Goal: Task Accomplishment & Management: Manage account settings

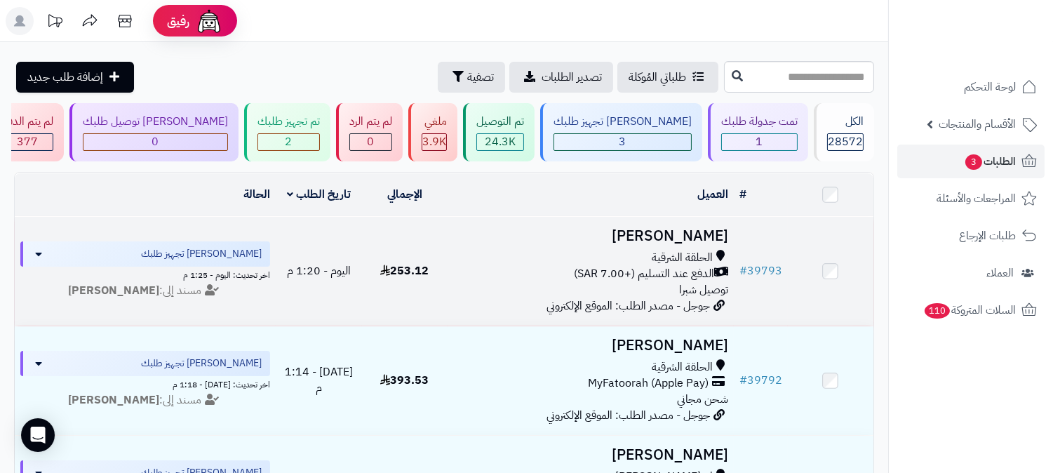
scroll to position [78, 0]
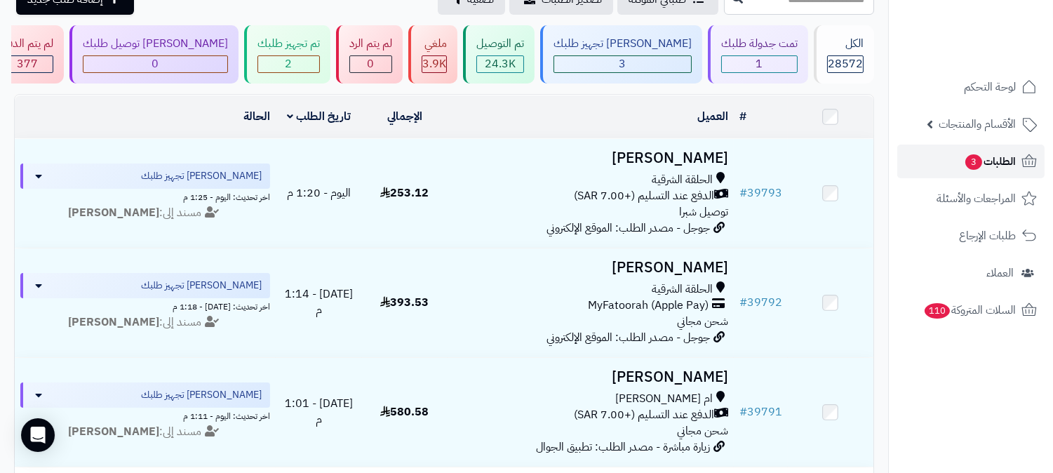
click at [998, 157] on span "الطلبات 3" at bounding box center [990, 162] width 52 height 20
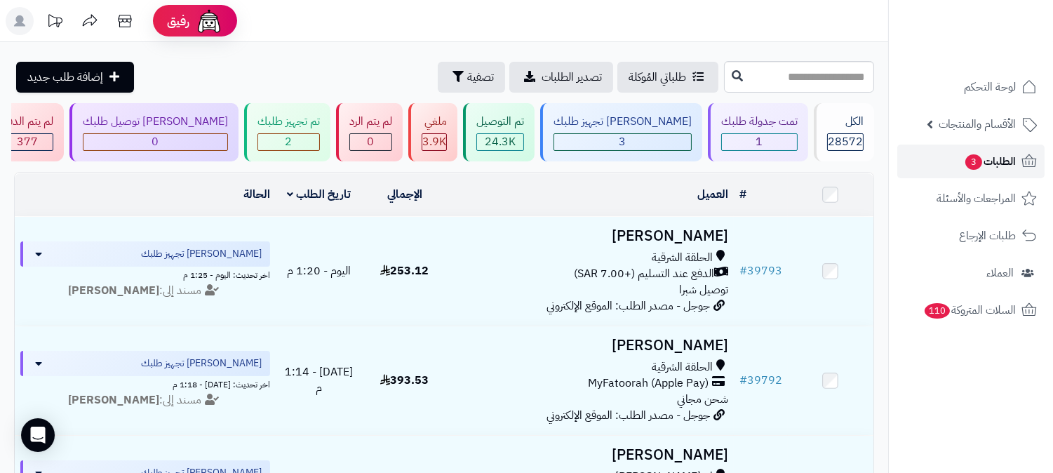
click at [1007, 163] on span "الطلبات 3" at bounding box center [990, 162] width 52 height 20
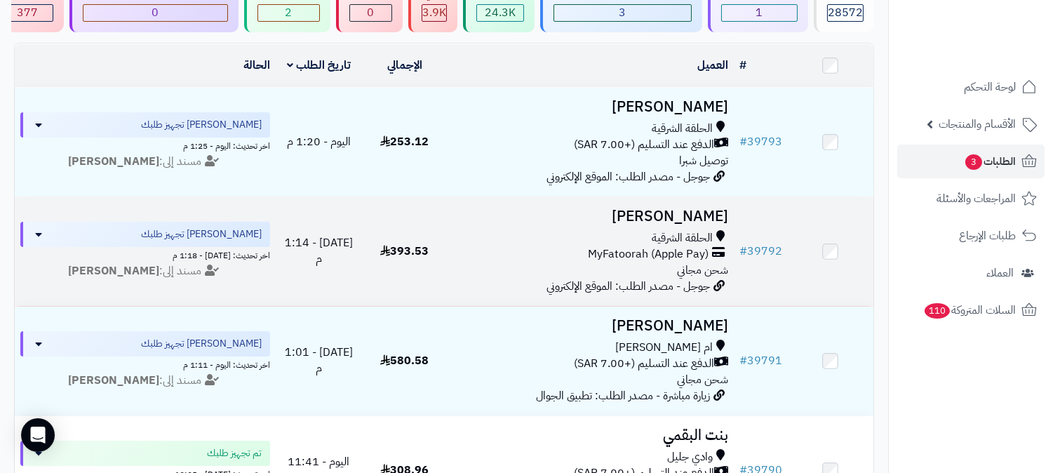
scroll to position [156, 0]
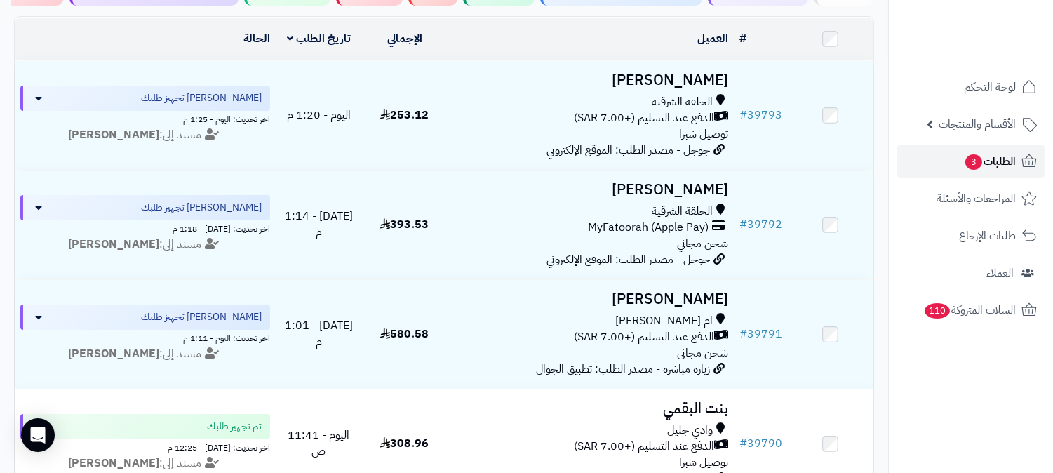
click at [1016, 159] on link "الطلبات 3" at bounding box center [970, 161] width 147 height 34
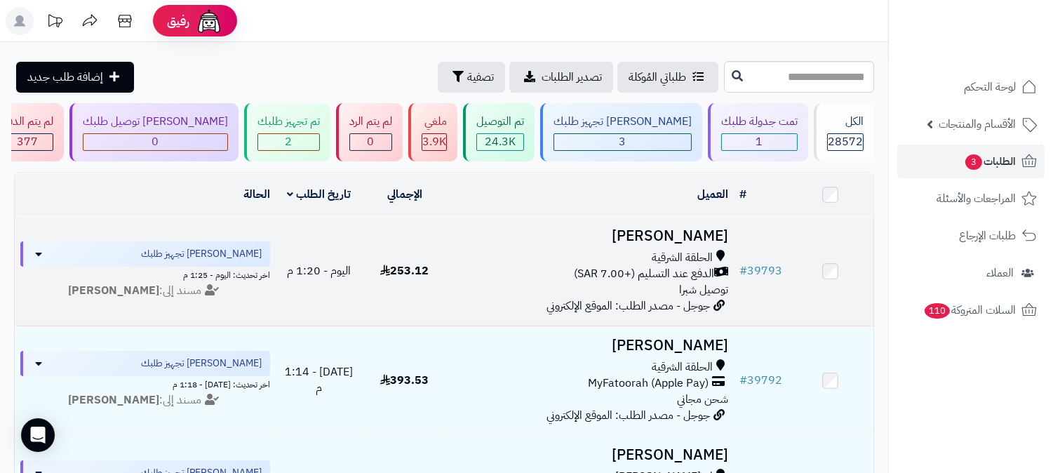
click at [682, 228] on h3 "[PERSON_NAME]" at bounding box center [590, 236] width 275 height 16
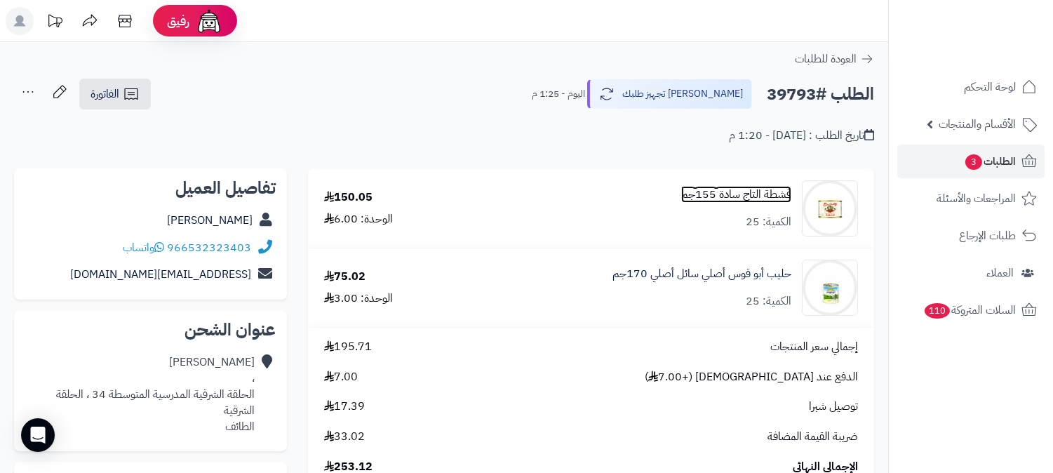
click at [741, 187] on link "قشطة التاج سادة 155جم" at bounding box center [736, 195] width 110 height 16
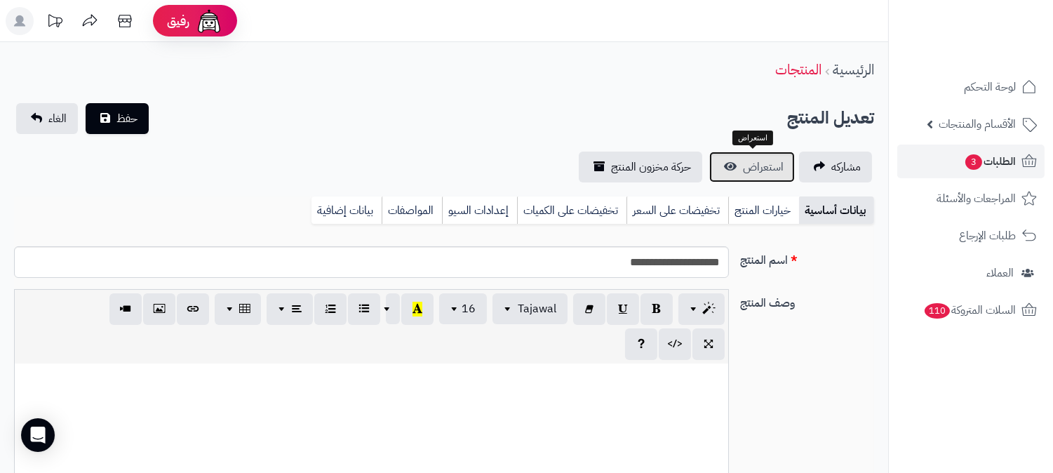
click at [760, 159] on span "استعراض" at bounding box center [763, 167] width 41 height 17
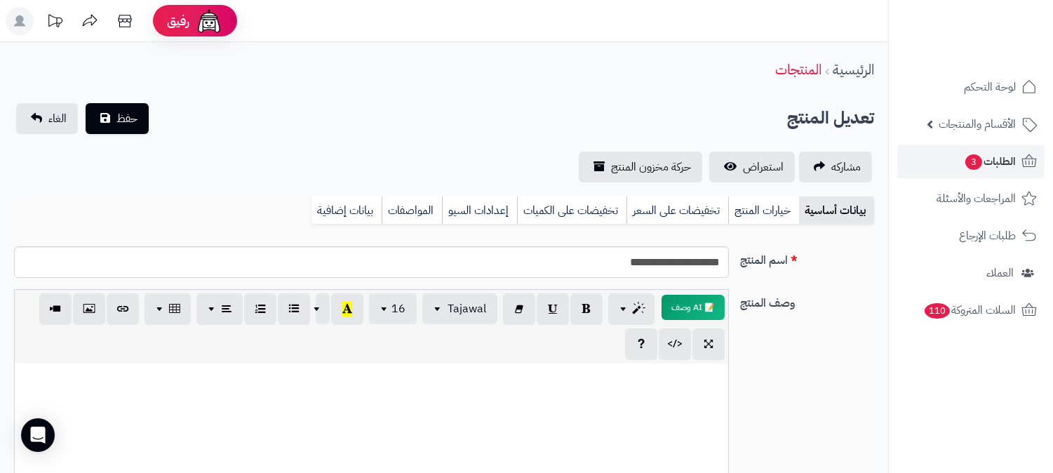
scroll to position [314, 0]
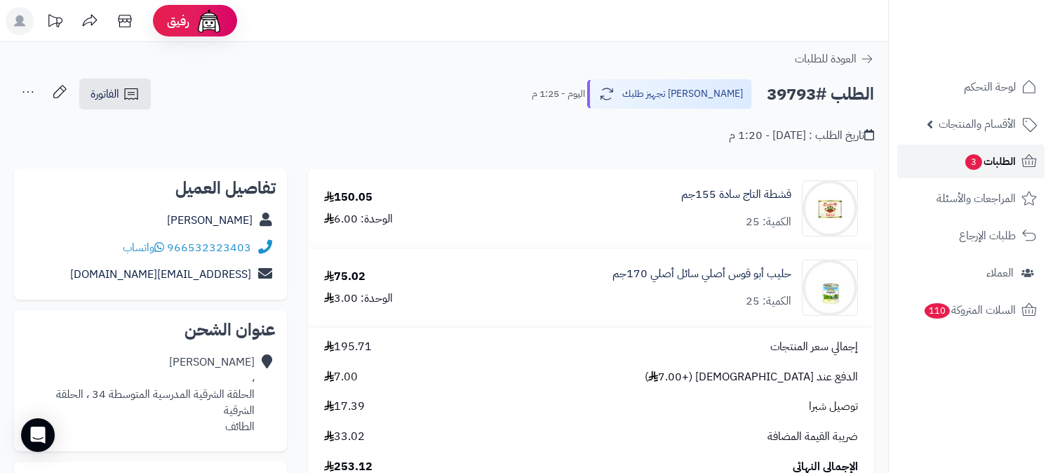
click at [1007, 155] on span "الطلبات 3" at bounding box center [990, 162] width 52 height 20
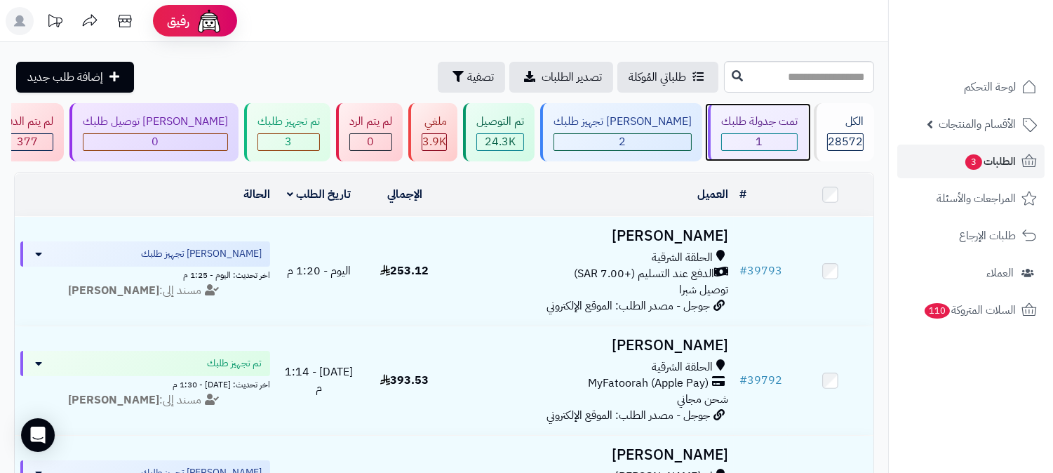
click at [745, 130] on div "تمت جدولة طلبك 1" at bounding box center [758, 132] width 100 height 58
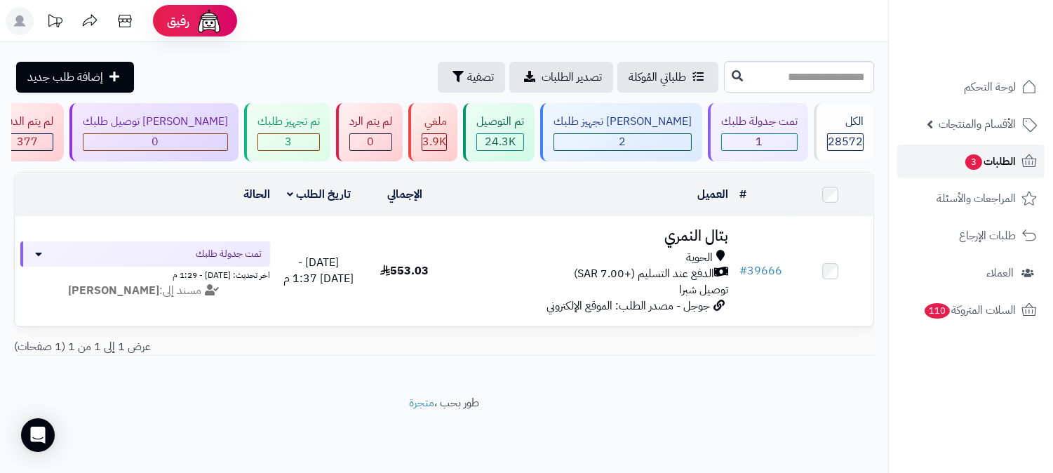
click at [983, 149] on link "الطلبات 3" at bounding box center [970, 161] width 147 height 34
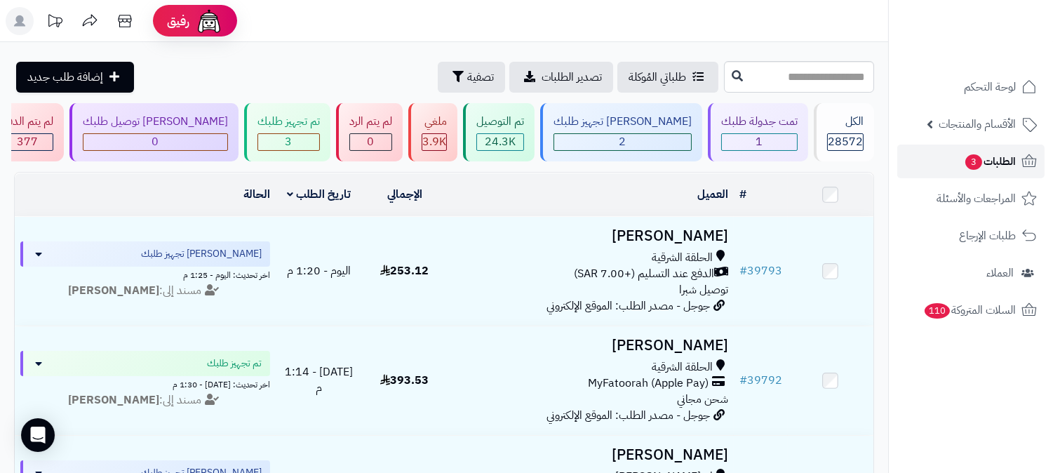
click at [994, 154] on span "الطلبات 3" at bounding box center [990, 162] width 52 height 20
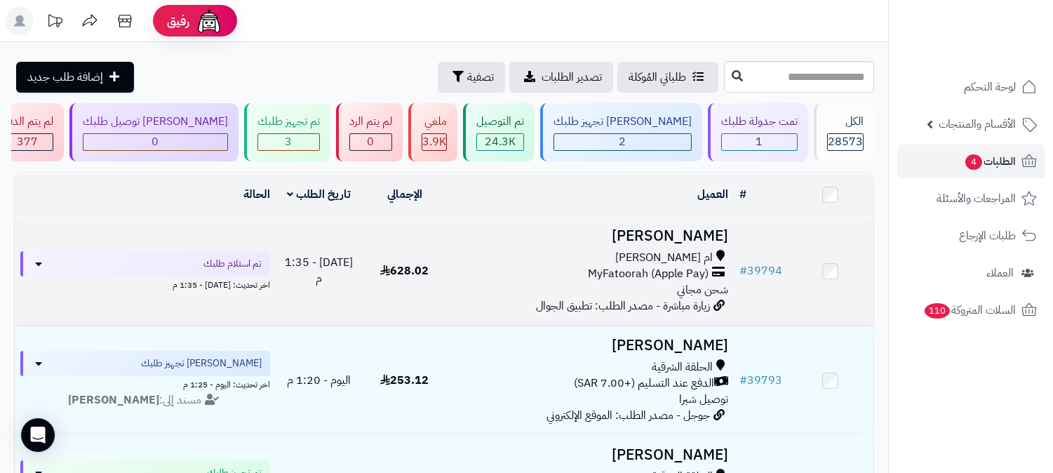
click at [685, 229] on h3 "محمد المفلحي" at bounding box center [590, 236] width 275 height 16
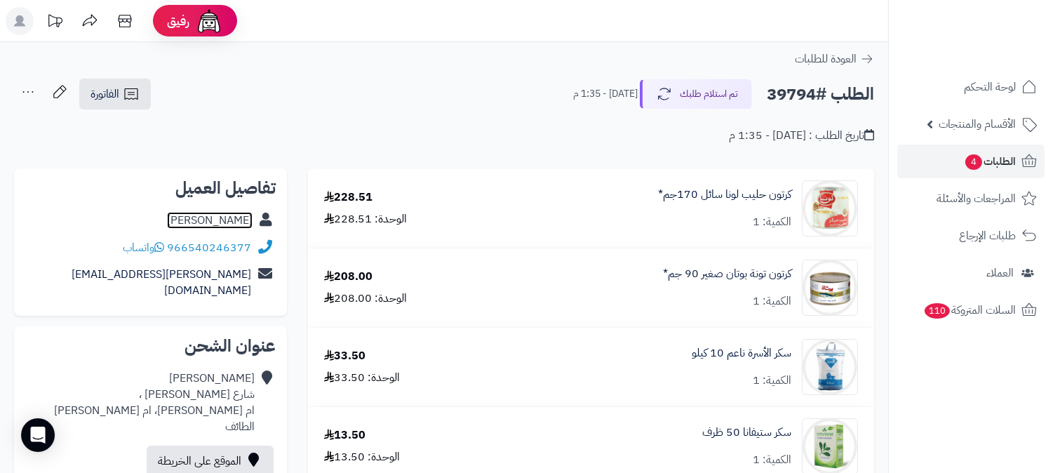
click at [234, 219] on link "محمد المفلحي" at bounding box center [210, 220] width 86 height 17
click at [798, 93] on h2 "الطلب #39794" at bounding box center [820, 94] width 107 height 29
copy h2 "39794"
click at [993, 159] on span "الطلبات 4" at bounding box center [990, 162] width 52 height 20
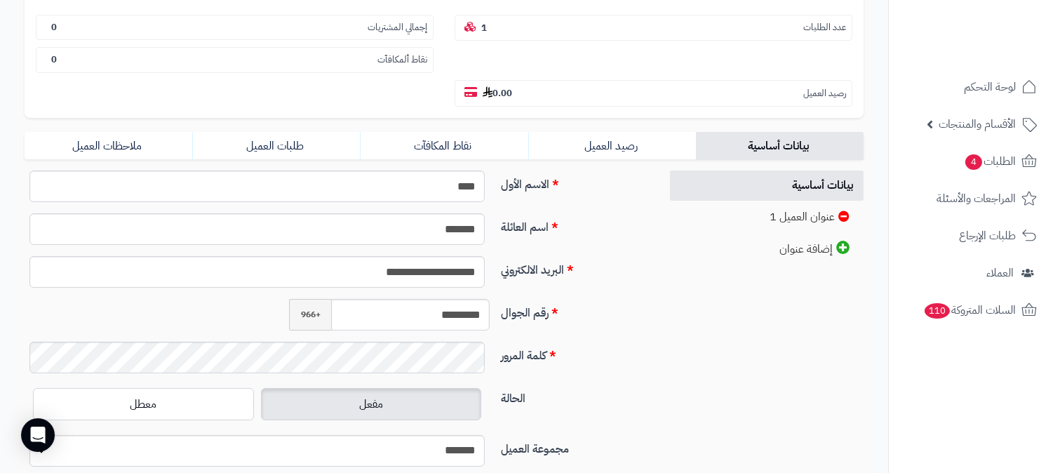
scroll to position [234, 0]
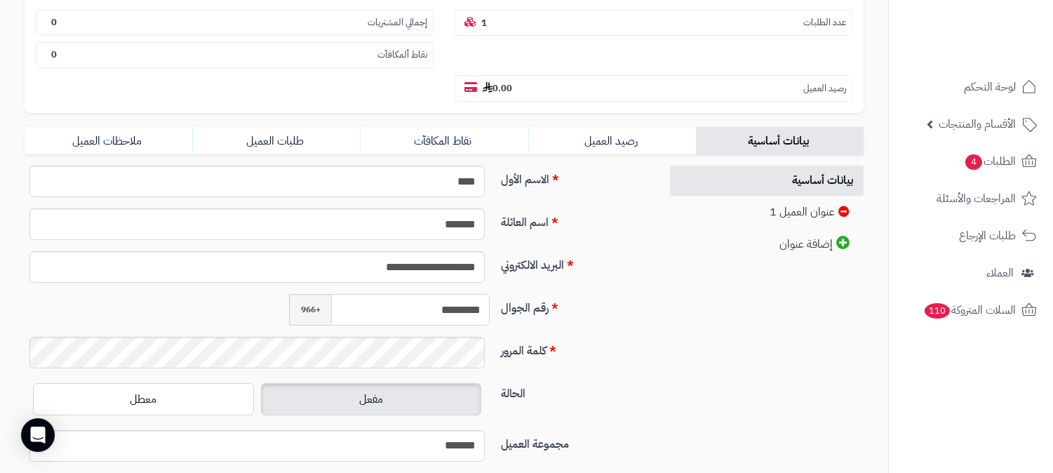
click at [437, 294] on input "*********" at bounding box center [410, 310] width 159 height 32
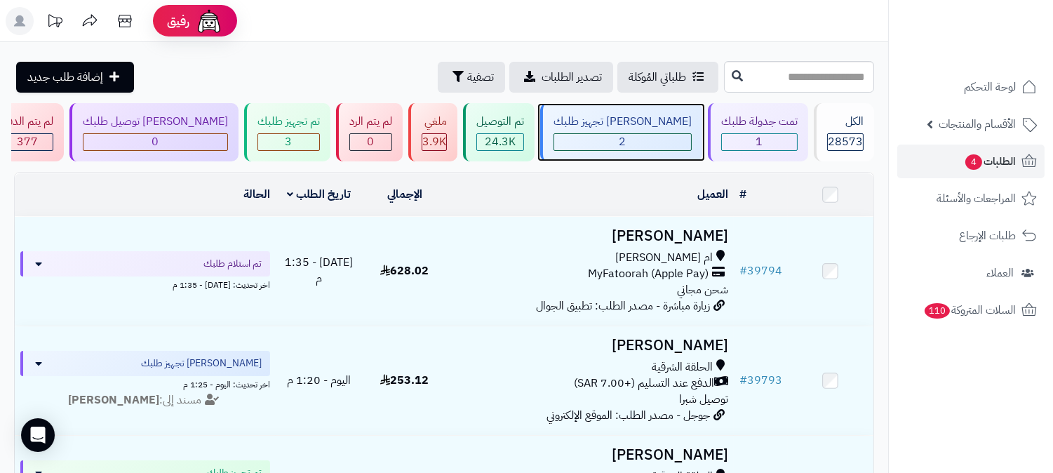
click at [656, 123] on div "[PERSON_NAME] تجهيز طلبك" at bounding box center [622, 122] width 138 height 16
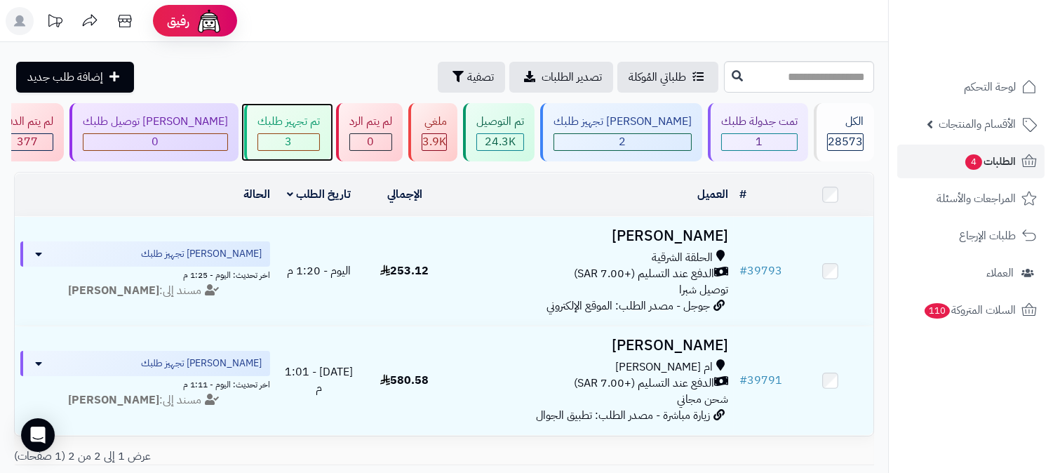
click at [292, 149] on span "3" at bounding box center [288, 141] width 7 height 17
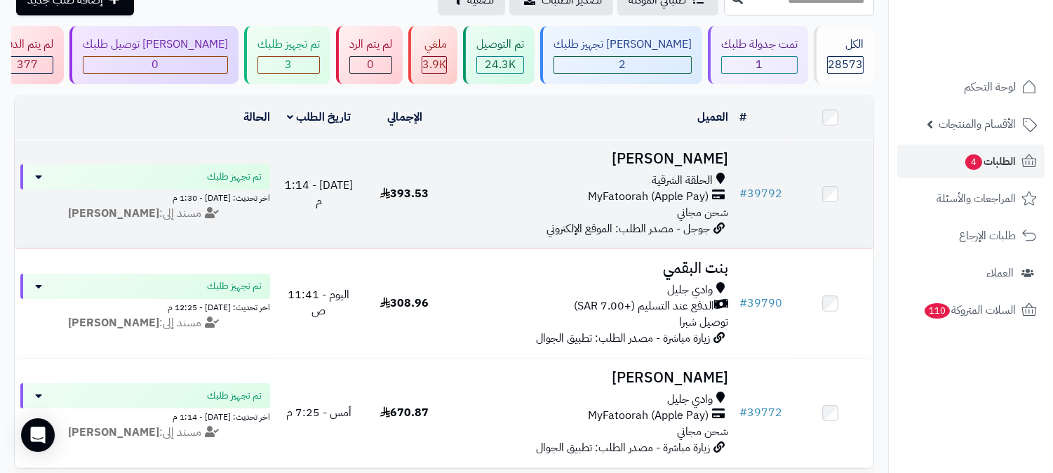
scroll to position [65, 0]
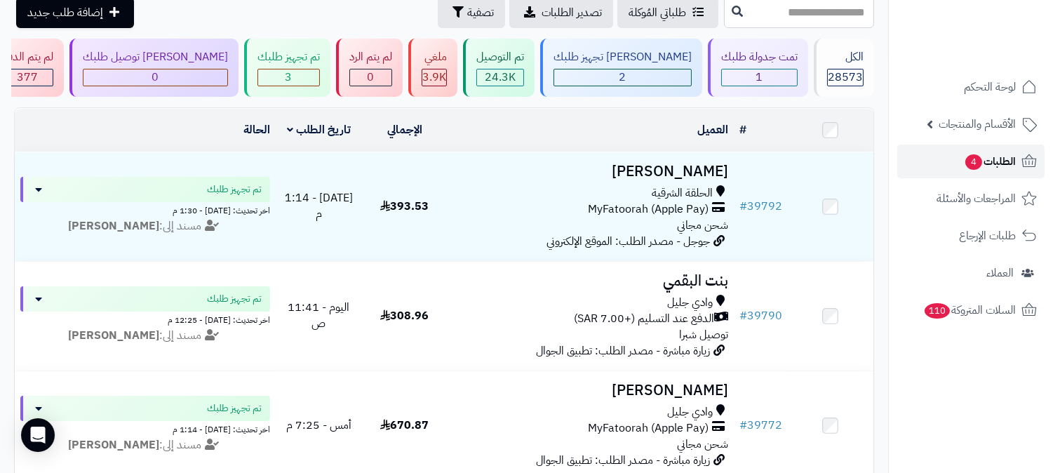
click at [991, 156] on span "الطلبات 4" at bounding box center [990, 162] width 52 height 20
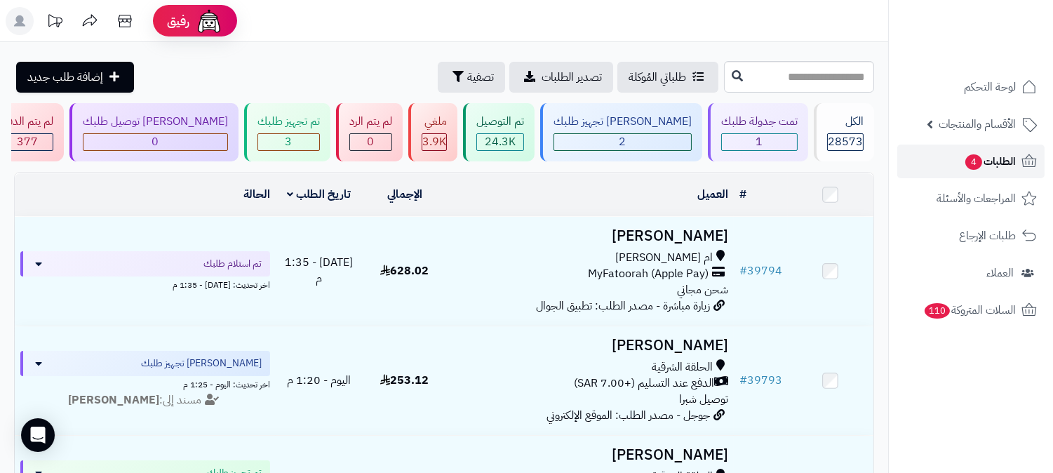
click at [1020, 172] on link "الطلبات 4" at bounding box center [970, 161] width 147 height 34
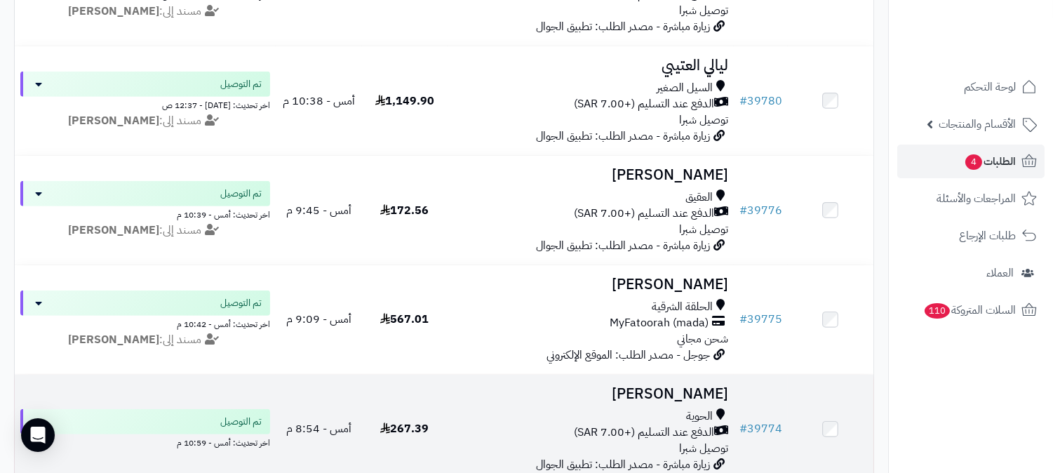
scroll to position [1246, 0]
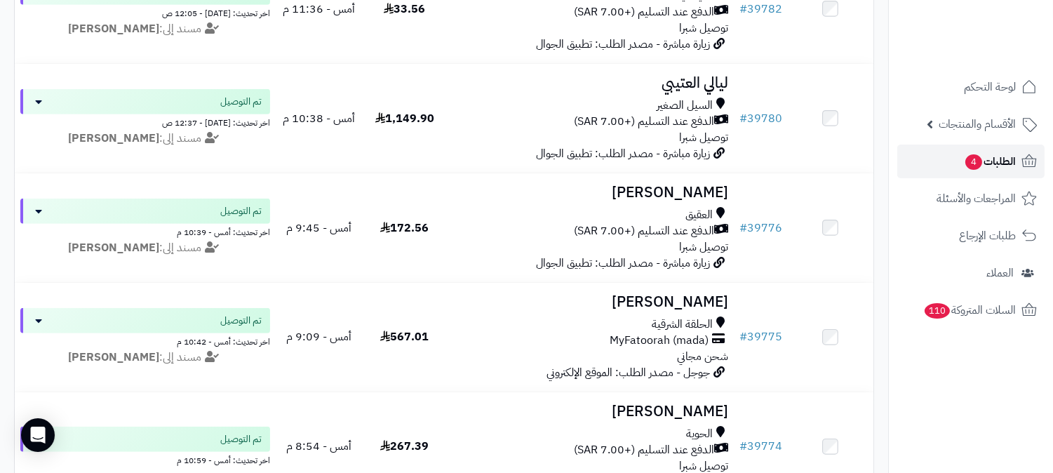
click at [1017, 150] on link "الطلبات 4" at bounding box center [970, 161] width 147 height 34
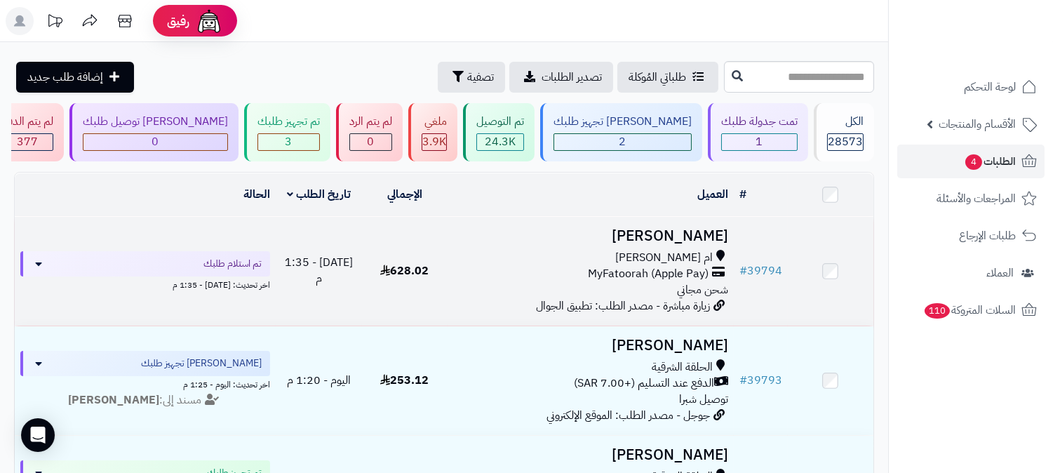
click at [656, 238] on h3 "[PERSON_NAME]" at bounding box center [590, 236] width 275 height 16
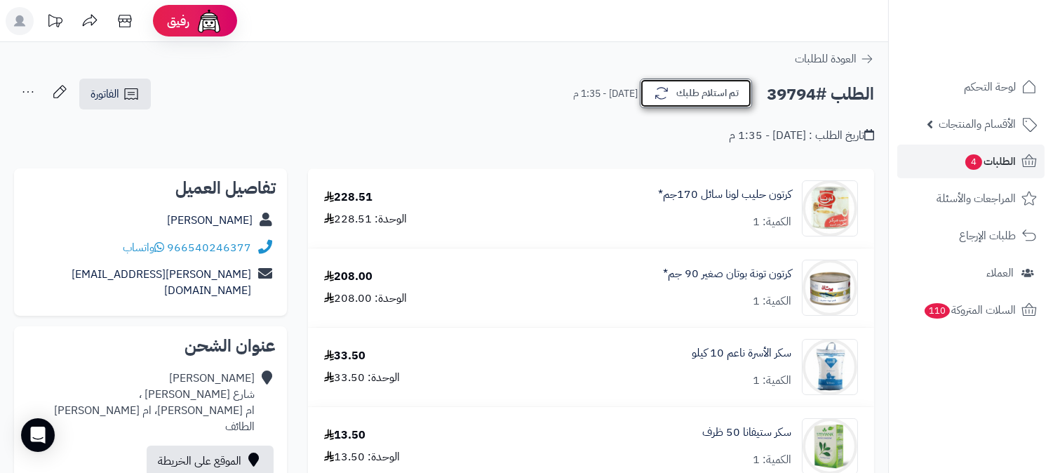
click at [722, 80] on button "تم استلام طلبك" at bounding box center [696, 93] width 112 height 29
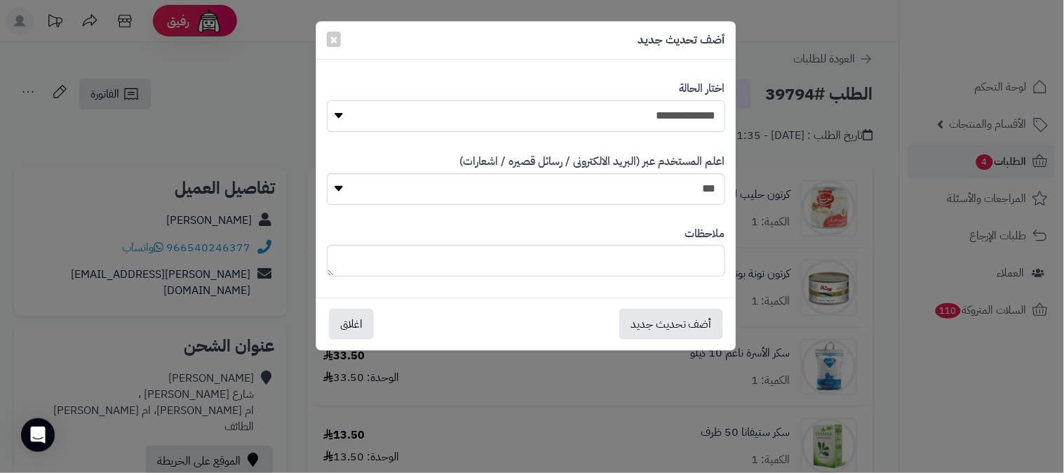
click at [611, 120] on select "**********" at bounding box center [526, 116] width 398 height 32
select select "*"
click at [327, 100] on select "**********" at bounding box center [526, 116] width 398 height 32
click at [667, 323] on button "أضف تحديث جديد" at bounding box center [671, 323] width 104 height 31
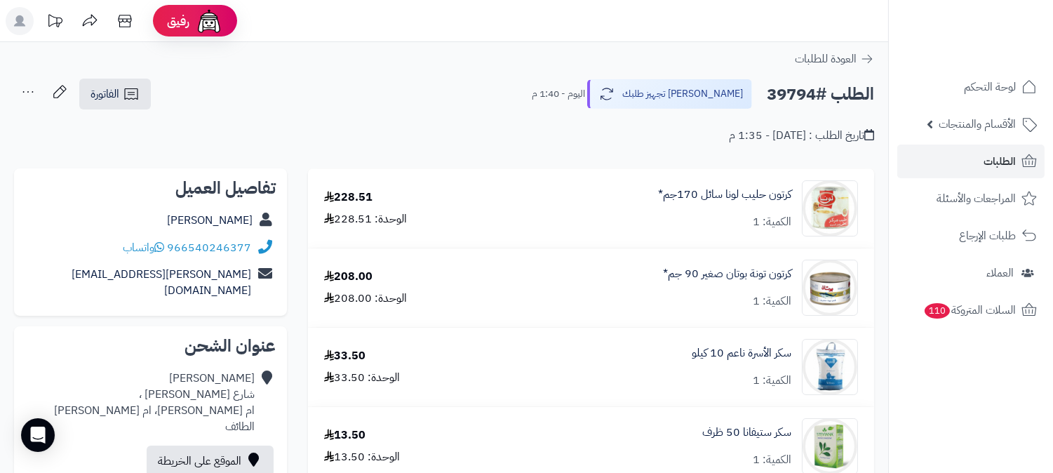
click at [28, 88] on icon at bounding box center [28, 92] width 28 height 28
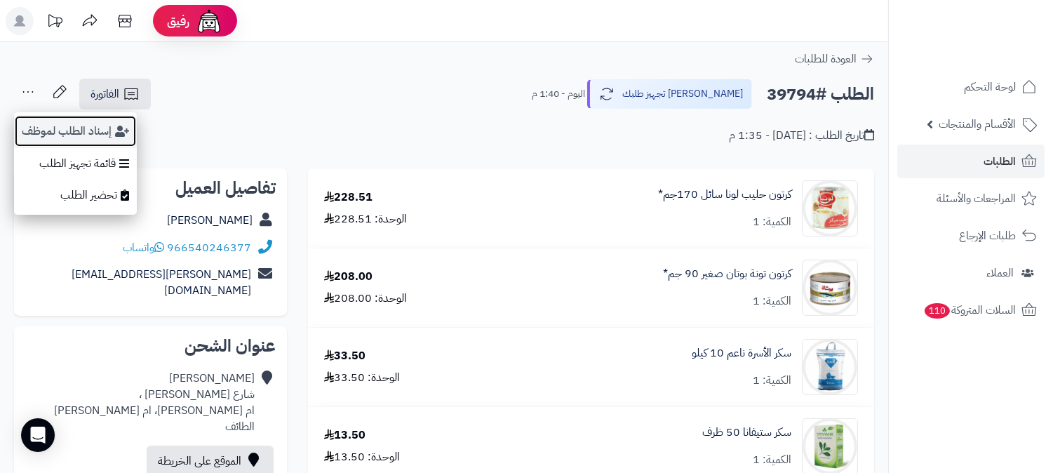
click at [95, 135] on button "إسناد الطلب لموظف" at bounding box center [75, 131] width 123 height 32
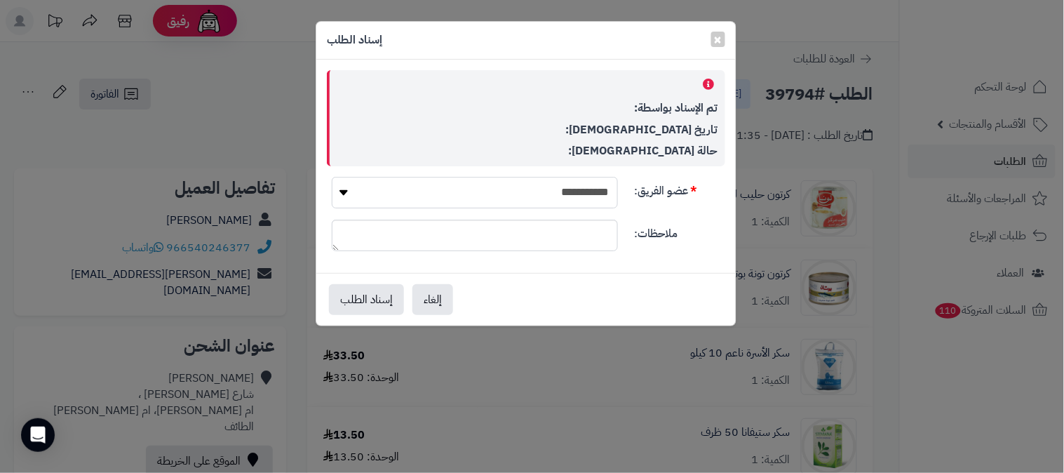
click at [536, 191] on select "**********" at bounding box center [475, 193] width 286 height 32
select select "**"
click at [332, 177] on select "**********" at bounding box center [475, 193] width 286 height 32
click at [354, 295] on button "إسناد الطلب" at bounding box center [366, 298] width 75 height 31
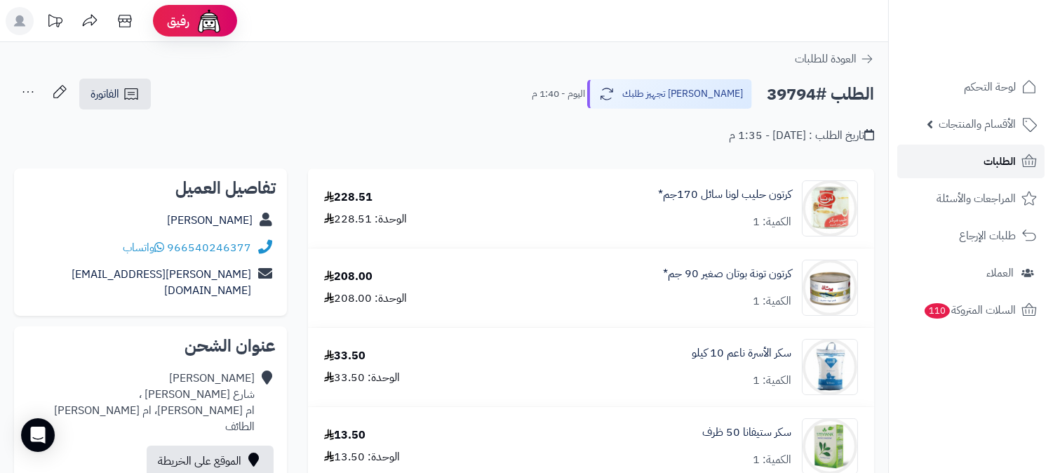
click at [999, 163] on span "الطلبات" at bounding box center [999, 162] width 32 height 20
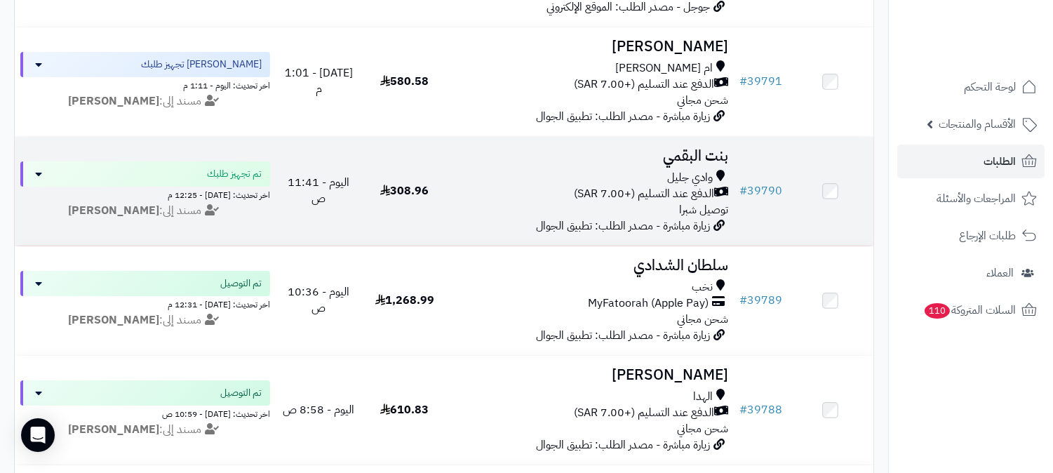
scroll to position [545, 0]
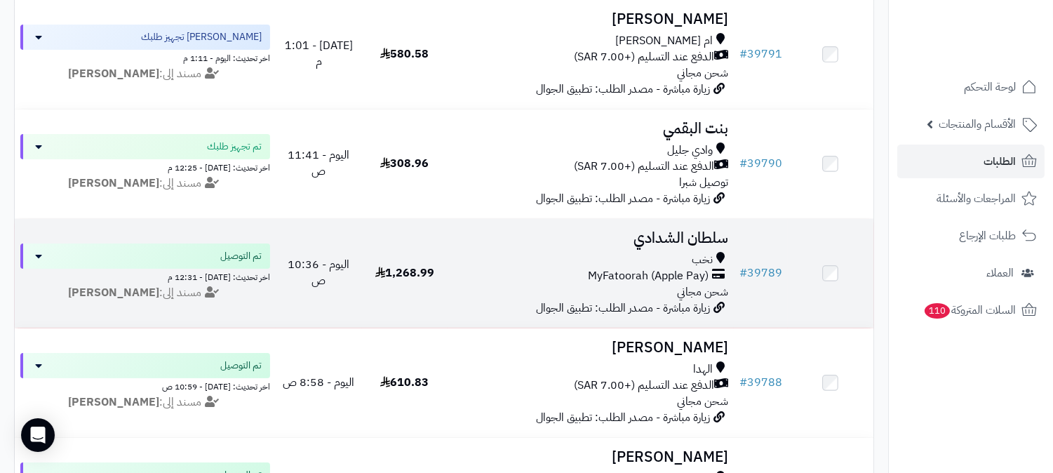
click at [667, 234] on h3 "سلطان الشدادي" at bounding box center [590, 238] width 275 height 16
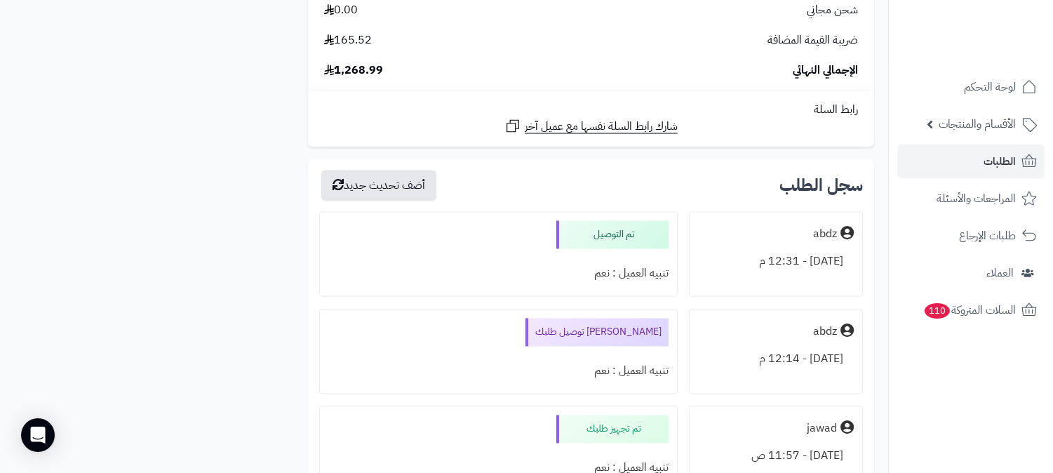
scroll to position [4695, 0]
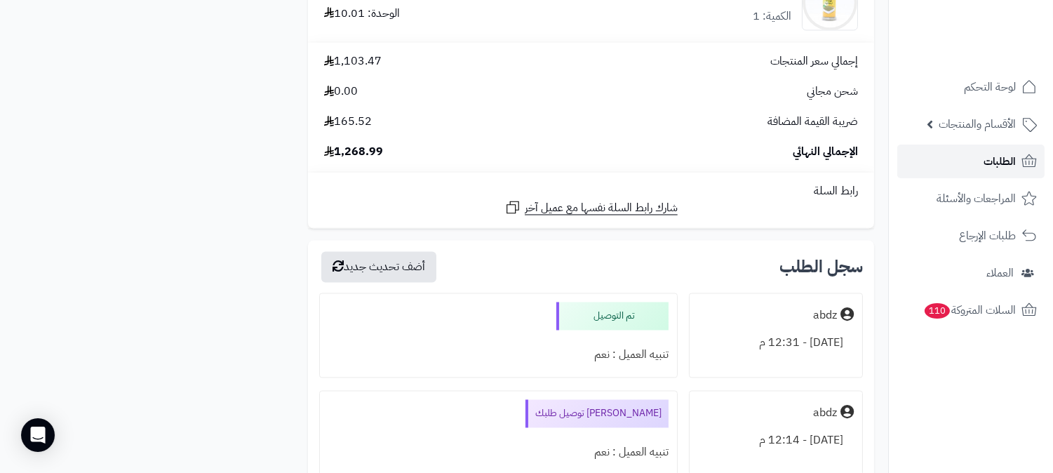
click at [1000, 152] on span "الطلبات" at bounding box center [999, 162] width 32 height 20
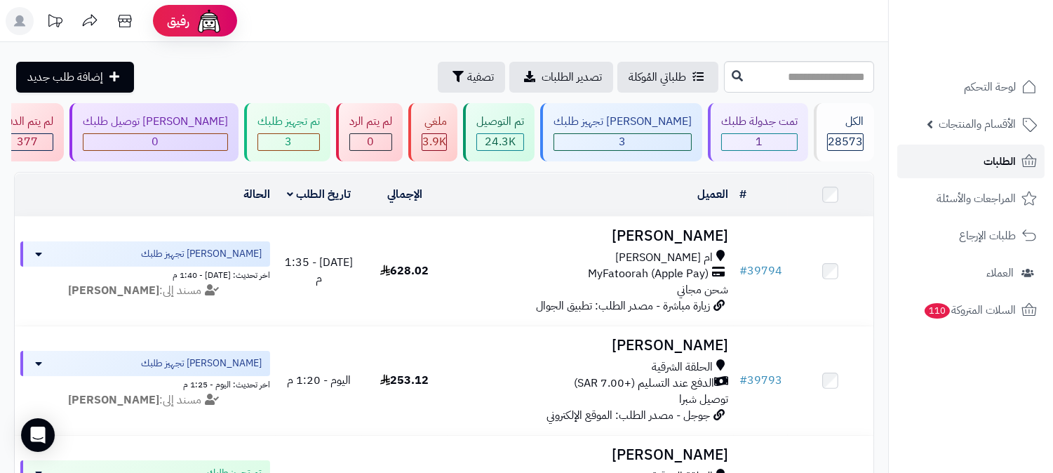
click at [978, 157] on link "الطلبات" at bounding box center [970, 161] width 147 height 34
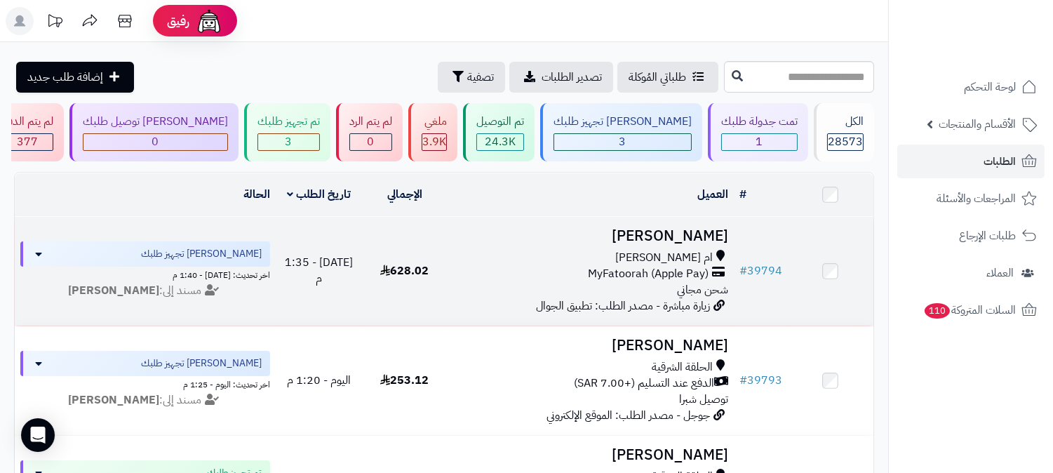
click at [706, 233] on h3 "[PERSON_NAME]" at bounding box center [590, 236] width 275 height 16
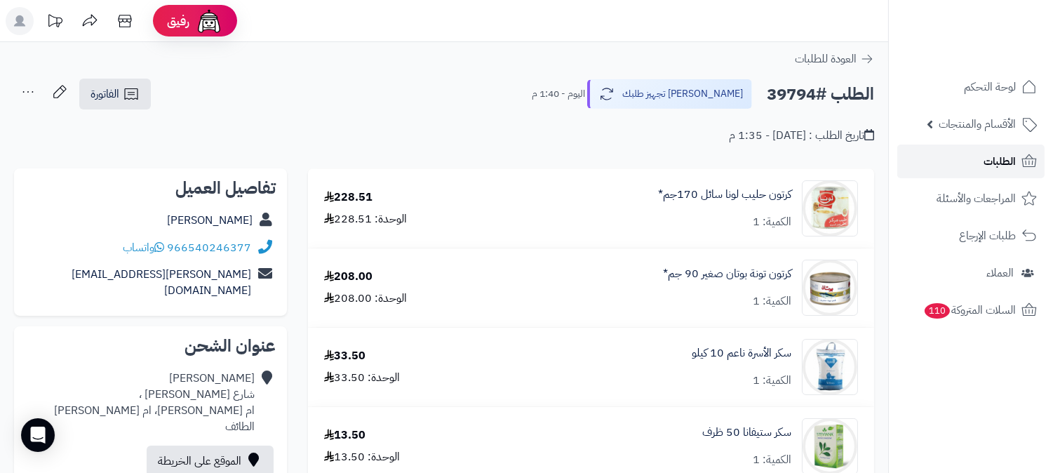
click at [938, 149] on link "الطلبات" at bounding box center [970, 161] width 147 height 34
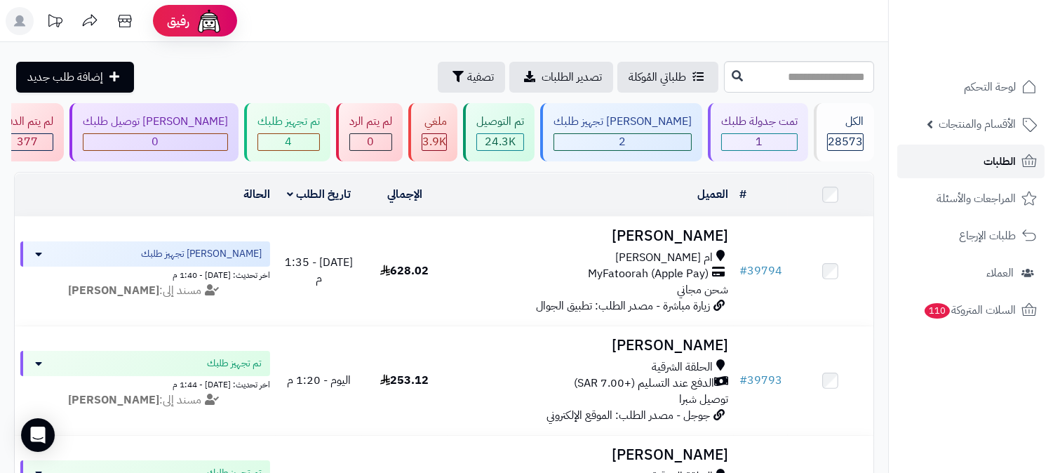
click at [960, 159] on link "الطلبات" at bounding box center [970, 161] width 147 height 34
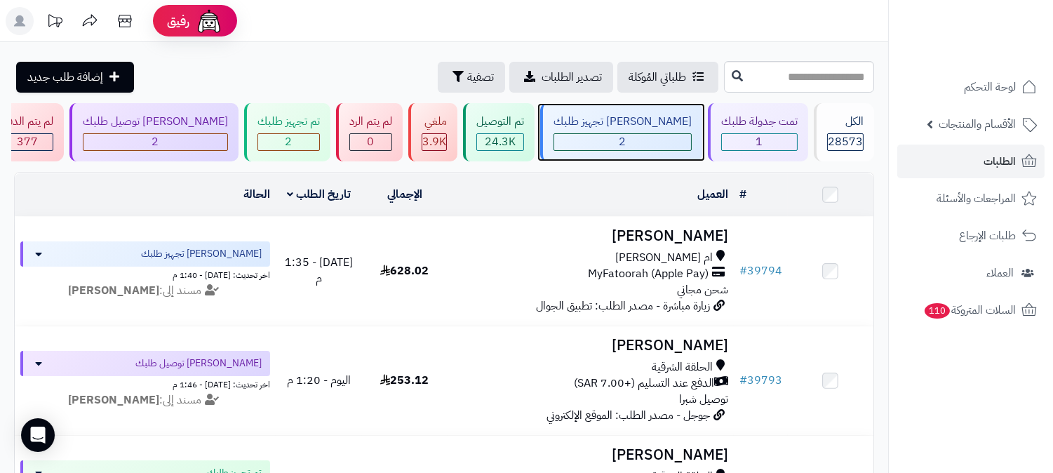
click at [664, 128] on div "[PERSON_NAME] تجهيز طلبك" at bounding box center [622, 122] width 138 height 16
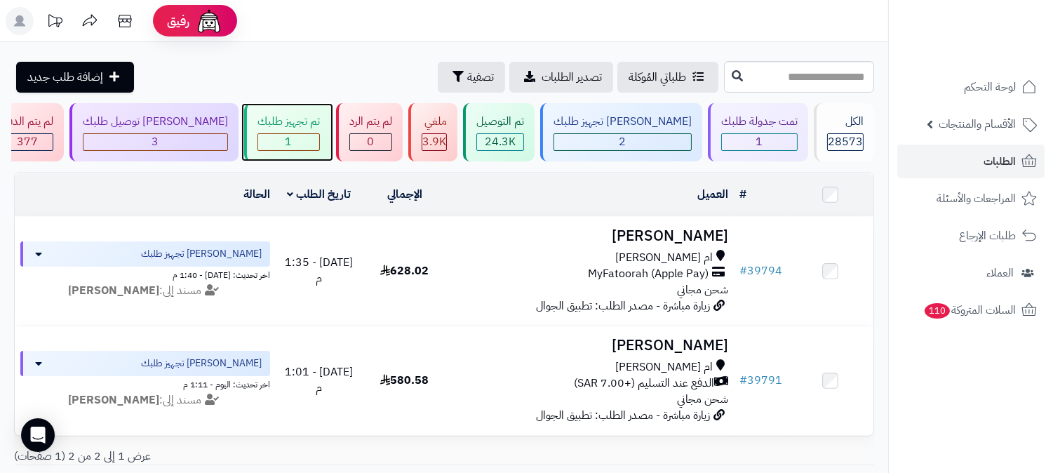
click at [320, 121] on div "تم تجهيز طلبك" at bounding box center [288, 122] width 62 height 16
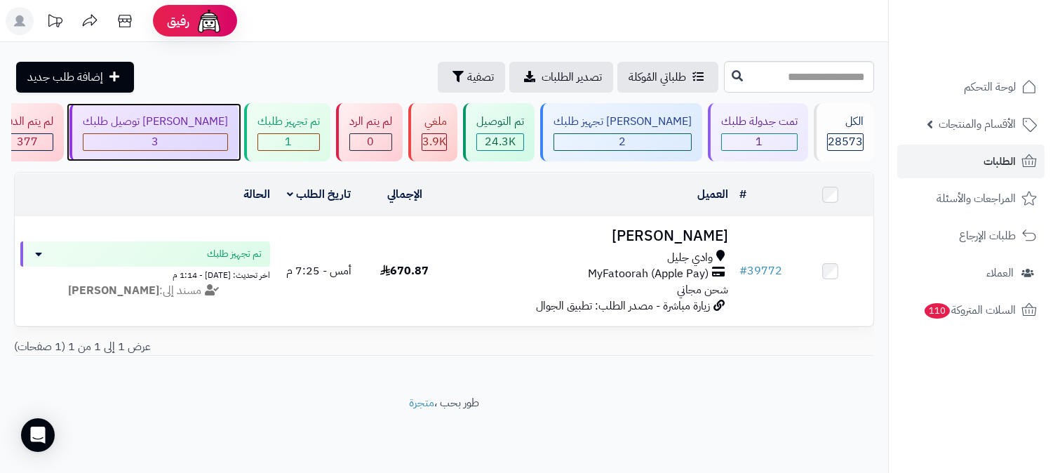
click at [228, 129] on div "[PERSON_NAME] توصيل طلبك" at bounding box center [155, 122] width 145 height 16
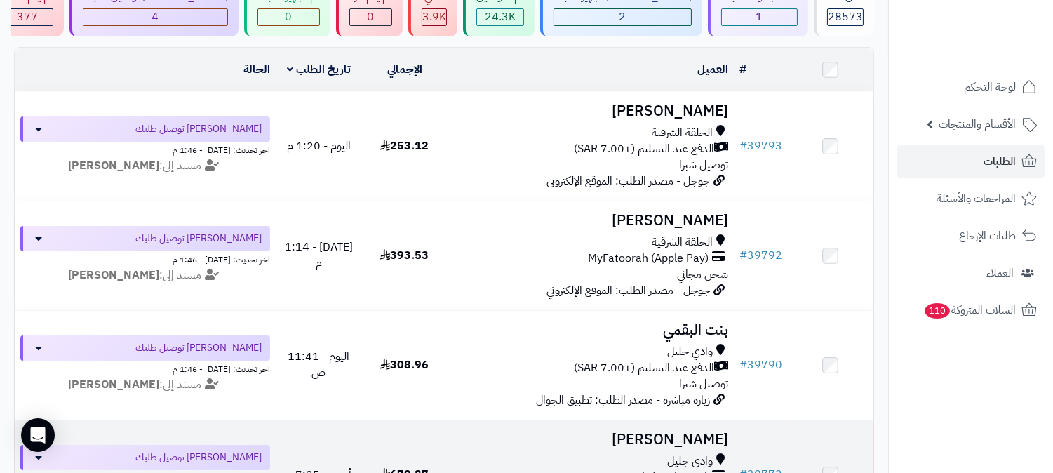
scroll to position [78, 0]
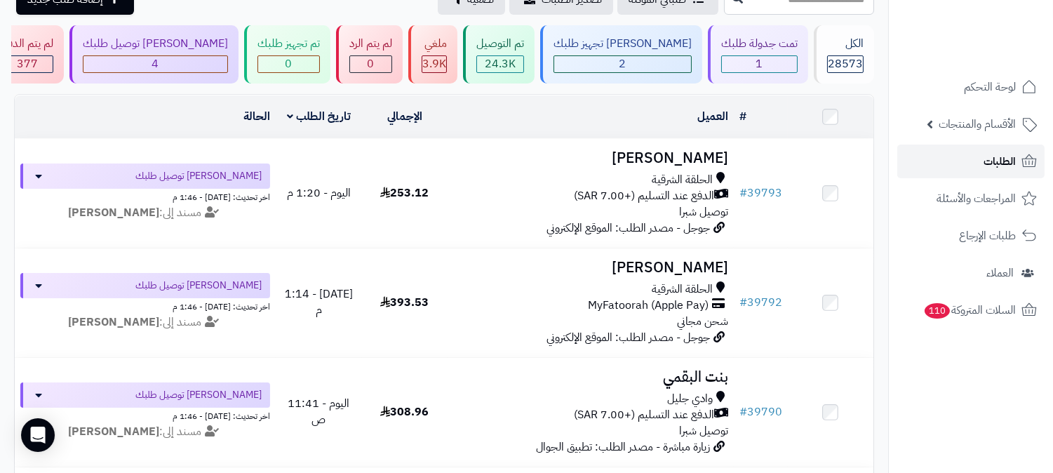
click at [982, 161] on link "الطلبات" at bounding box center [970, 161] width 147 height 34
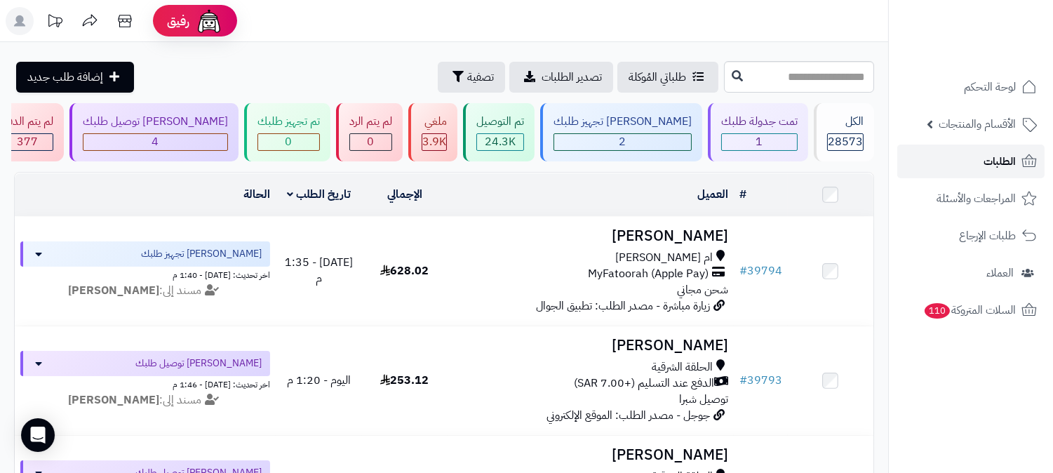
click at [1007, 148] on link "الطلبات" at bounding box center [970, 161] width 147 height 34
click at [1000, 163] on span "الطلبات" at bounding box center [999, 162] width 32 height 20
click at [999, 163] on span "الطلبات" at bounding box center [999, 162] width 32 height 20
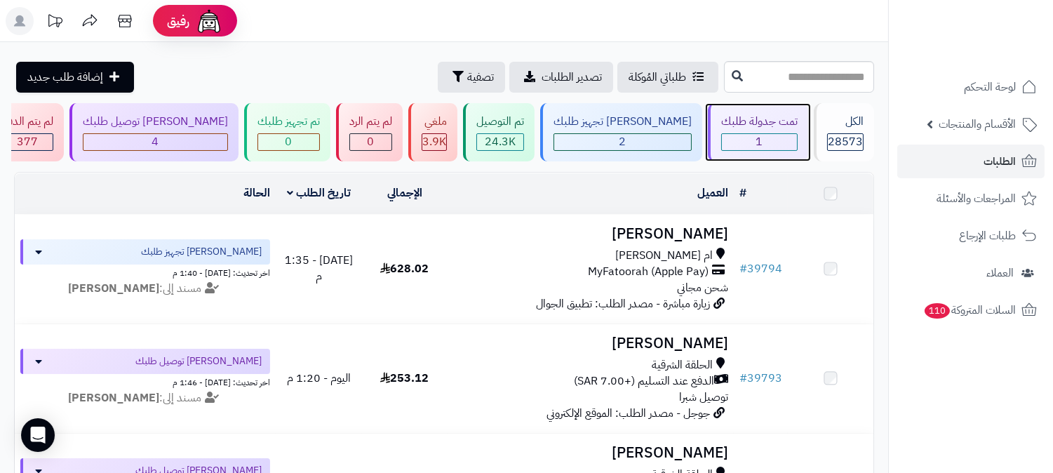
click at [775, 140] on div "1" at bounding box center [759, 142] width 75 height 16
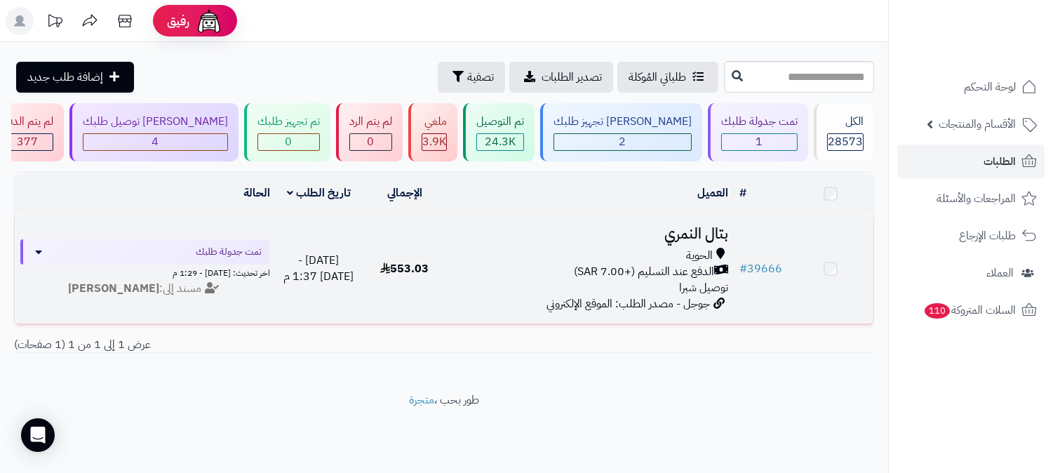
drag, startPoint x: 0, startPoint y: 0, endPoint x: 704, endPoint y: 222, distance: 737.8
click at [704, 226] on h3 "بتال النمري" at bounding box center [590, 234] width 275 height 16
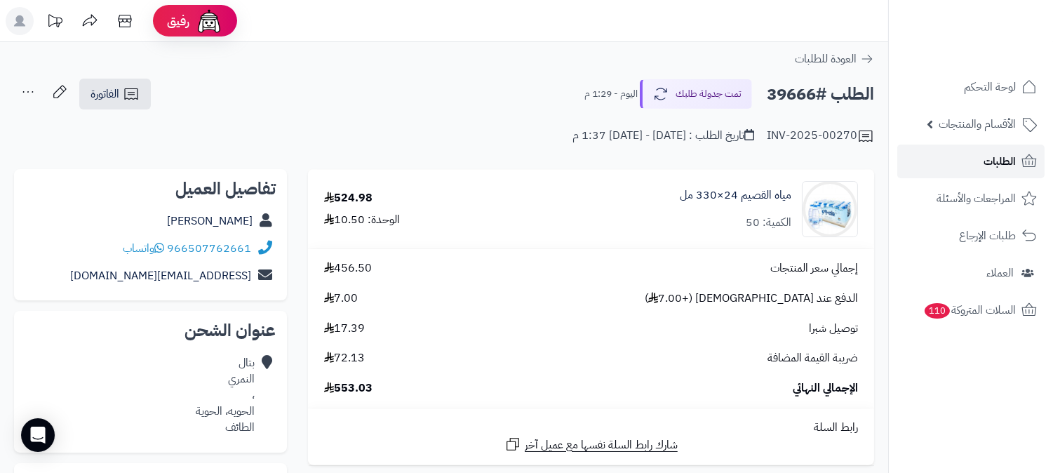
click at [1001, 162] on span "الطلبات" at bounding box center [999, 162] width 32 height 20
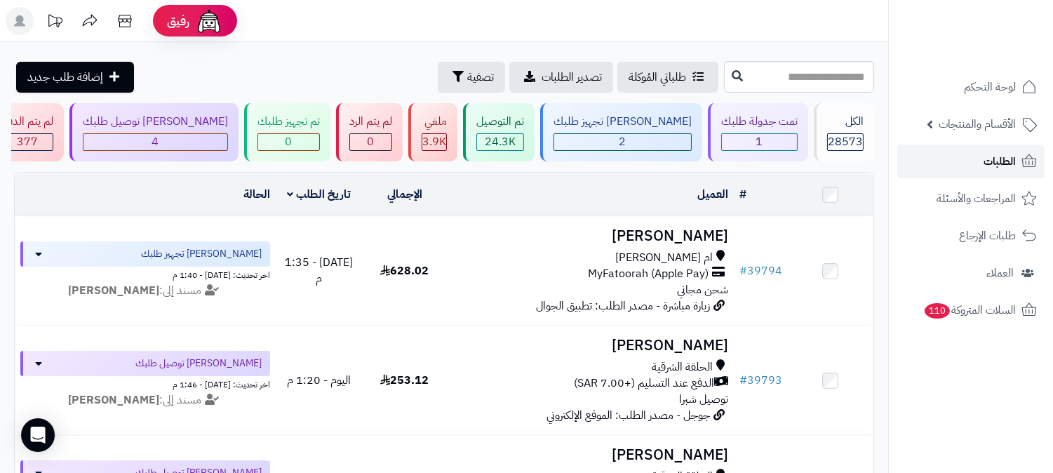
click at [975, 162] on link "الطلبات" at bounding box center [970, 161] width 147 height 34
click at [1003, 156] on span "الطلبات" at bounding box center [999, 162] width 32 height 20
click at [1014, 156] on span "الطلبات" at bounding box center [999, 162] width 32 height 20
click at [988, 157] on span "الطلبات" at bounding box center [999, 162] width 32 height 20
click at [1000, 149] on link "الطلبات" at bounding box center [970, 161] width 147 height 34
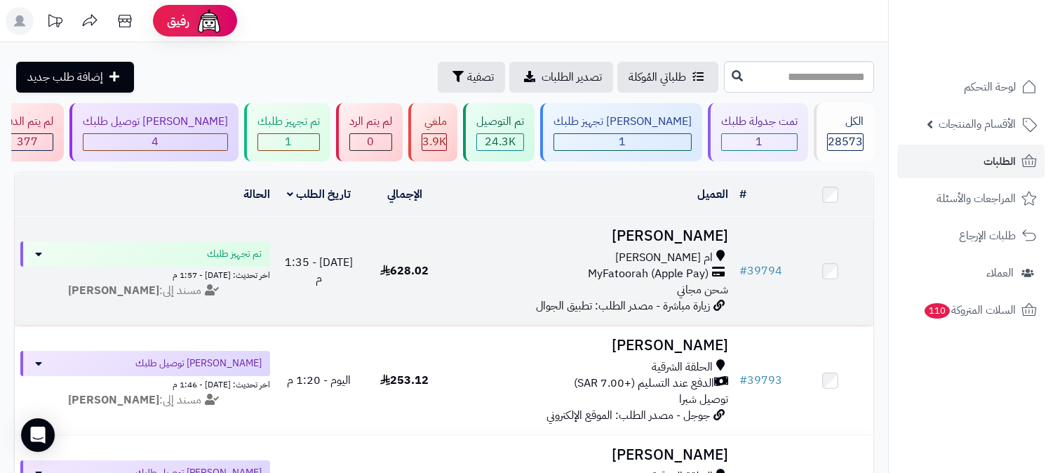
click at [675, 235] on h3 "[PERSON_NAME]" at bounding box center [590, 236] width 275 height 16
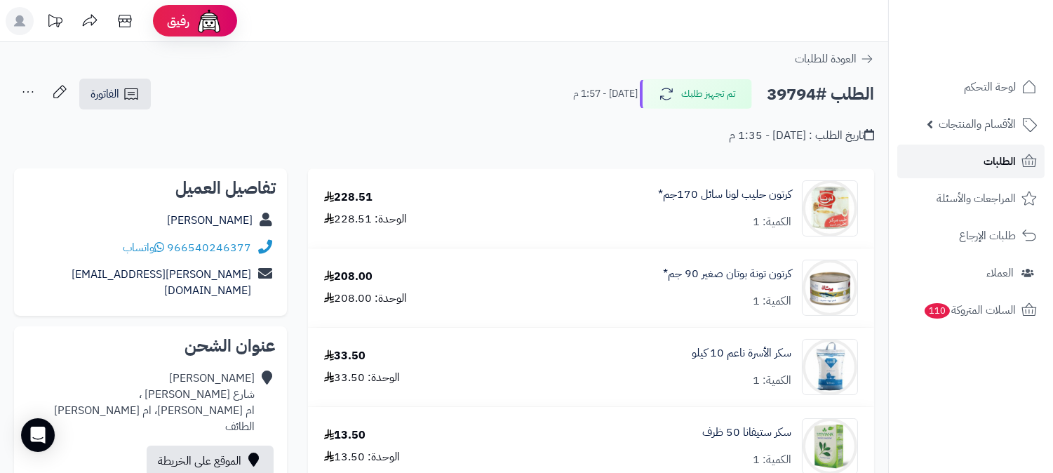
click at [1021, 163] on icon at bounding box center [1029, 161] width 17 height 17
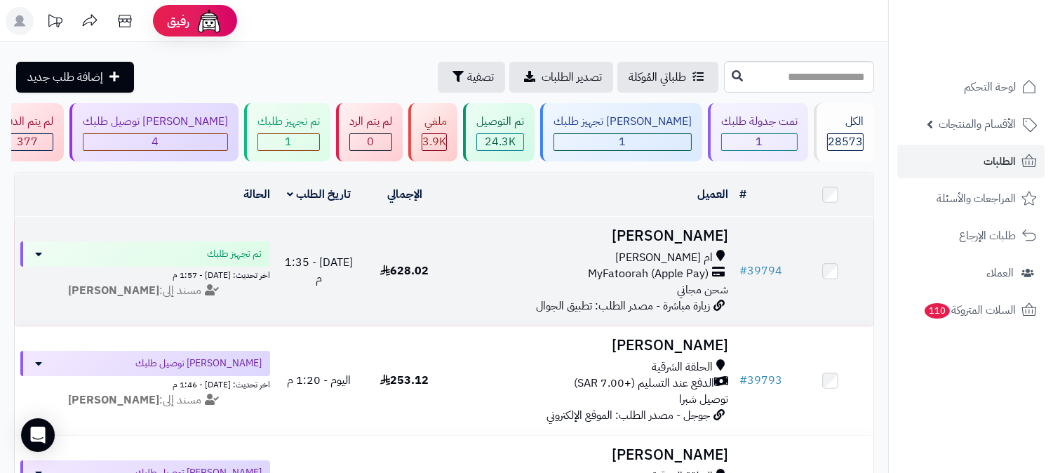
click at [659, 228] on h3 "[PERSON_NAME]" at bounding box center [590, 236] width 275 height 16
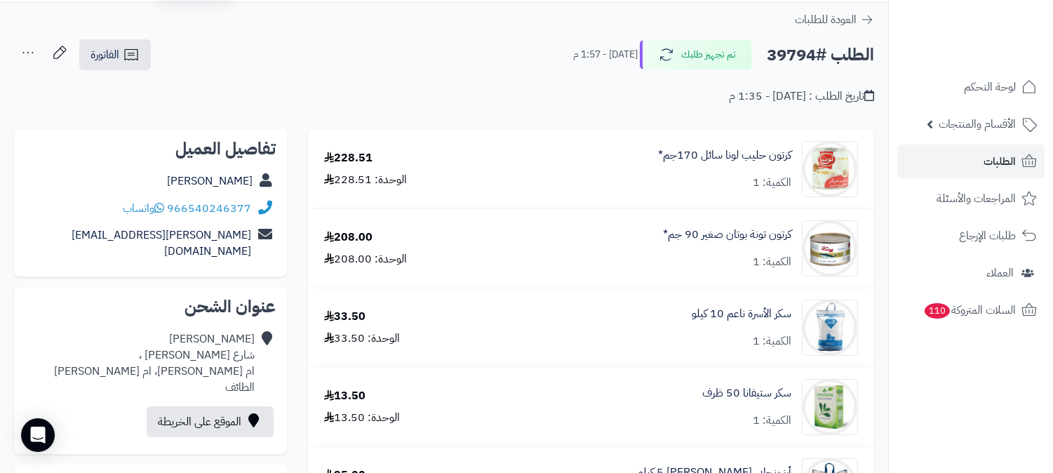
scroll to position [78, 0]
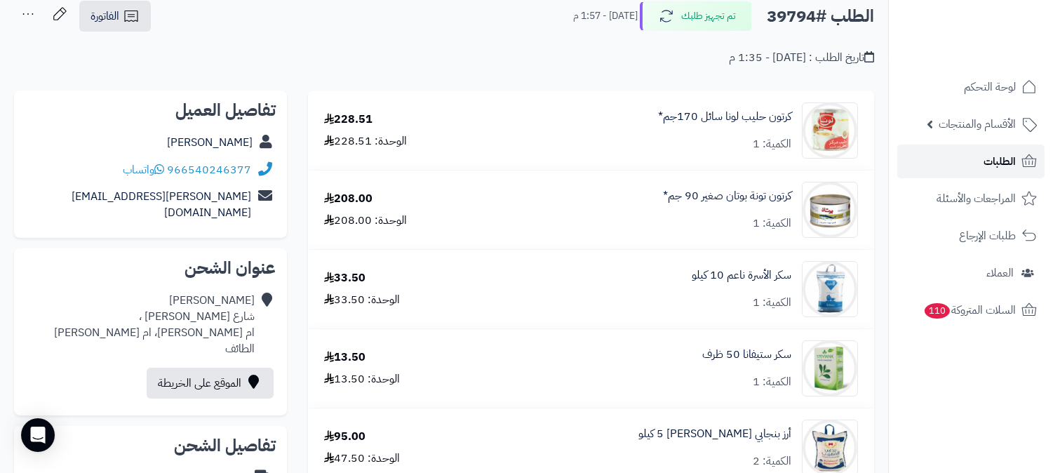
click at [985, 159] on span "الطلبات" at bounding box center [999, 162] width 32 height 20
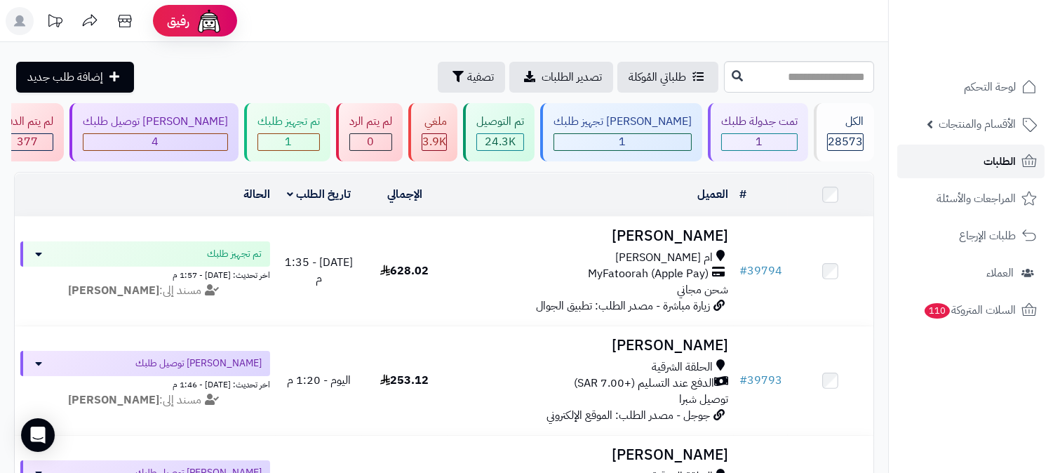
click at [990, 154] on span "الطلبات" at bounding box center [999, 162] width 32 height 20
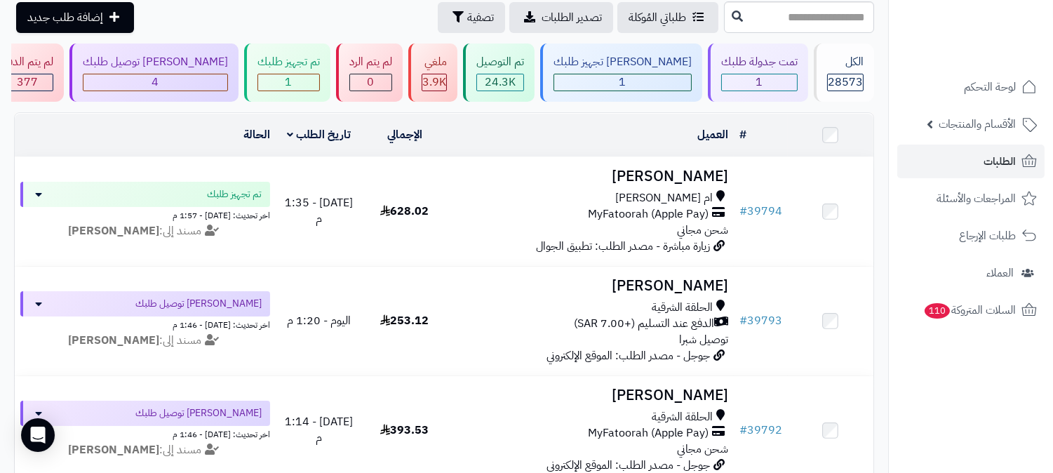
scroll to position [234, 0]
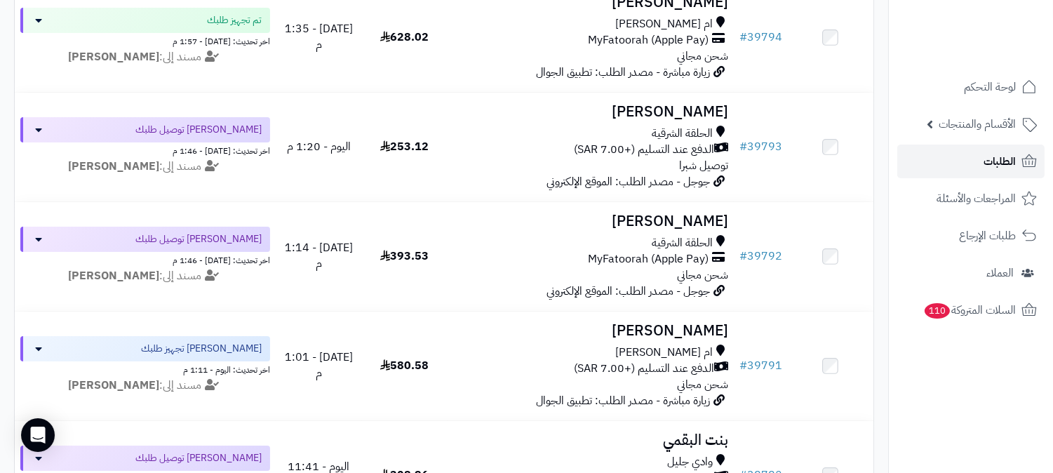
click at [993, 157] on span "الطلبات" at bounding box center [999, 162] width 32 height 20
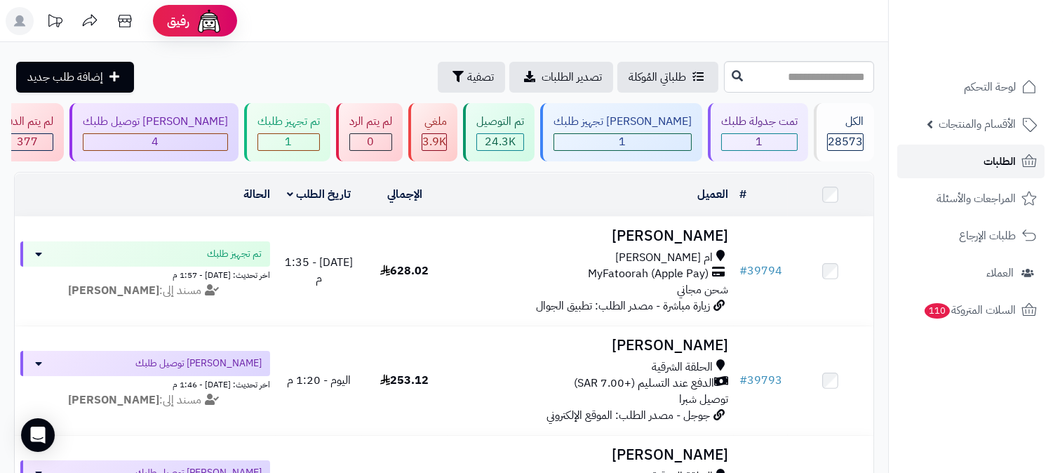
click at [989, 157] on span "الطلبات" at bounding box center [999, 162] width 32 height 20
click at [991, 157] on span "الطلبات" at bounding box center [999, 162] width 32 height 20
click at [941, 162] on link "الطلبات" at bounding box center [970, 161] width 147 height 34
click at [972, 157] on link "الطلبات" at bounding box center [970, 161] width 147 height 34
click at [922, 162] on link "الطلبات" at bounding box center [970, 161] width 147 height 34
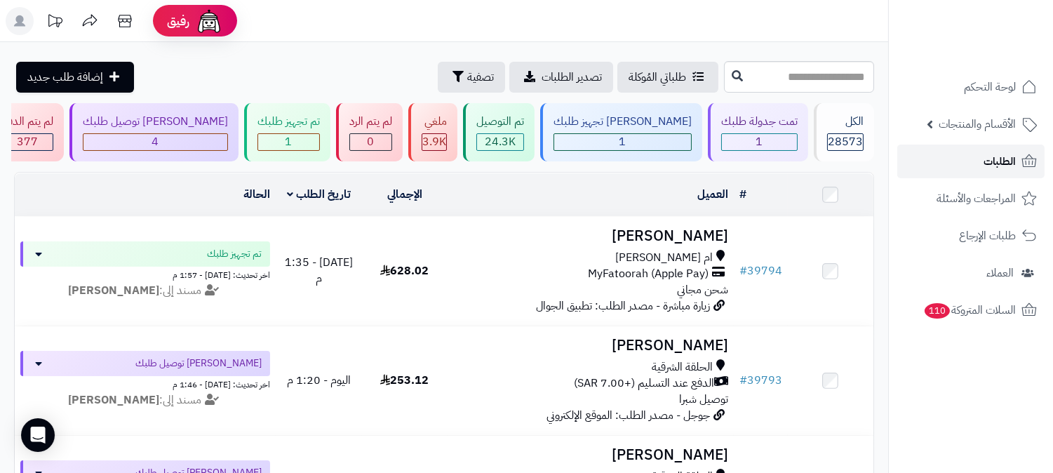
click at [931, 151] on link "الطلبات" at bounding box center [970, 161] width 147 height 34
click at [1007, 153] on span "الطلبات" at bounding box center [999, 162] width 32 height 20
click at [1005, 153] on span "الطلبات" at bounding box center [999, 162] width 32 height 20
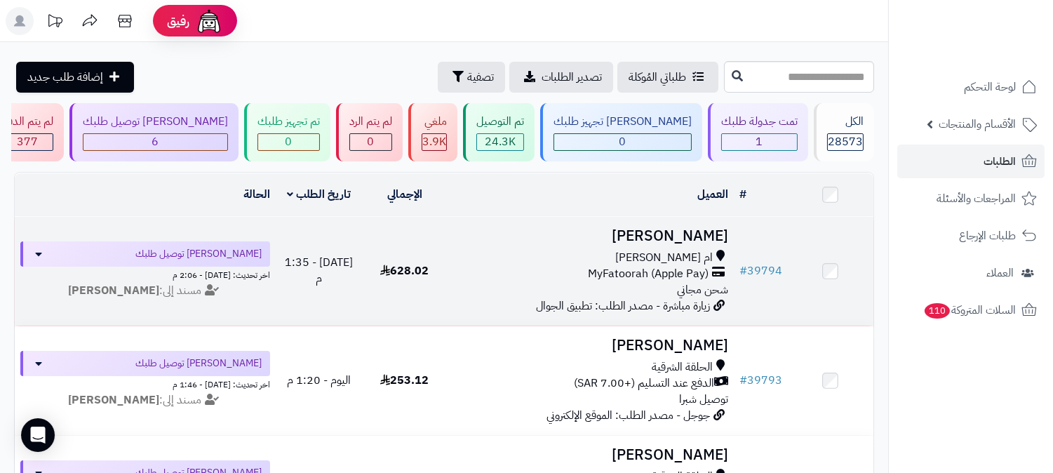
click at [708, 228] on h3 "[PERSON_NAME]" at bounding box center [590, 236] width 275 height 16
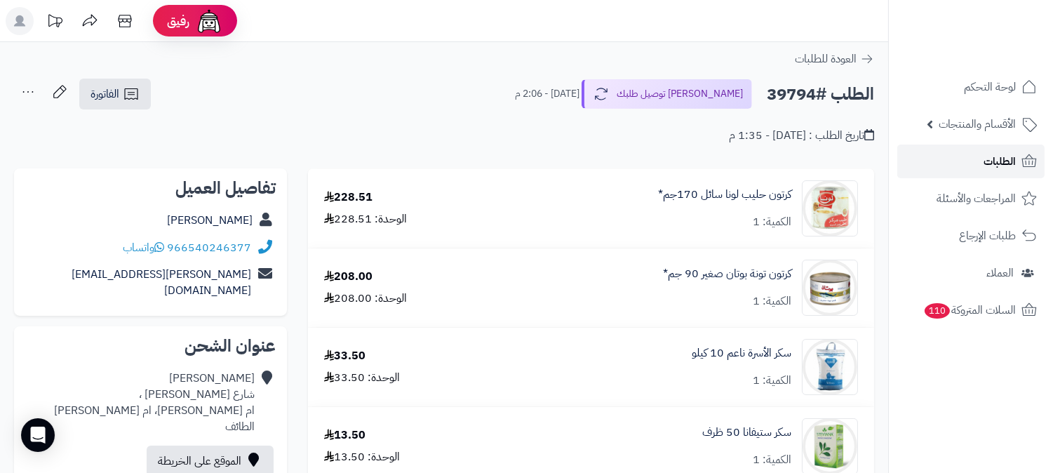
click at [1018, 156] on link "الطلبات" at bounding box center [970, 161] width 147 height 34
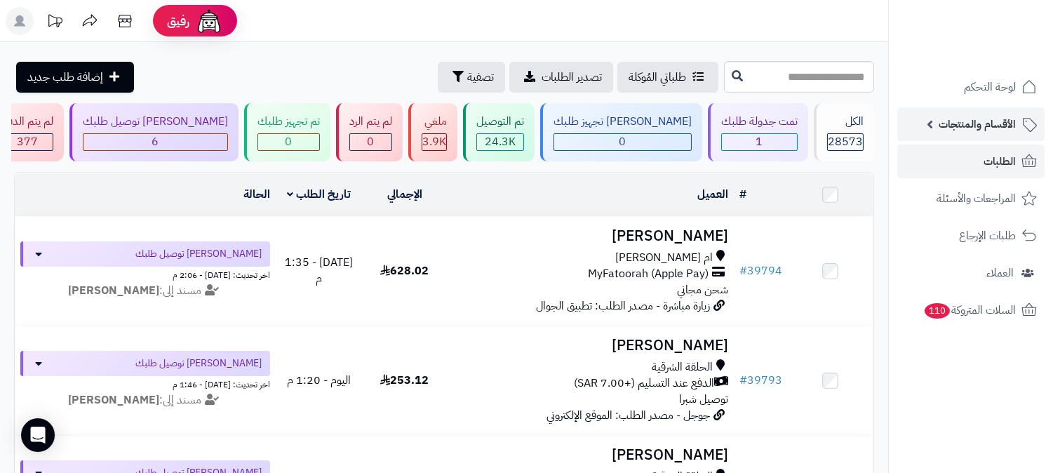
click at [986, 131] on span "الأقسام والمنتجات" at bounding box center [977, 124] width 77 height 20
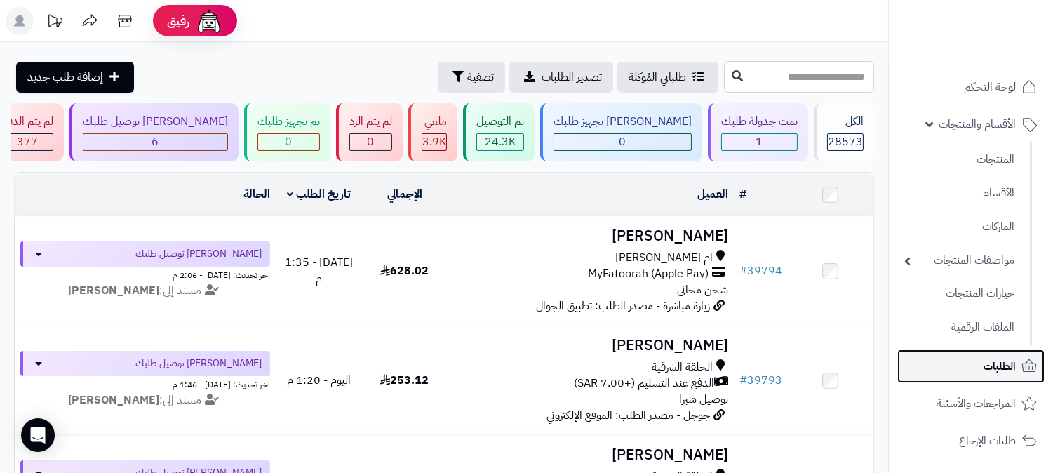
click at [981, 370] on link "الطلبات" at bounding box center [970, 366] width 147 height 34
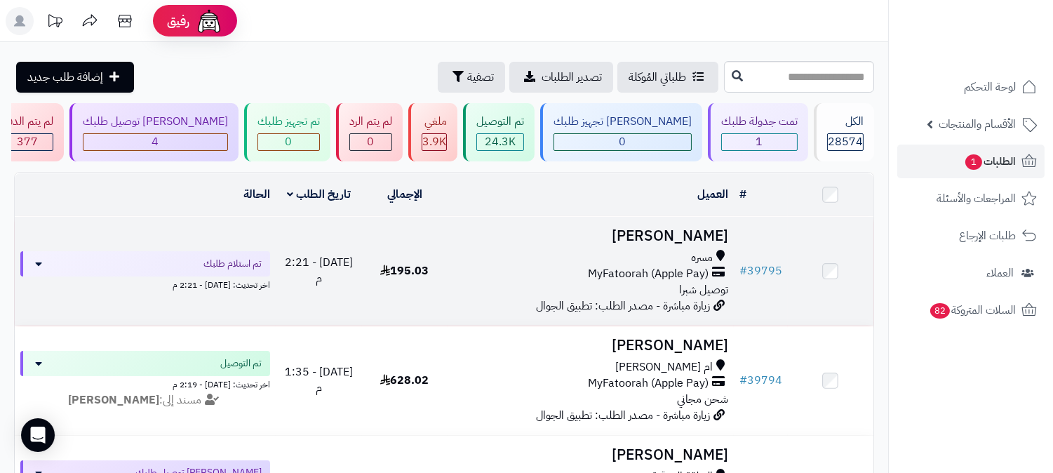
click at [700, 229] on h3 "[PERSON_NAME]" at bounding box center [590, 236] width 275 height 16
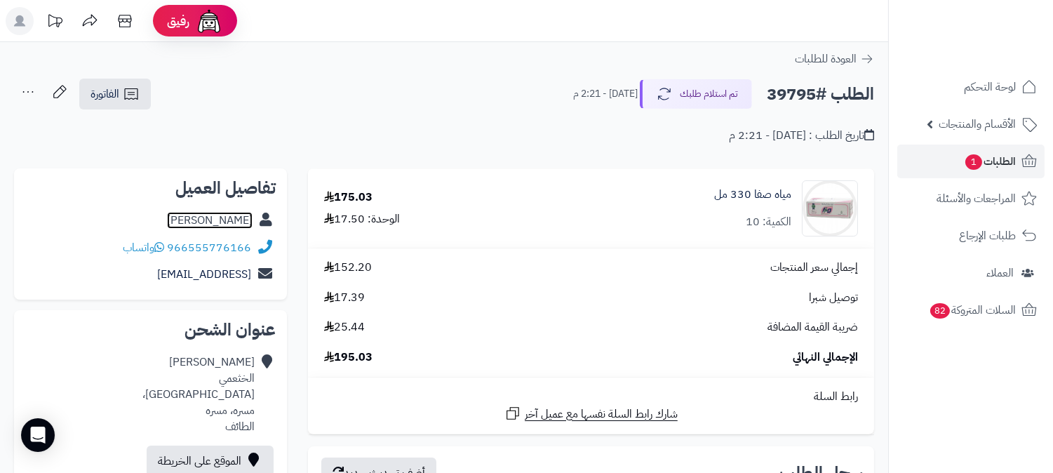
click at [213, 220] on link "سعد الخثعمي" at bounding box center [210, 220] width 86 height 17
click at [803, 90] on h2 "الطلب #39795" at bounding box center [820, 94] width 107 height 29
copy h2 "39795"
click at [983, 160] on span "الطلبات 1" at bounding box center [990, 162] width 52 height 20
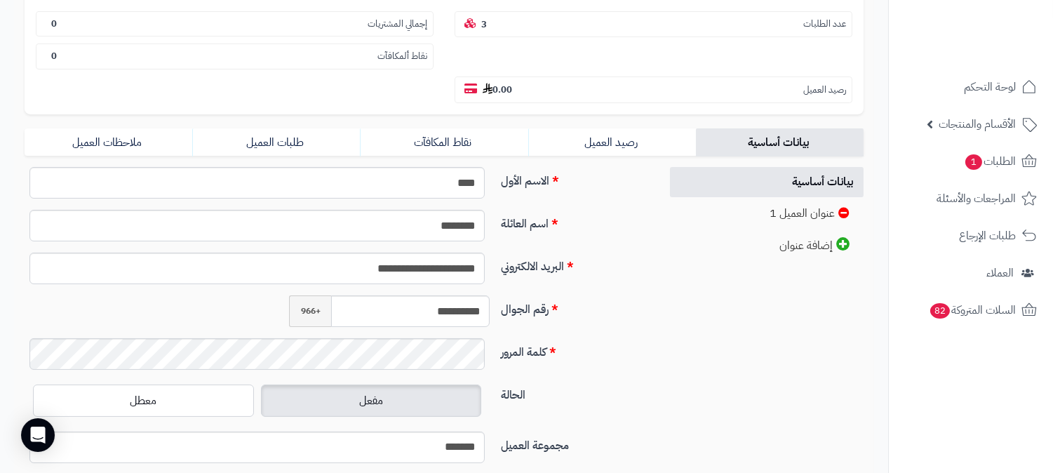
scroll to position [234, 0]
drag, startPoint x: 419, startPoint y: 274, endPoint x: 478, endPoint y: 279, distance: 59.1
click at [478, 294] on input "**********" at bounding box center [410, 310] width 159 height 32
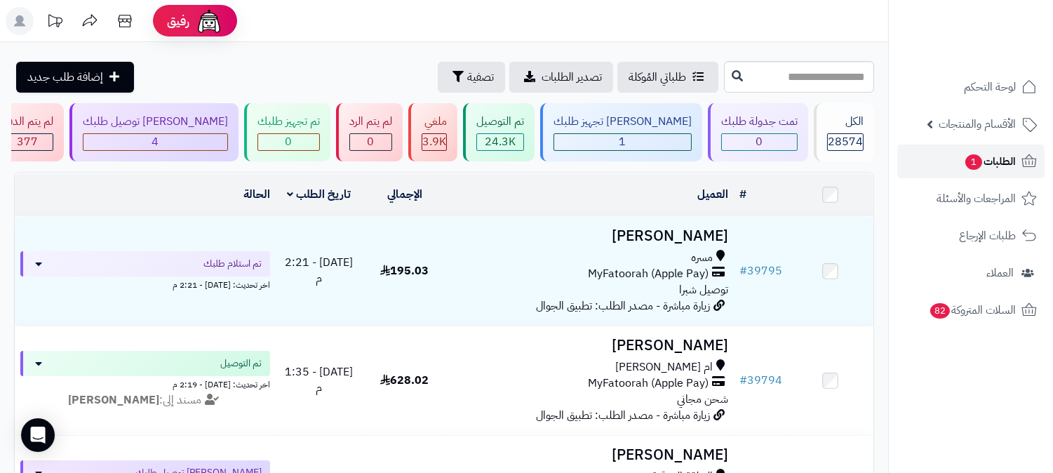
click at [1016, 158] on link "الطلبات 1" at bounding box center [970, 161] width 147 height 34
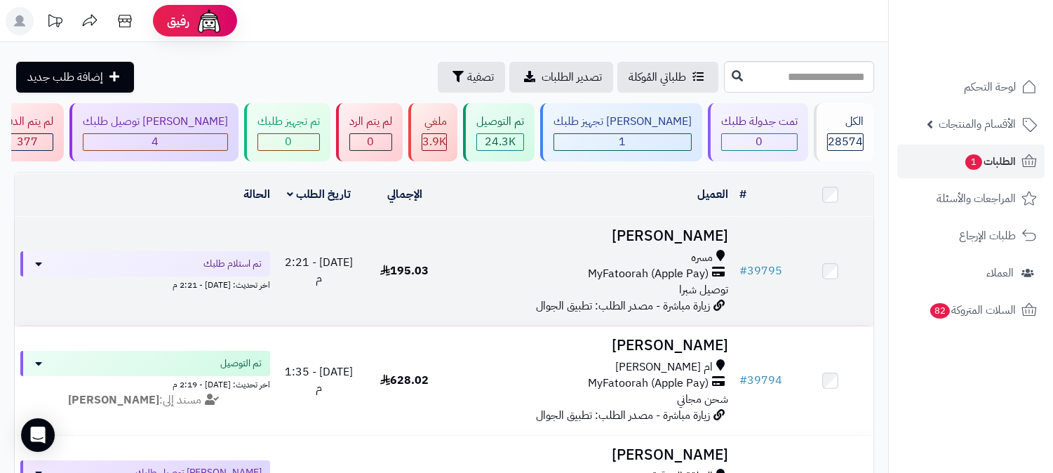
click at [699, 230] on h3 "[PERSON_NAME]" at bounding box center [590, 236] width 275 height 16
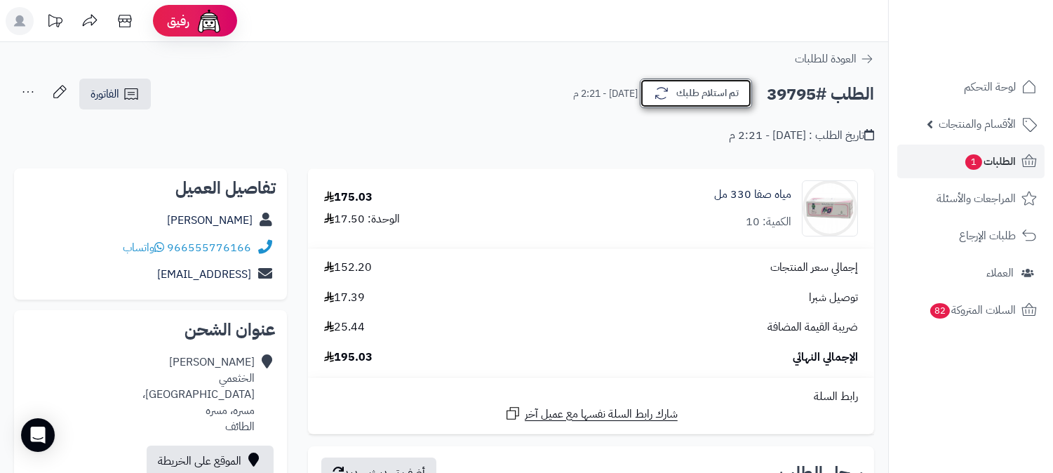
click at [709, 102] on button "تم استلام طلبك" at bounding box center [696, 93] width 112 height 29
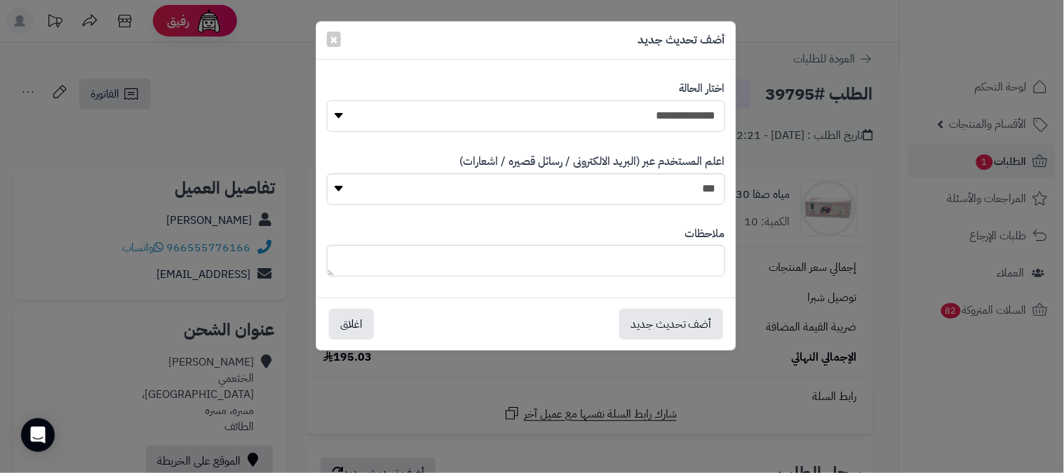
click at [697, 114] on select "**********" at bounding box center [526, 116] width 398 height 32
select select "*"
click at [327, 100] on select "**********" at bounding box center [526, 116] width 398 height 32
click at [675, 328] on button "أضف تحديث جديد" at bounding box center [671, 323] width 104 height 31
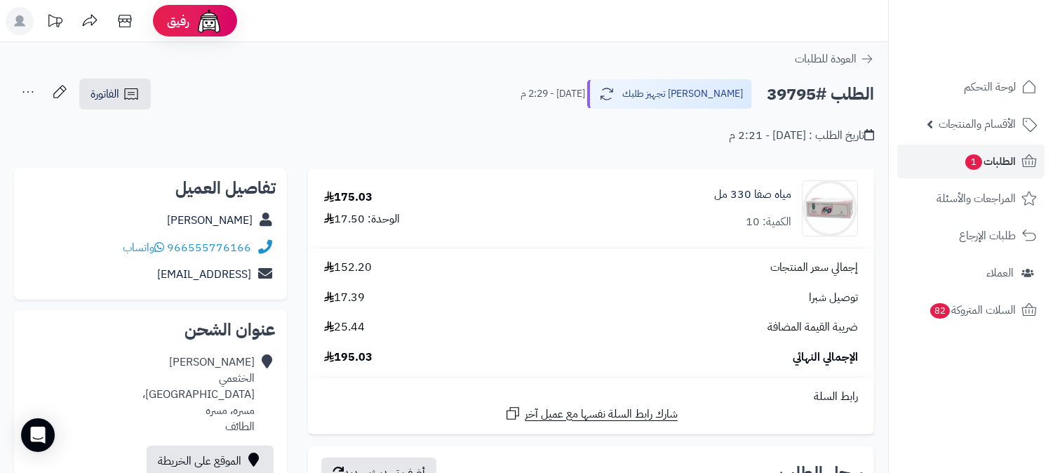
click at [31, 87] on icon at bounding box center [28, 92] width 28 height 28
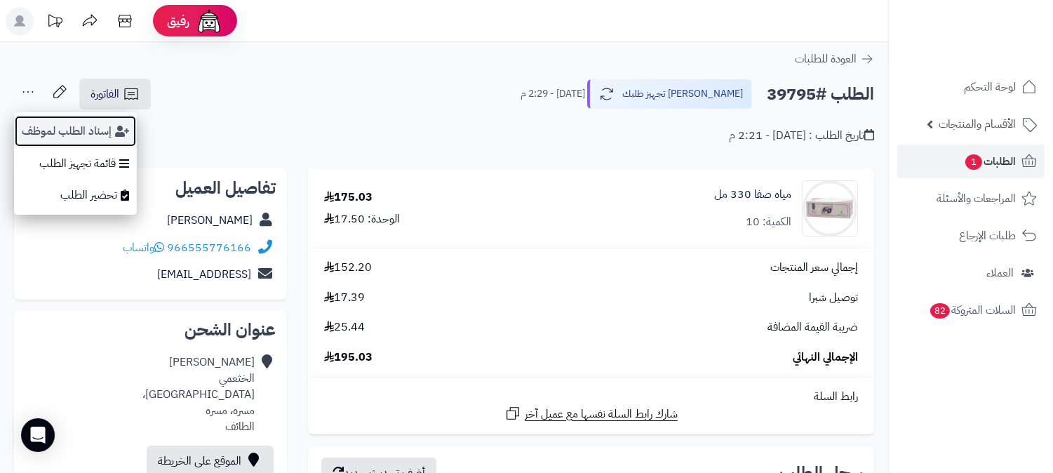
click at [72, 123] on button "إسناد الطلب لموظف" at bounding box center [75, 131] width 123 height 32
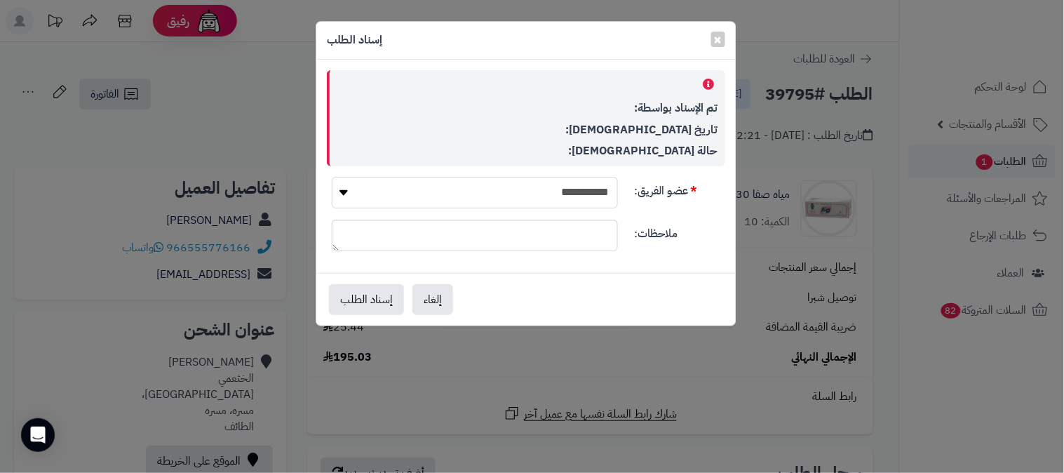
click at [489, 191] on select "**********" at bounding box center [475, 193] width 286 height 32
select select "**"
click at [332, 177] on select "**********" at bounding box center [475, 193] width 286 height 32
click at [361, 312] on button "إسناد الطلب" at bounding box center [366, 298] width 75 height 31
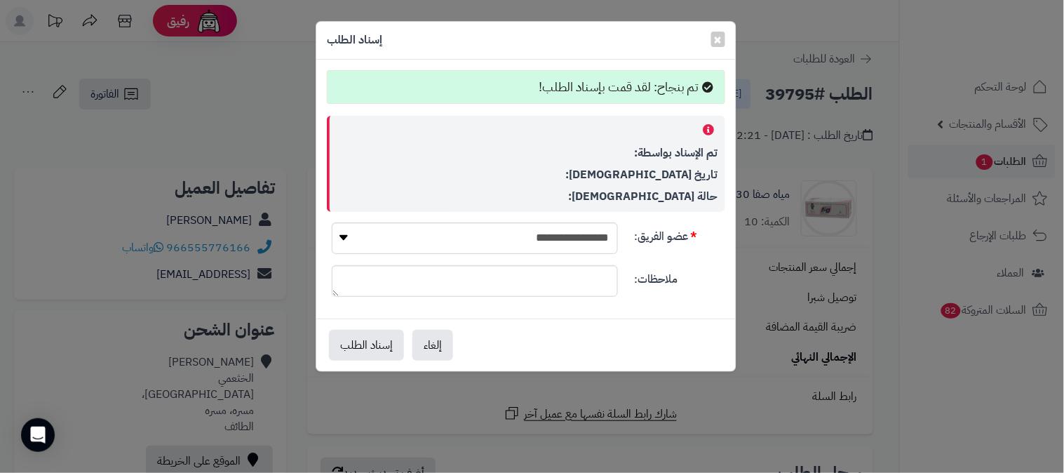
click at [979, 157] on div "**********" at bounding box center [532, 236] width 1064 height 473
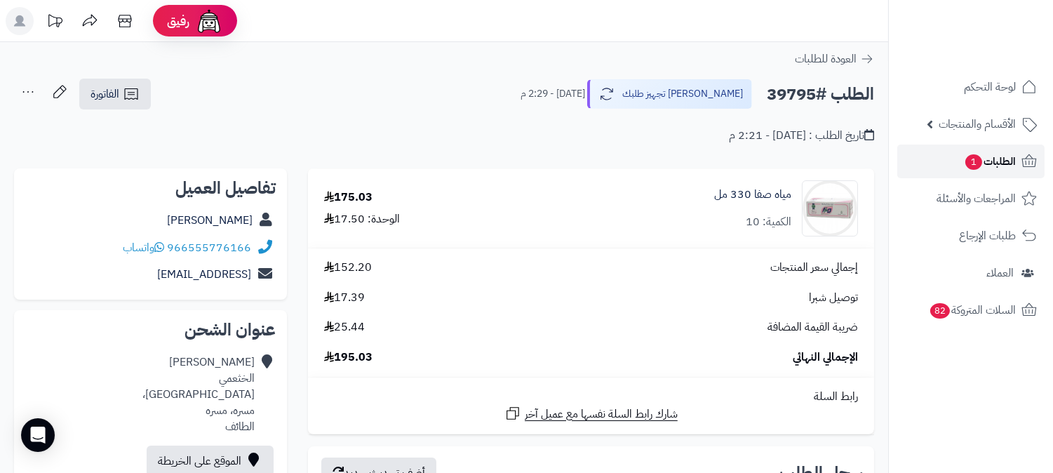
click at [1007, 162] on span "الطلبات 1" at bounding box center [990, 162] width 52 height 20
click at [995, 163] on span "الطلبات 1" at bounding box center [990, 162] width 52 height 20
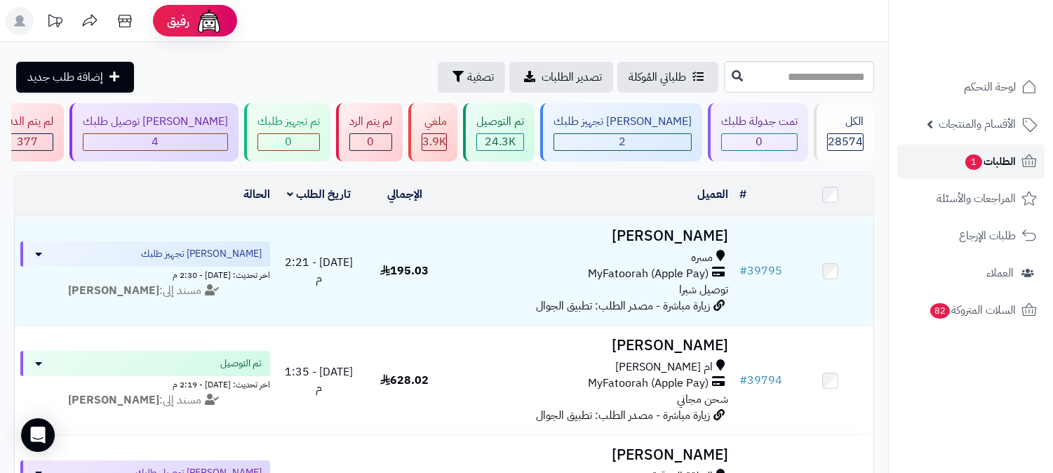
click at [1007, 157] on span "الطلبات 1" at bounding box center [990, 162] width 52 height 20
click at [1013, 169] on span "الطلبات 1" at bounding box center [990, 162] width 52 height 20
click at [655, 127] on div "[PERSON_NAME] تجهيز طلبك" at bounding box center [622, 122] width 138 height 16
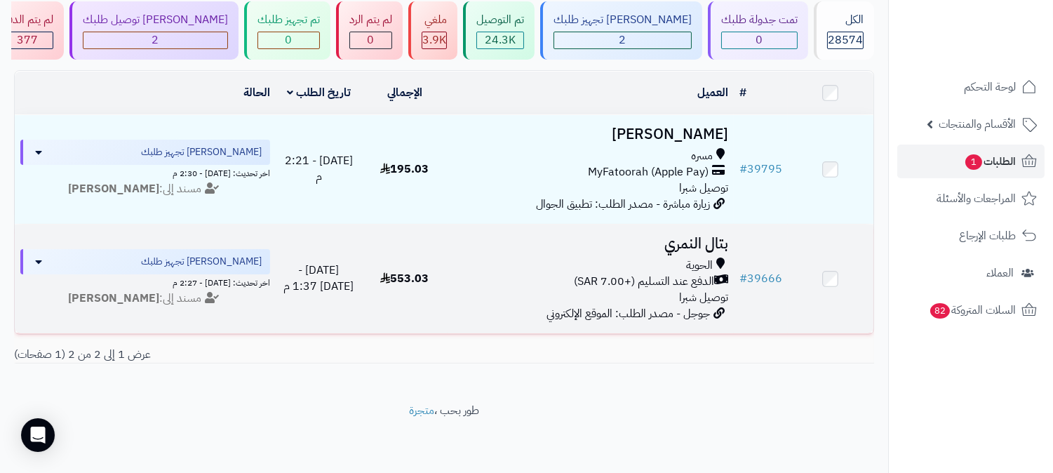
scroll to position [111, 0]
click at [696, 236] on h3 "بتال النمري" at bounding box center [590, 244] width 275 height 16
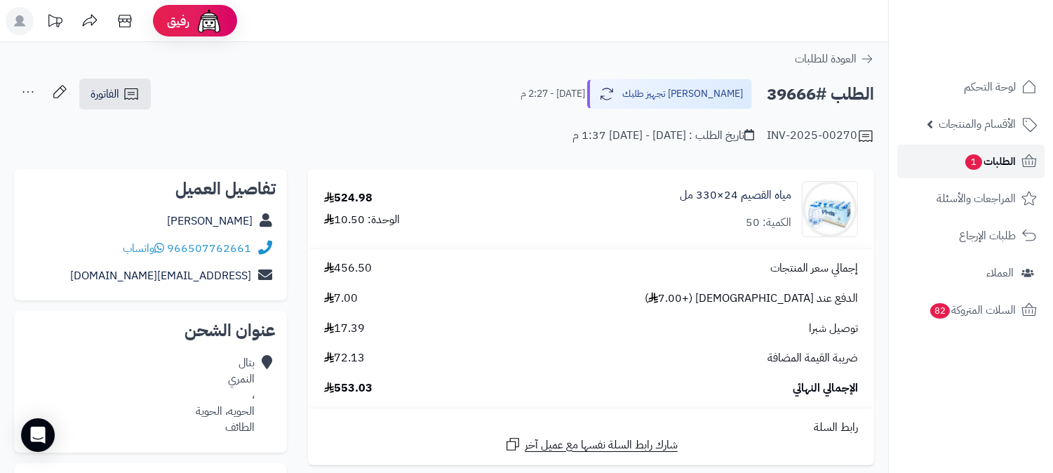
drag, startPoint x: 1011, startPoint y: 161, endPoint x: 1011, endPoint y: 153, distance: 8.4
click at [1011, 159] on span "الطلبات 1" at bounding box center [990, 162] width 52 height 20
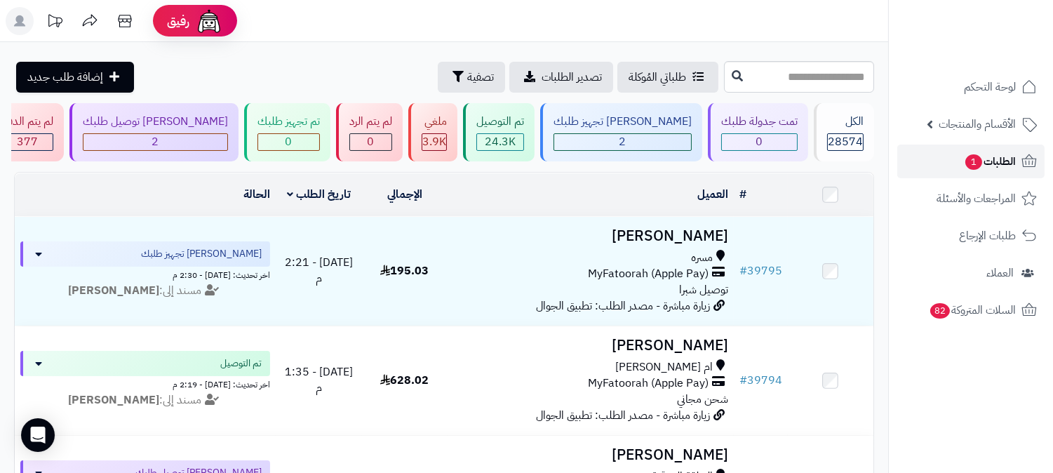
click at [1011, 153] on span "الطلبات 1" at bounding box center [990, 162] width 52 height 20
click at [983, 162] on span "الطلبات 1" at bounding box center [990, 162] width 52 height 20
click at [922, 152] on link "الطلبات" at bounding box center [970, 161] width 147 height 34
click at [228, 127] on div "[PERSON_NAME] توصيل طلبك" at bounding box center [155, 122] width 145 height 16
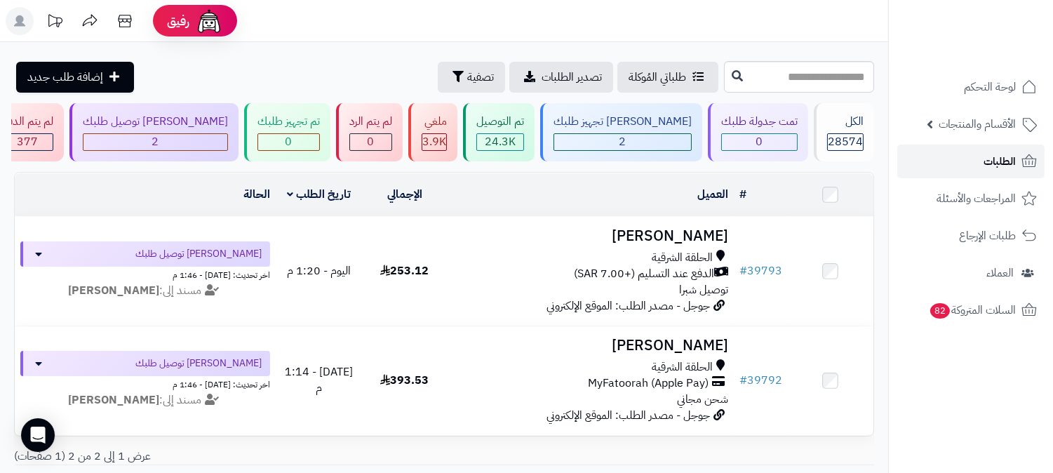
click at [985, 161] on span "الطلبات" at bounding box center [999, 162] width 32 height 20
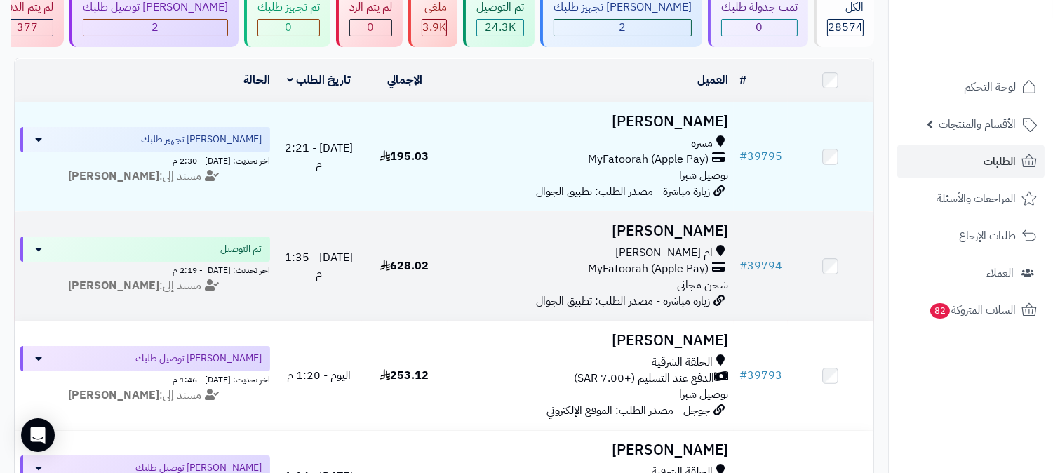
scroll to position [156, 0]
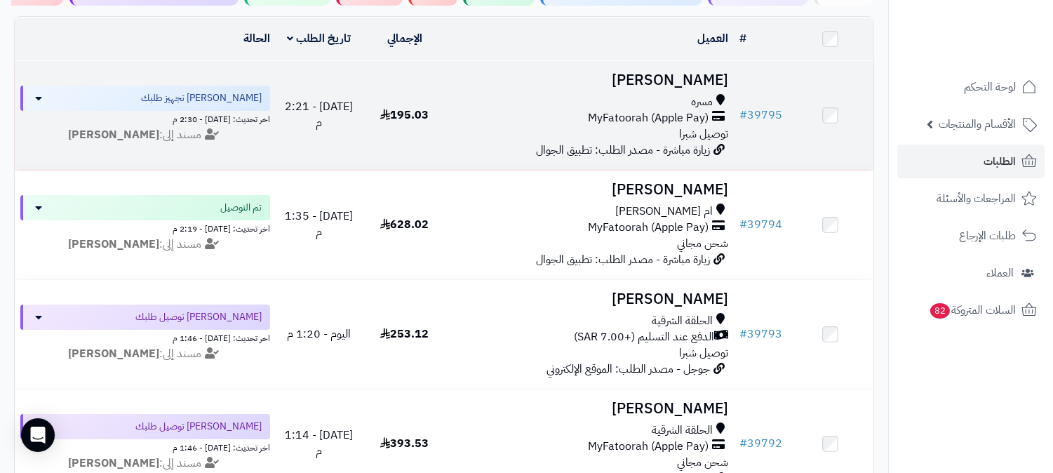
click at [704, 78] on h3 "[PERSON_NAME]" at bounding box center [590, 80] width 275 height 16
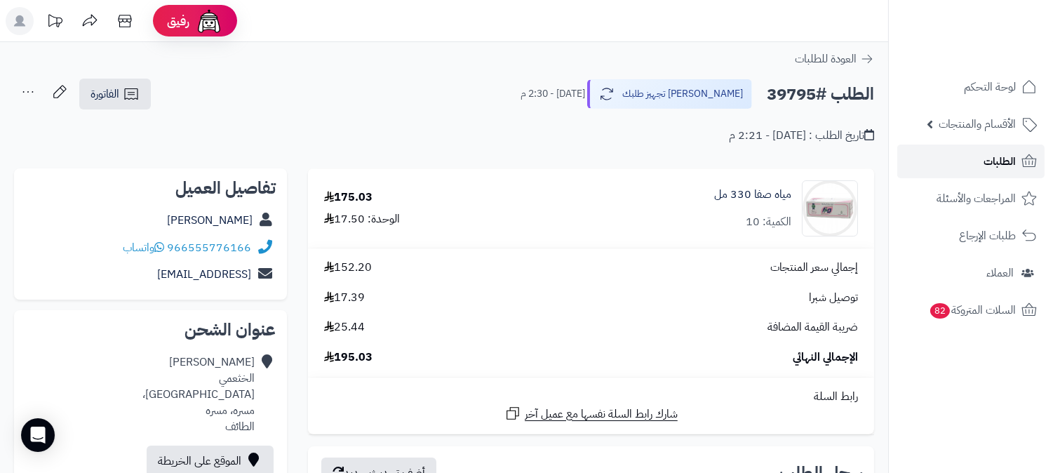
click at [978, 153] on link "الطلبات" at bounding box center [970, 161] width 147 height 34
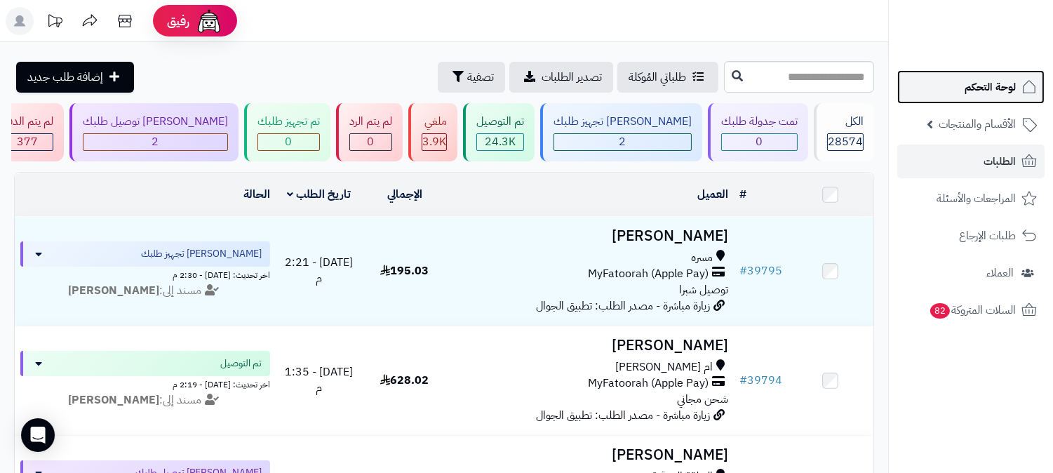
click at [993, 81] on span "لوحة التحكم" at bounding box center [989, 87] width 51 height 20
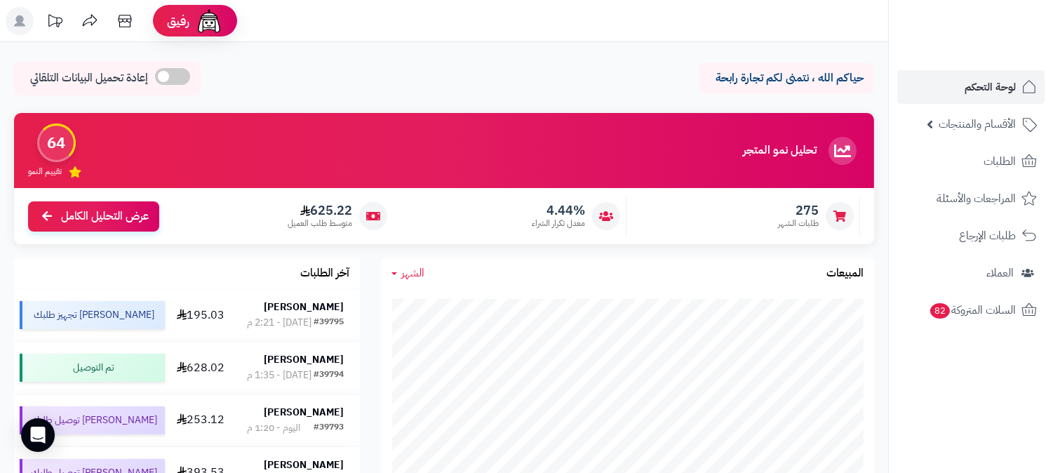
scroll to position [78, 0]
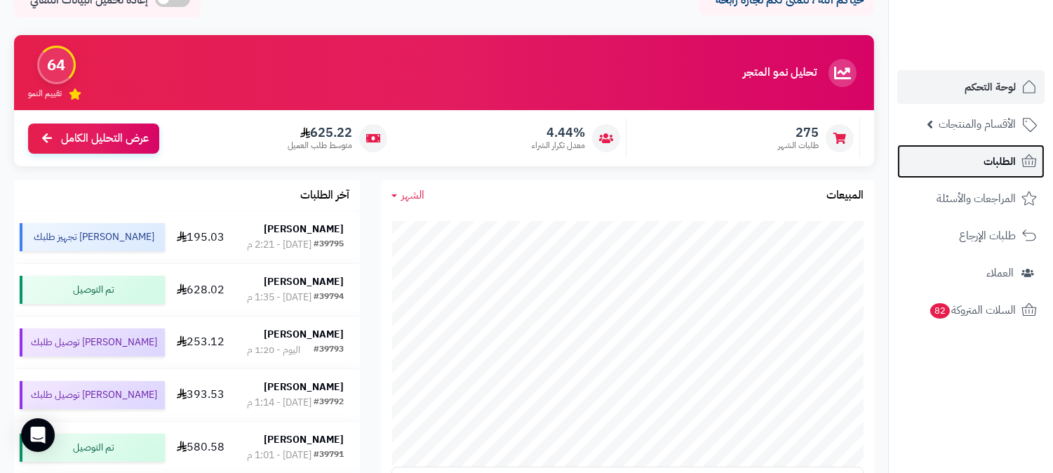
click at [984, 157] on span "الطلبات" at bounding box center [999, 162] width 32 height 20
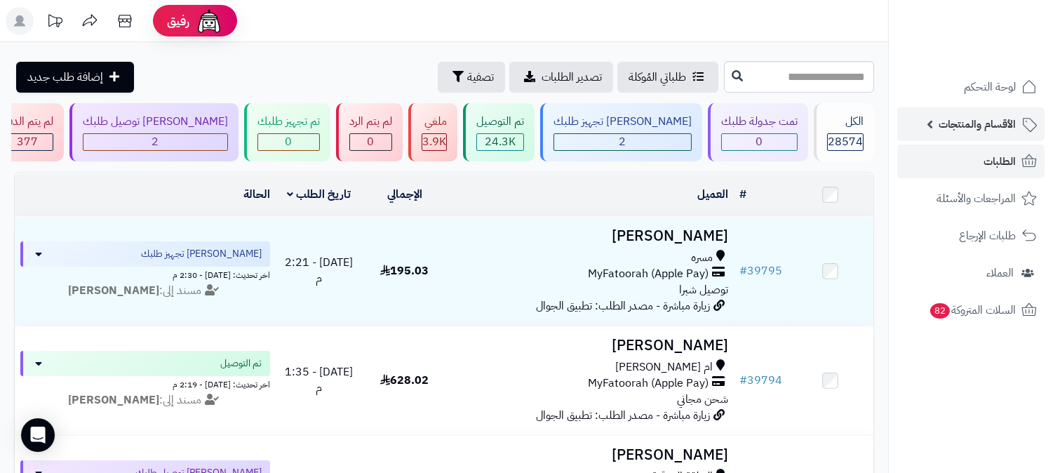
click at [990, 125] on span "الأقسام والمنتجات" at bounding box center [977, 124] width 77 height 20
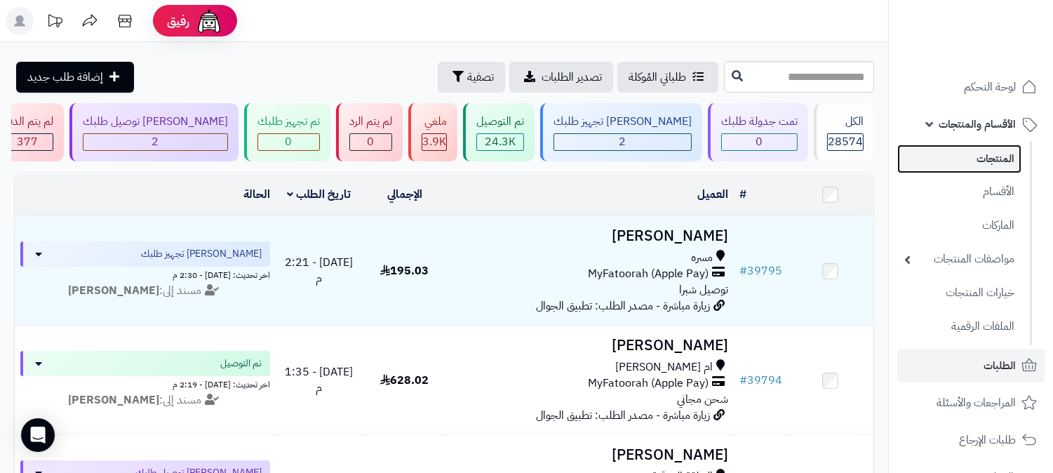
click at [986, 162] on link "المنتجات" at bounding box center [959, 158] width 124 height 29
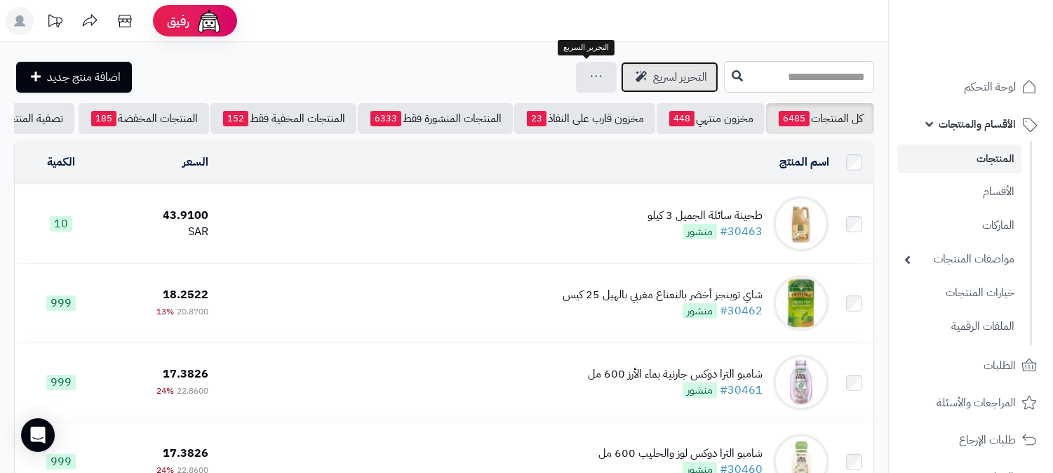
click at [653, 70] on span "التحرير لسريع" at bounding box center [680, 77] width 54 height 17
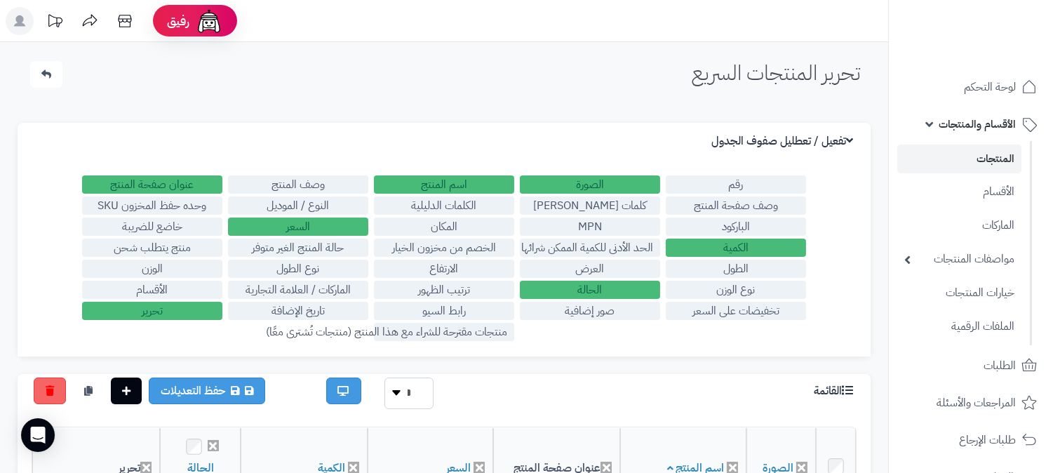
click at [452, 262] on label "الارتفاع" at bounding box center [444, 269] width 140 height 18
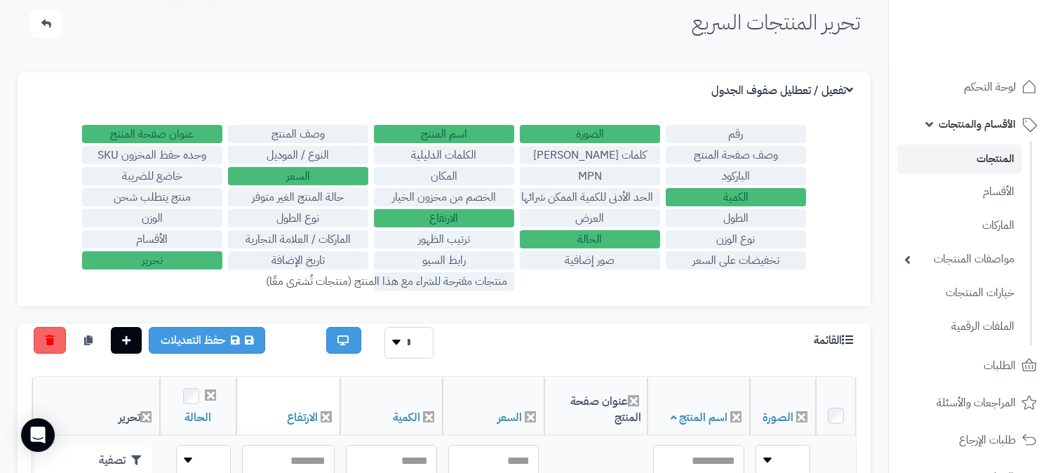
scroll to position [78, 0]
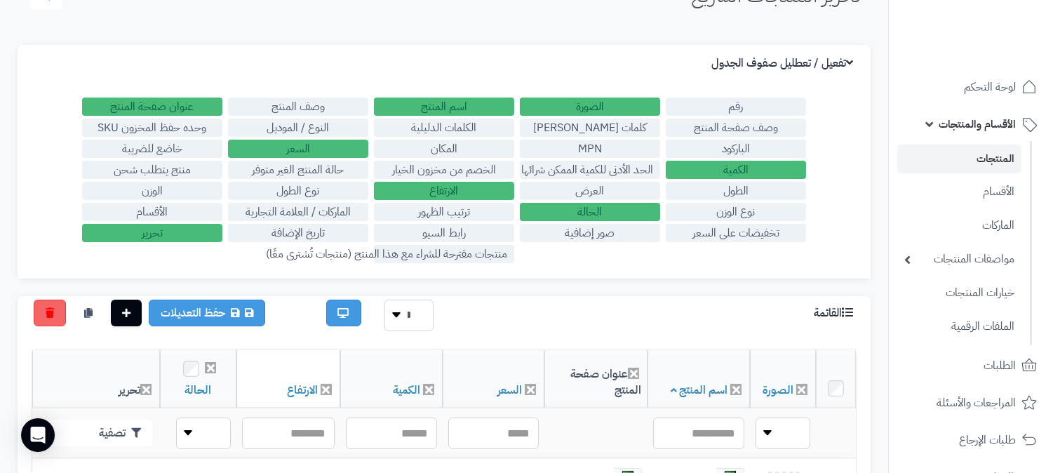
click at [295, 206] on label "الماركات / العلامة التجارية" at bounding box center [298, 212] width 140 height 18
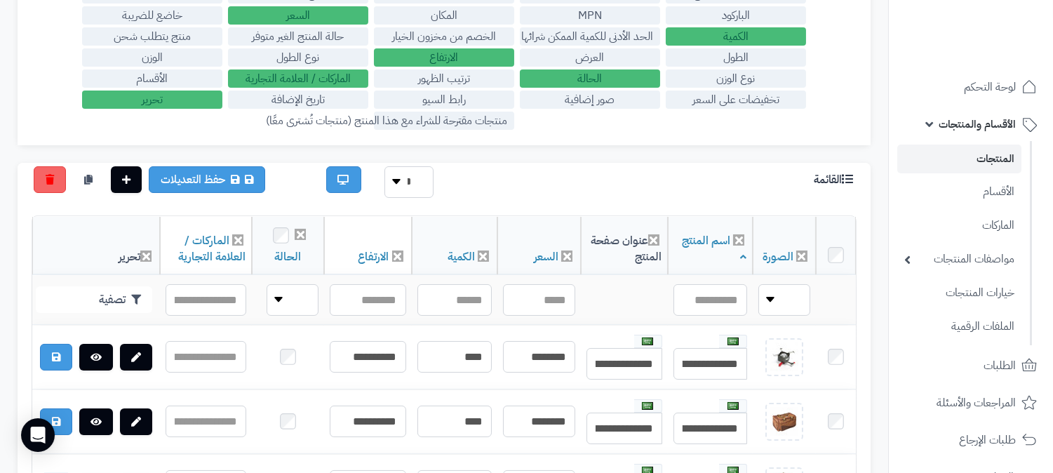
scroll to position [0, 0]
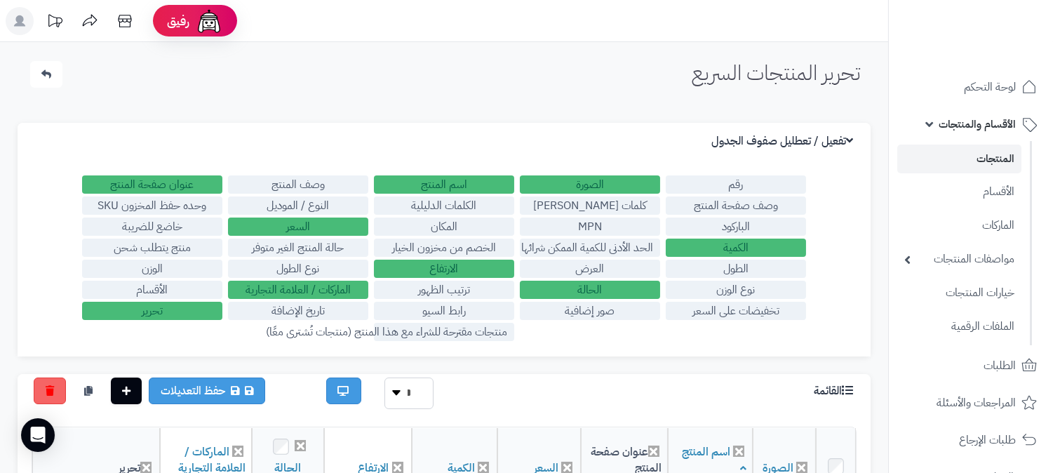
click at [149, 239] on label "منتج يتطلب شحن" at bounding box center [152, 247] width 140 height 18
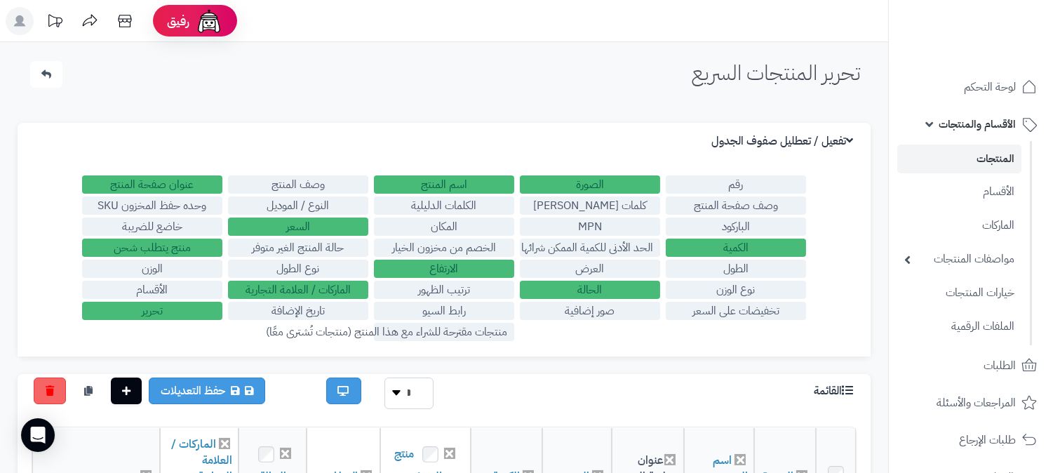
click at [173, 265] on label "الوزن" at bounding box center [152, 269] width 140 height 18
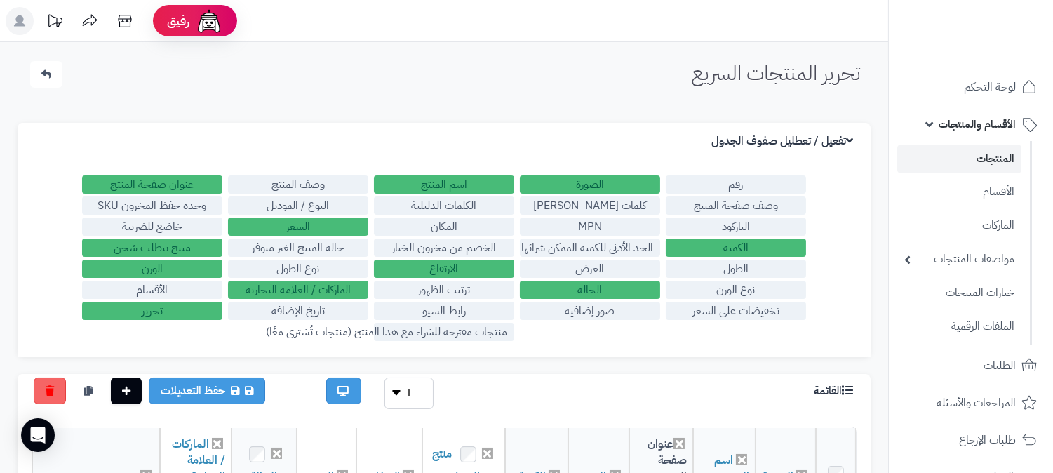
click at [172, 277] on label "الوزن" at bounding box center [152, 269] width 140 height 18
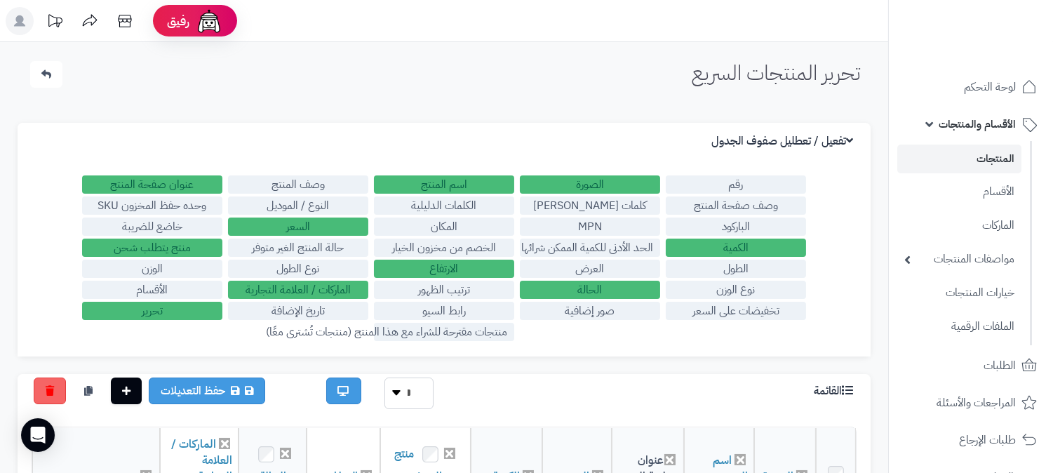
click at [173, 284] on label "الأقسام" at bounding box center [152, 290] width 140 height 18
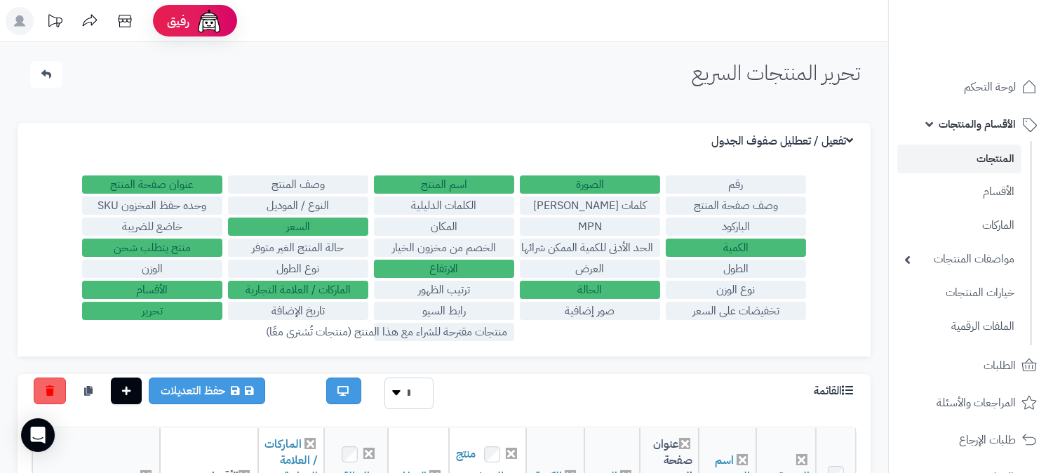
click at [180, 260] on label "الوزن" at bounding box center [152, 269] width 140 height 18
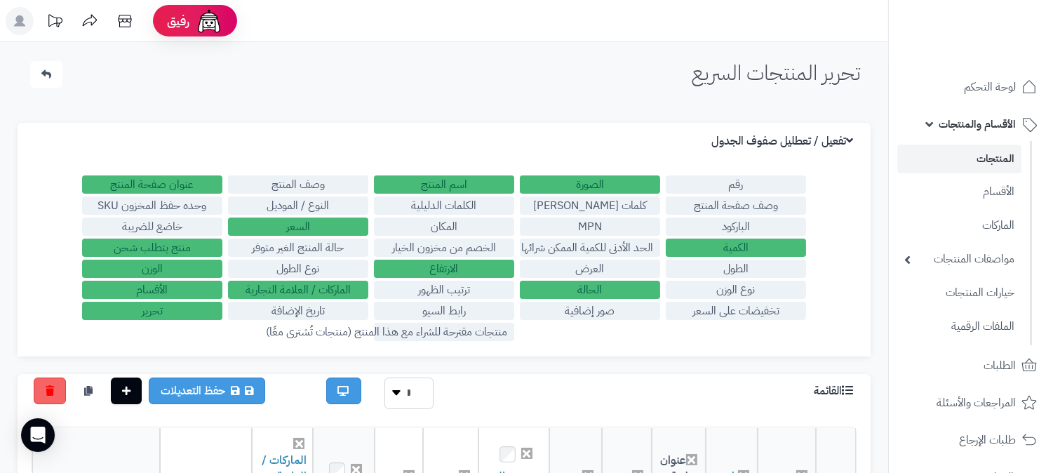
click at [283, 263] on label "نوع الطول" at bounding box center [298, 269] width 140 height 18
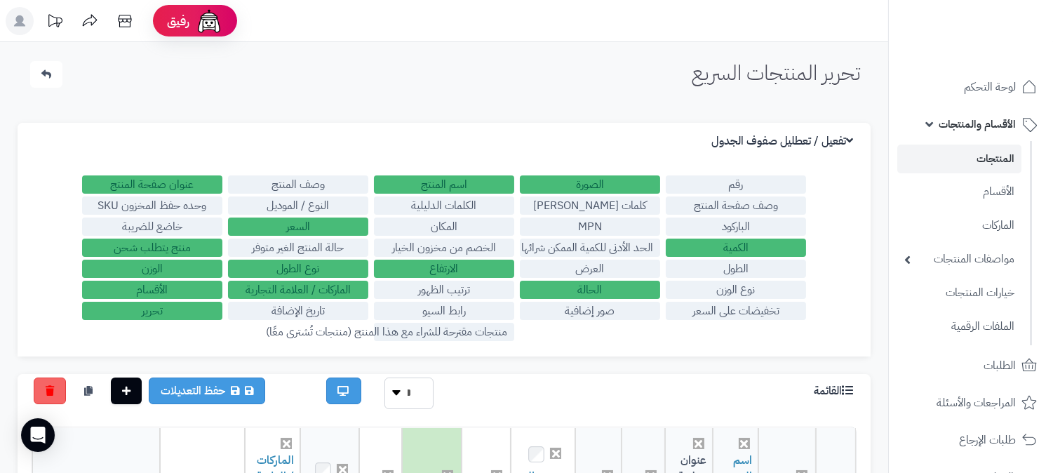
click at [307, 248] on label "حالة المنتج الغير متوفر" at bounding box center [298, 247] width 140 height 18
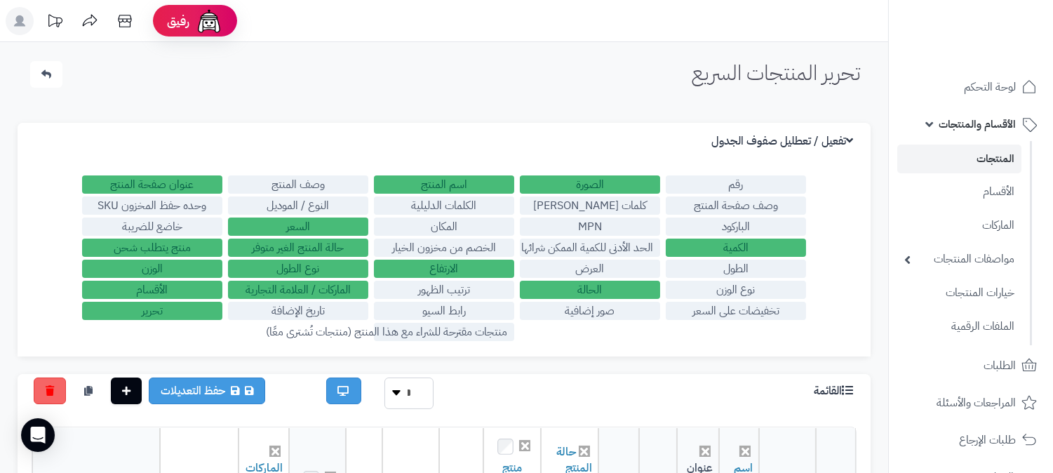
click at [459, 197] on label "الكلمات الدليلية" at bounding box center [444, 205] width 140 height 18
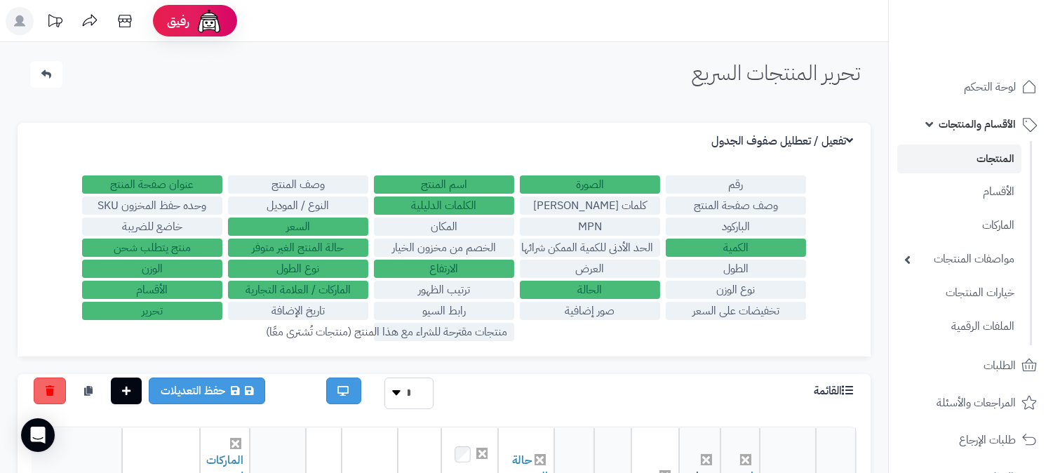
click at [445, 227] on label "المكان" at bounding box center [444, 226] width 140 height 18
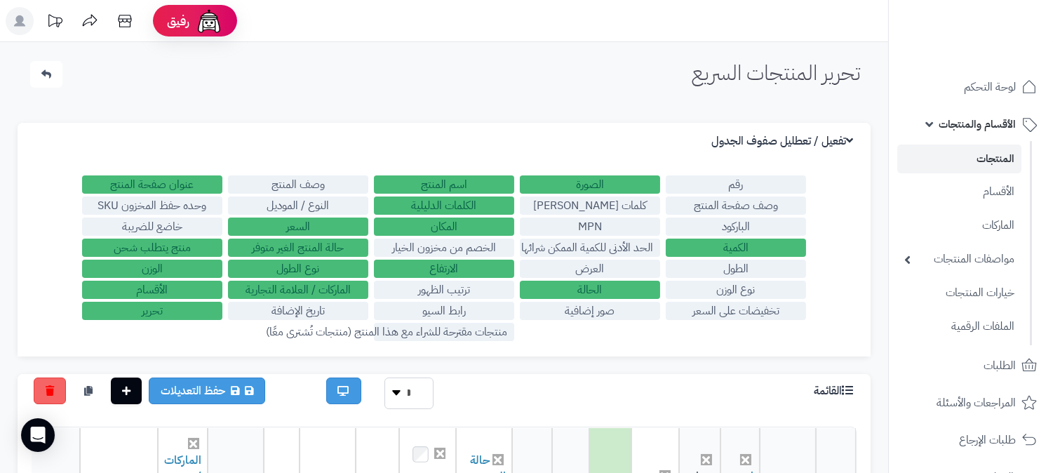
click at [445, 240] on label "الخصم من مخزون الخيار" at bounding box center [444, 247] width 140 height 18
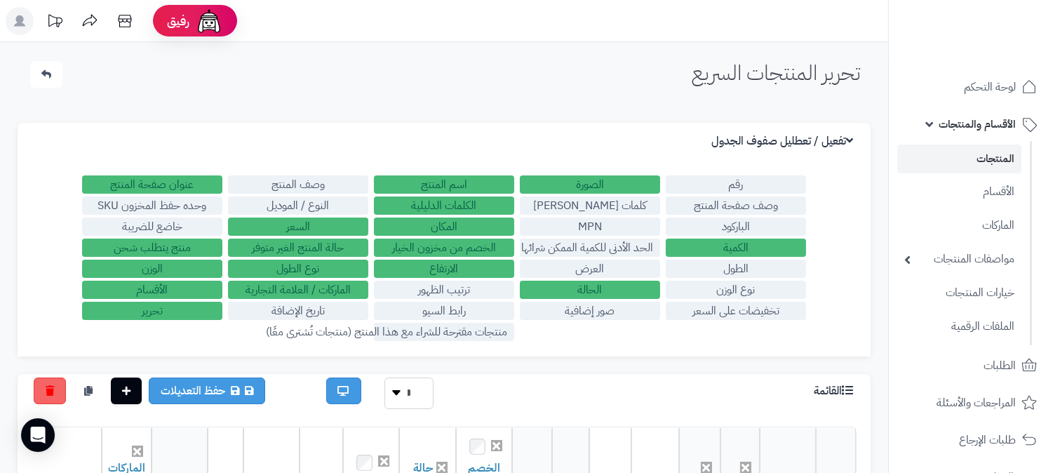
click at [464, 292] on label "ترتيب الظهور" at bounding box center [444, 290] width 140 height 18
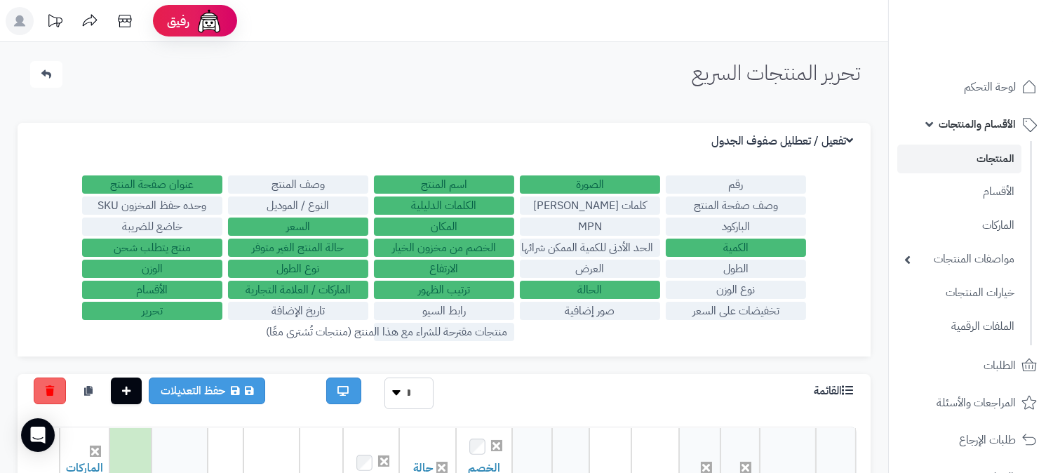
click at [452, 312] on label "رابط السيو" at bounding box center [444, 311] width 140 height 18
click at [596, 208] on label "كلمات ميتا تاج" at bounding box center [590, 205] width 140 height 18
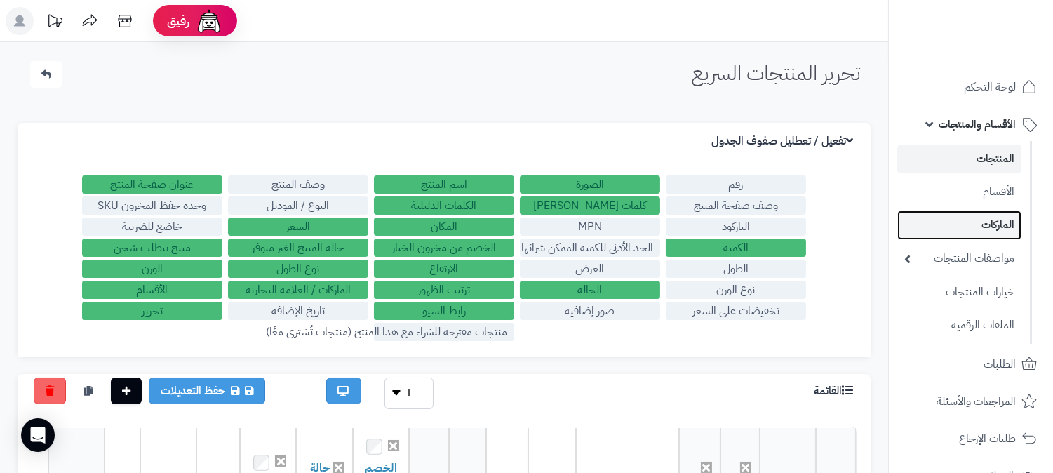
click at [939, 229] on link "الماركات" at bounding box center [959, 224] width 124 height 29
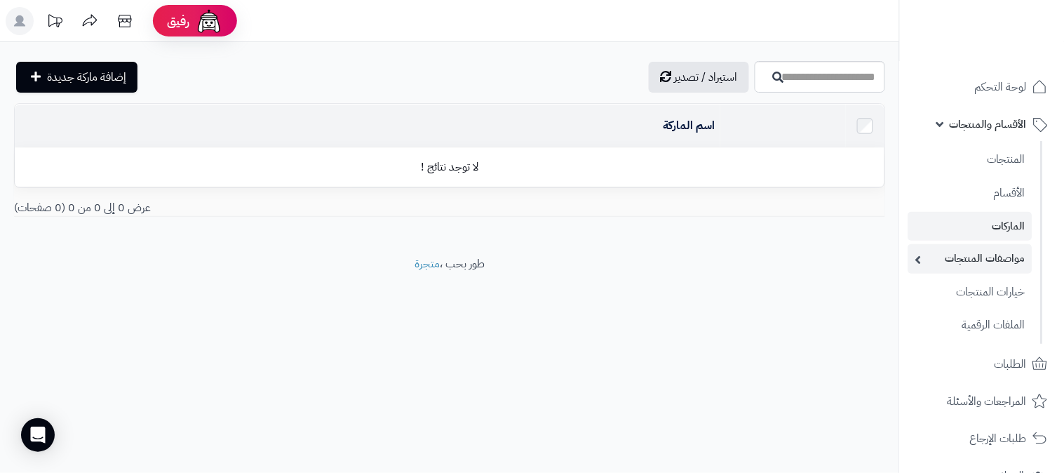
click at [956, 258] on link "مواصفات المنتجات" at bounding box center [970, 258] width 124 height 29
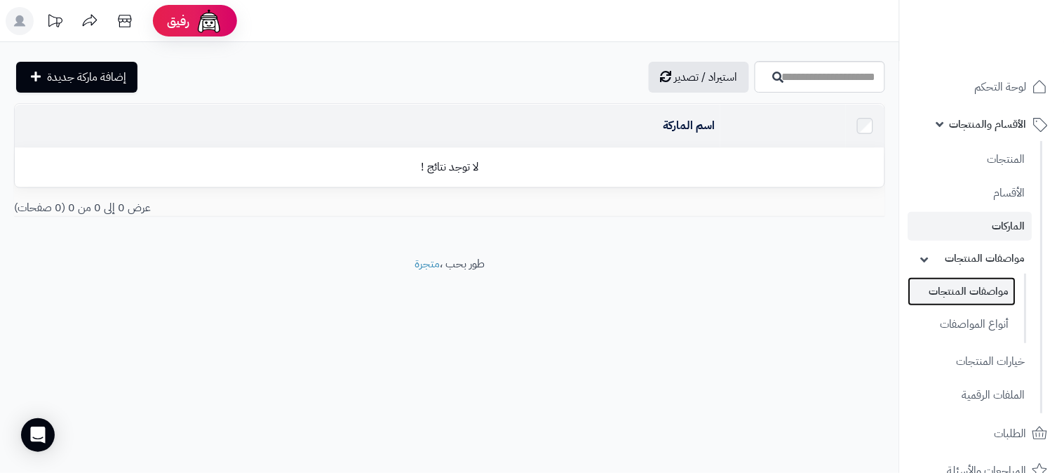
click at [948, 284] on link "مواصفات المنتجات" at bounding box center [962, 291] width 108 height 29
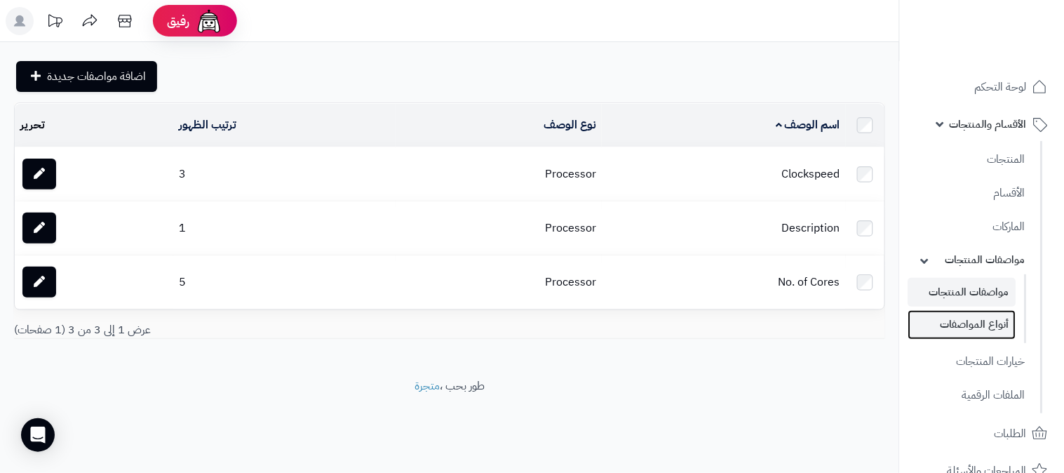
click at [950, 318] on link "أنواع المواصفات" at bounding box center [962, 324] width 108 height 29
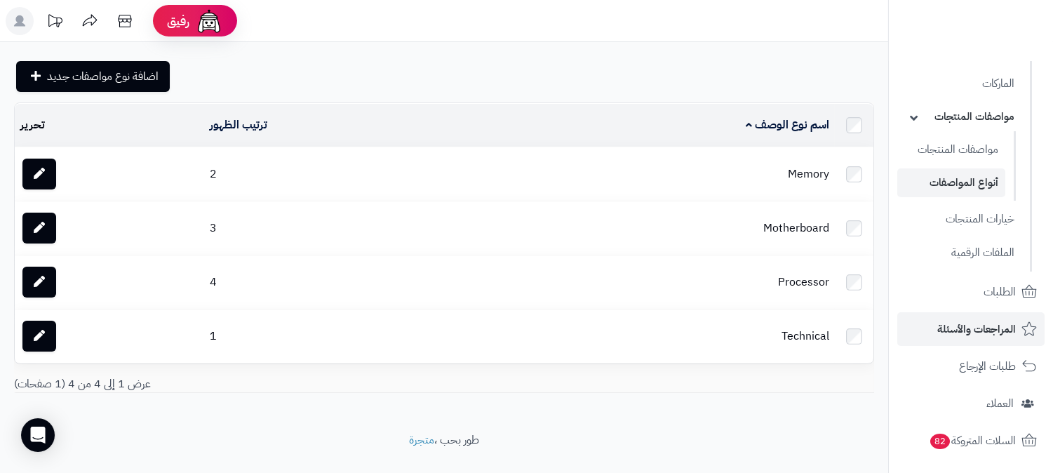
scroll to position [144, 0]
click at [976, 319] on span "المراجعات والأسئلة" at bounding box center [976, 328] width 79 height 20
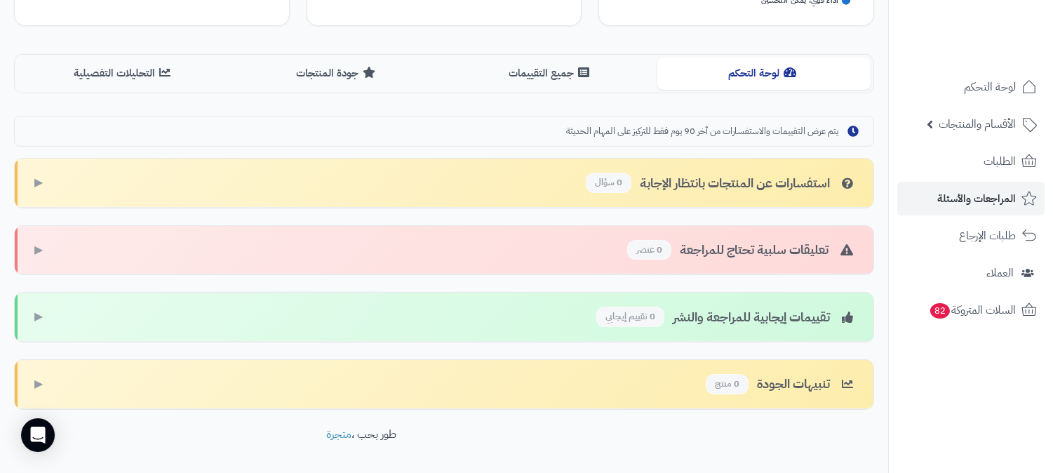
scroll to position [374, 0]
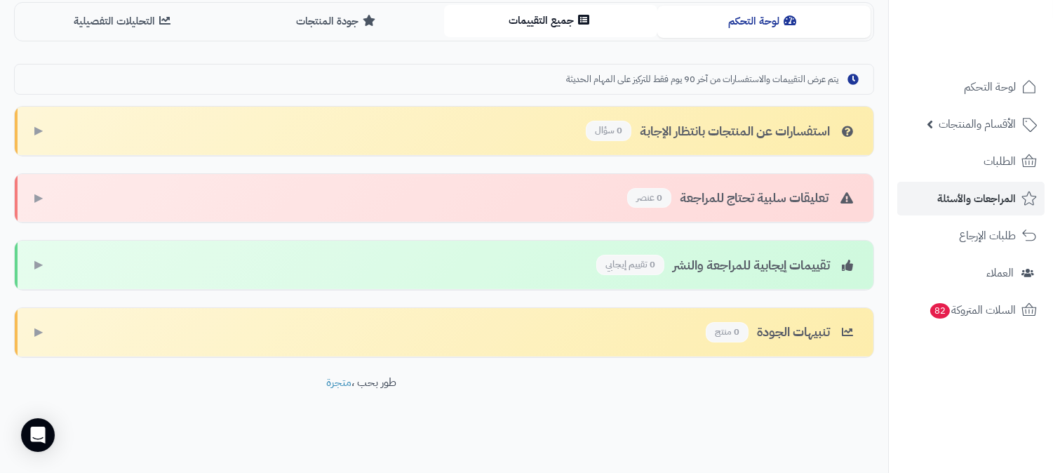
click at [558, 14] on button "جميع التقييمات" at bounding box center [550, 21] width 213 height 32
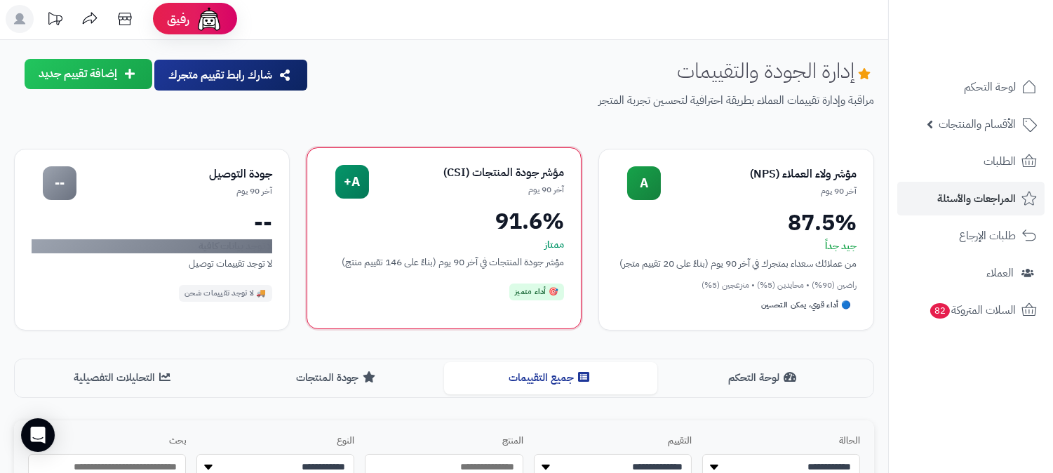
scroll to position [0, 0]
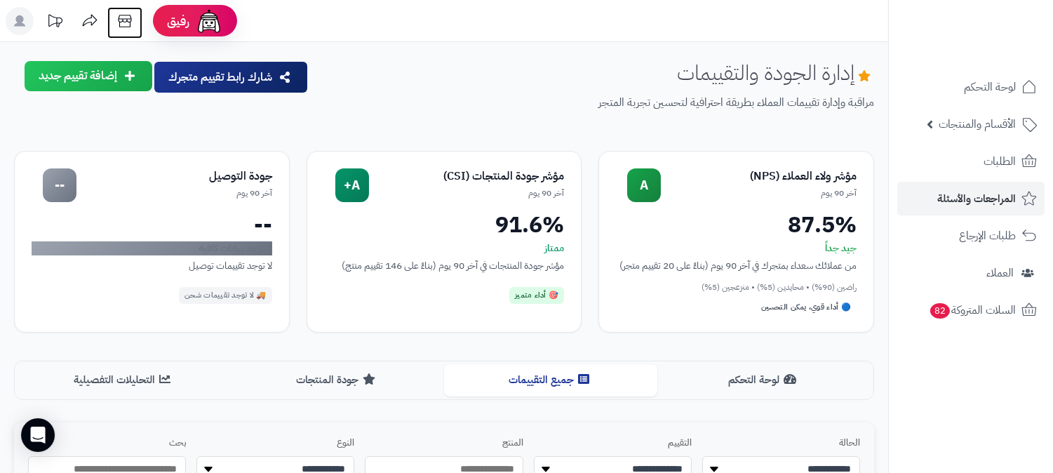
click at [123, 15] on icon at bounding box center [125, 21] width 28 height 28
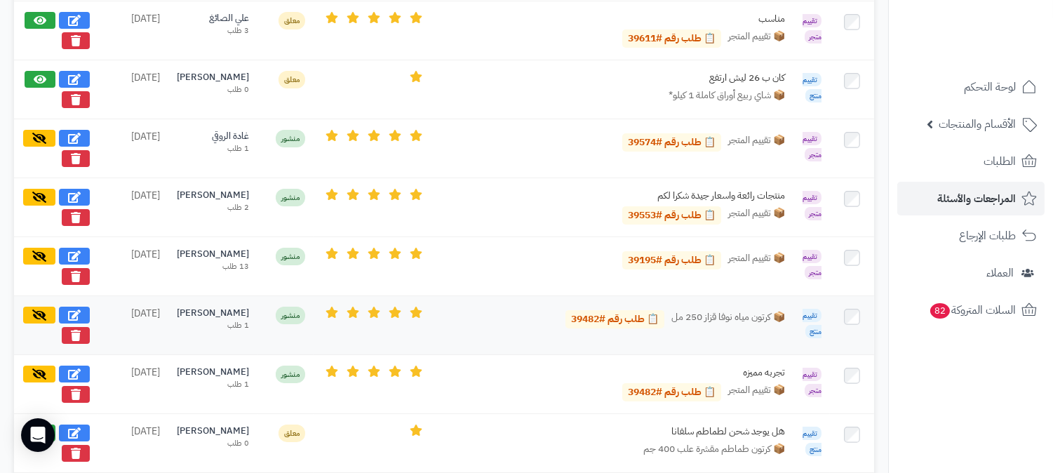
scroll to position [701, 0]
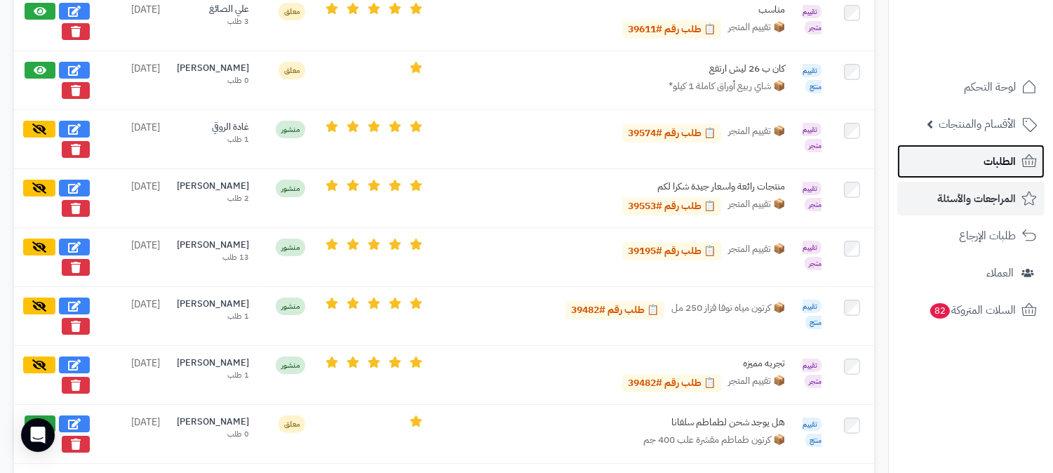
click at [971, 163] on link "الطلبات" at bounding box center [970, 161] width 147 height 34
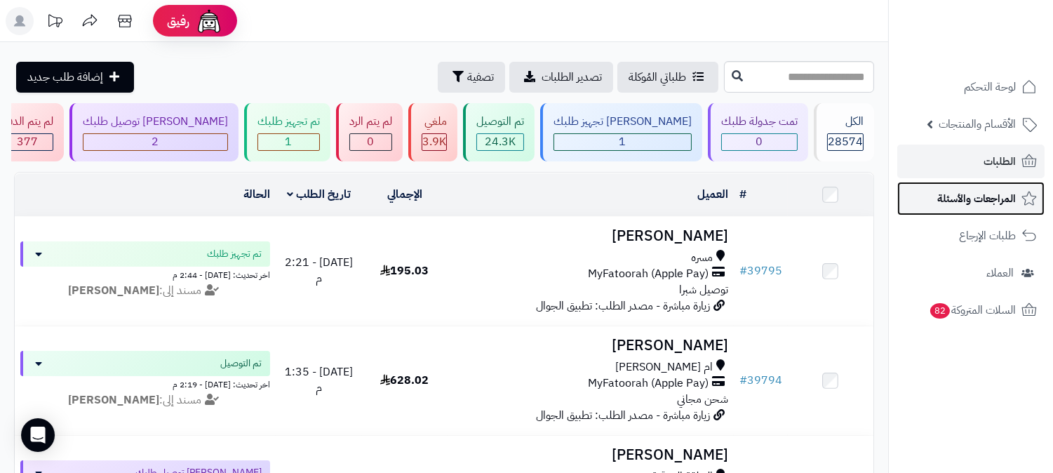
click at [965, 191] on span "المراجعات والأسئلة" at bounding box center [976, 199] width 79 height 20
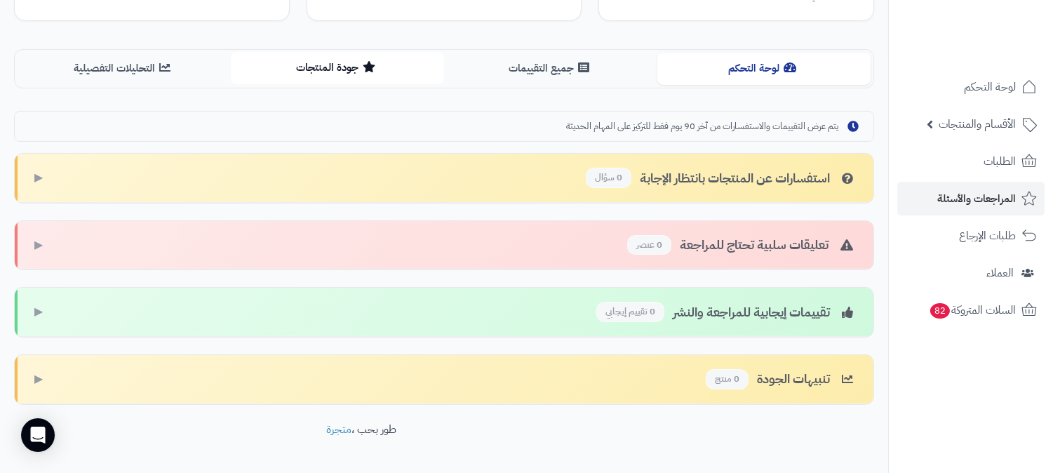
click at [354, 76] on button "جودة المنتجات" at bounding box center [337, 68] width 213 height 32
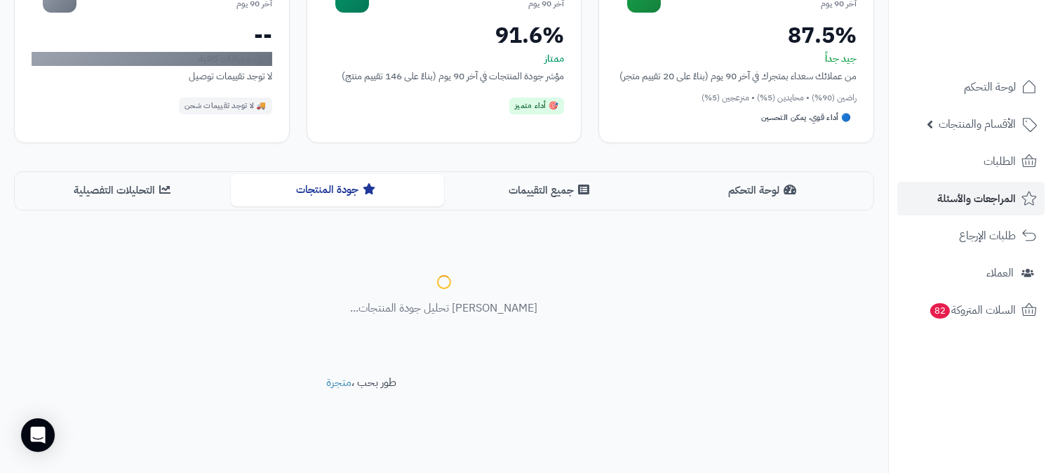
scroll to position [204, 0]
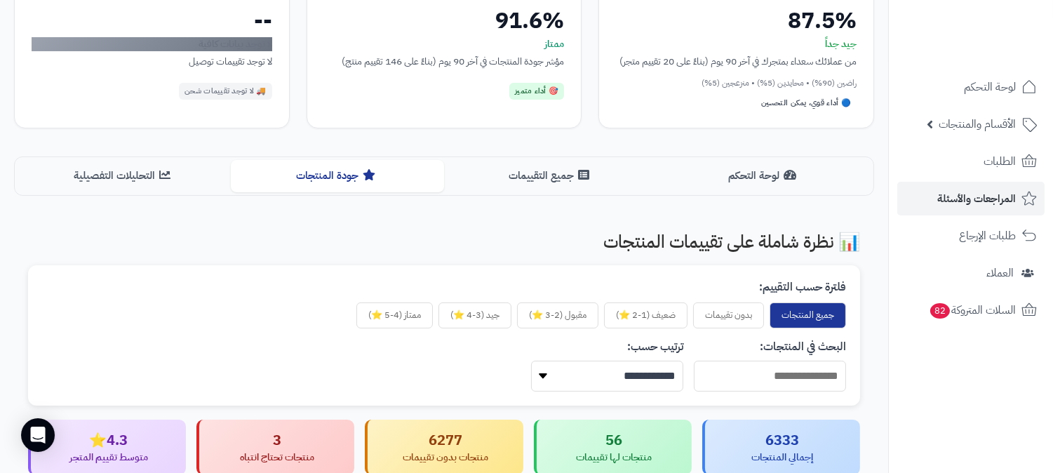
click at [297, 450] on div "منتجات تحتاج انتباه" at bounding box center [277, 457] width 134 height 14
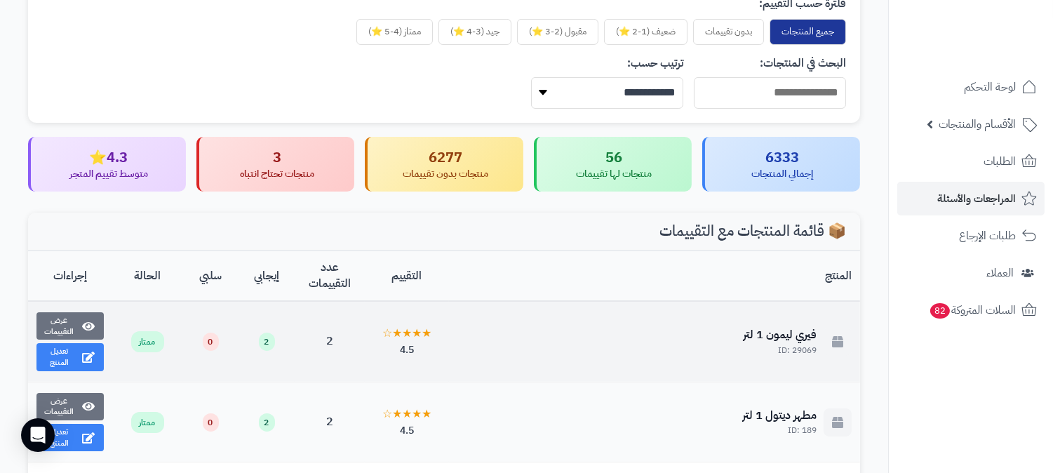
scroll to position [373, 0]
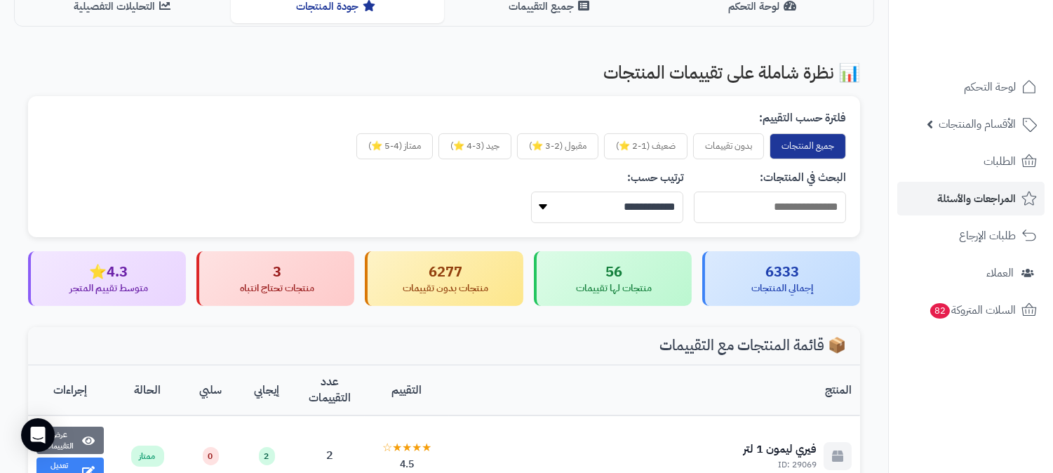
click at [759, 295] on div "إجمالي المنتجات" at bounding box center [782, 288] width 134 height 14
click at [609, 282] on div "56" at bounding box center [614, 272] width 134 height 20
click at [464, 282] on div "6277" at bounding box center [445, 272] width 134 height 20
click at [282, 295] on div "منتجات تحتاج انتباه" at bounding box center [277, 288] width 134 height 14
click at [112, 295] on div "متوسط تقييم المتجر" at bounding box center [108, 288] width 134 height 14
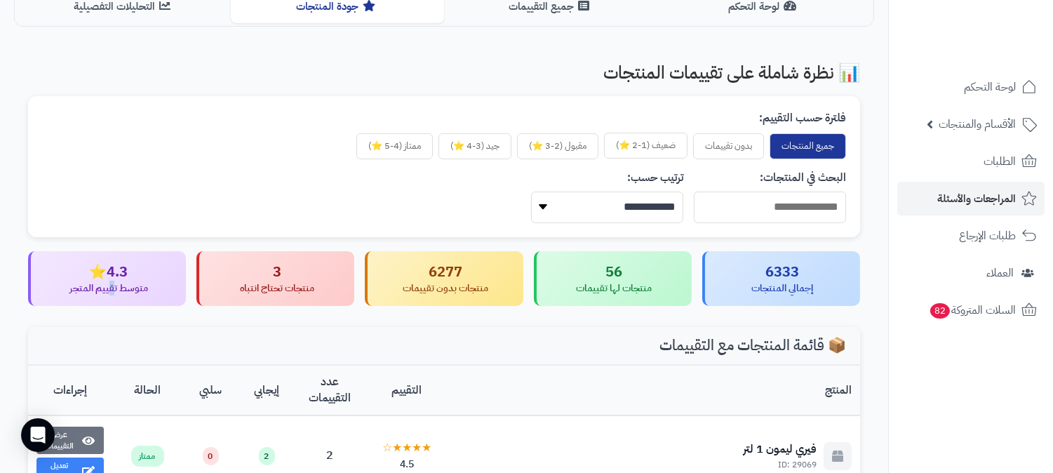
click at [633, 159] on button "ضعيف (1-2 ⭐)" at bounding box center [645, 146] width 83 height 26
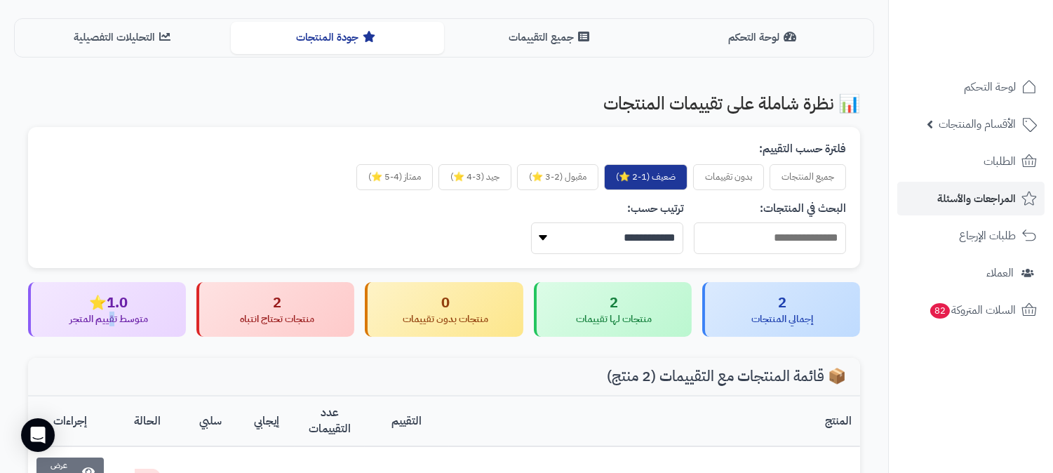
scroll to position [302, 0]
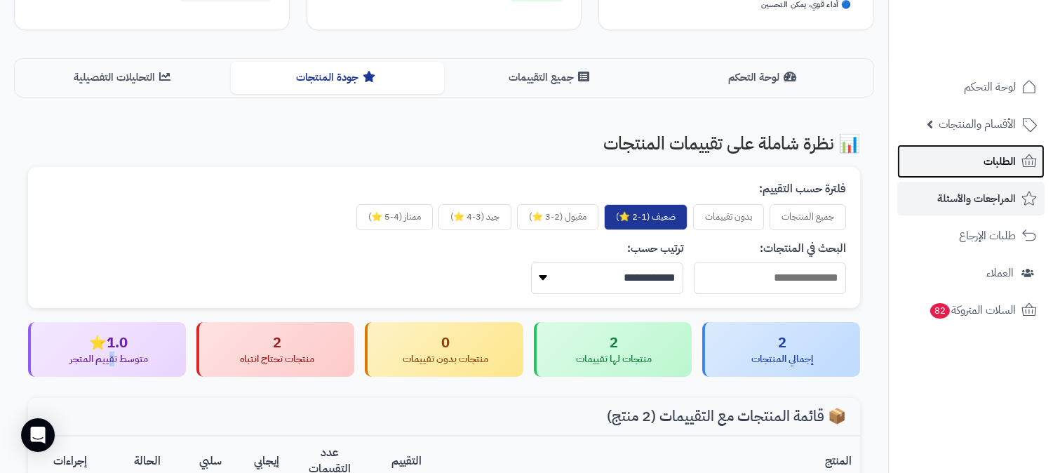
click at [993, 158] on span "الطلبات" at bounding box center [999, 162] width 32 height 20
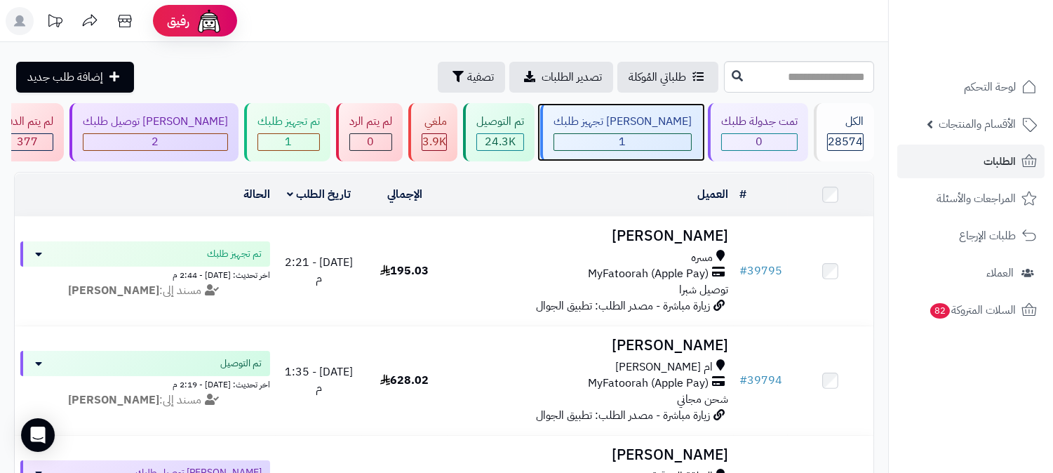
click at [675, 116] on div "[PERSON_NAME] تجهيز طلبك" at bounding box center [622, 122] width 138 height 16
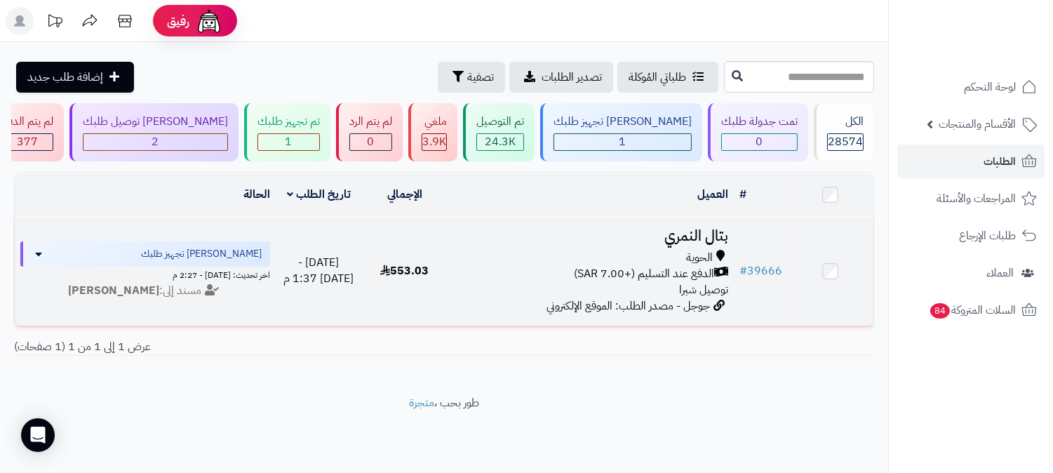
click at [693, 250] on span "الحوية" at bounding box center [699, 258] width 27 height 16
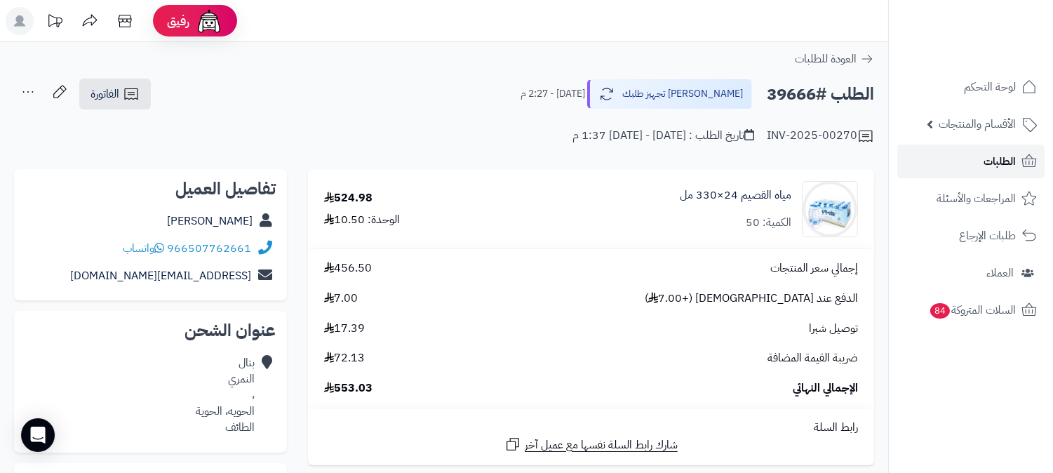
click at [1022, 158] on icon at bounding box center [1029, 161] width 17 height 17
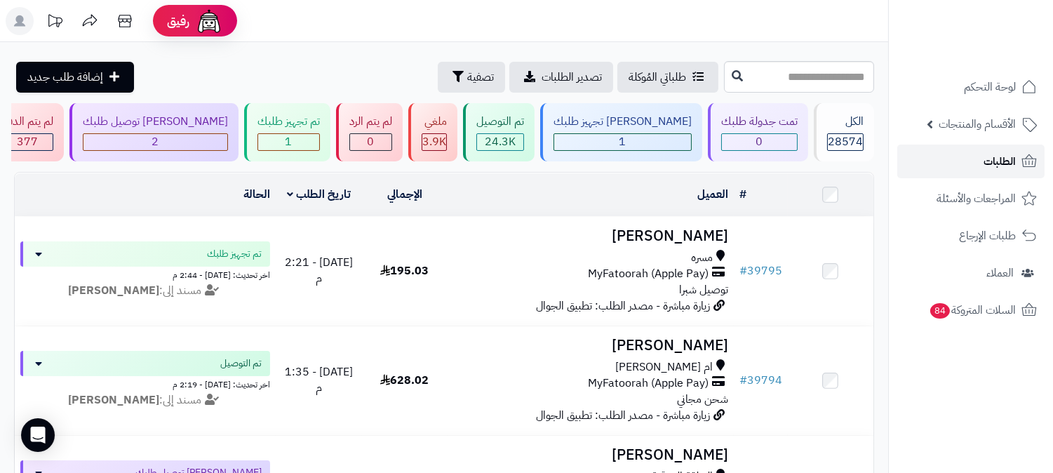
click at [1012, 163] on span "الطلبات" at bounding box center [999, 162] width 32 height 20
click at [1001, 157] on span "الطلبات" at bounding box center [999, 162] width 32 height 20
click at [982, 154] on link "الطلبات" at bounding box center [970, 161] width 147 height 34
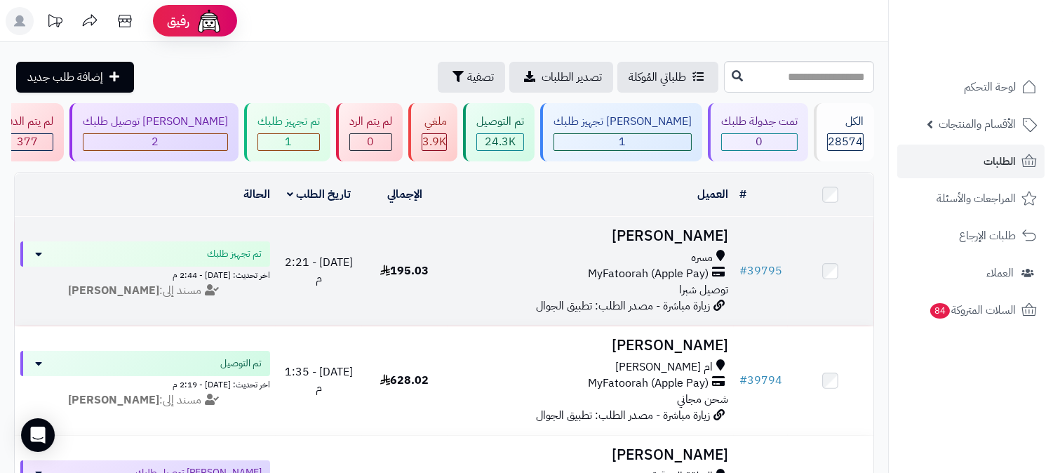
click at [710, 231] on h3 "[PERSON_NAME]" at bounding box center [590, 236] width 275 height 16
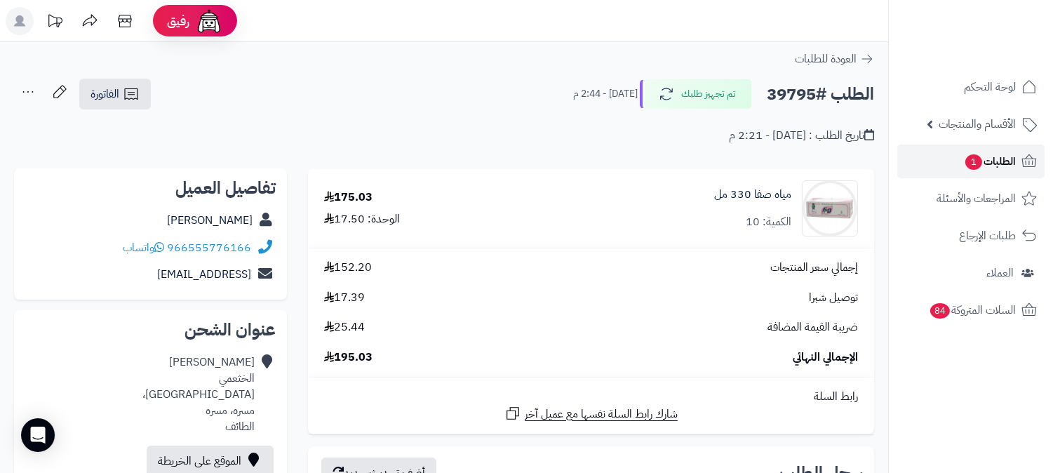
click at [990, 153] on span "الطلبات 1" at bounding box center [990, 162] width 52 height 20
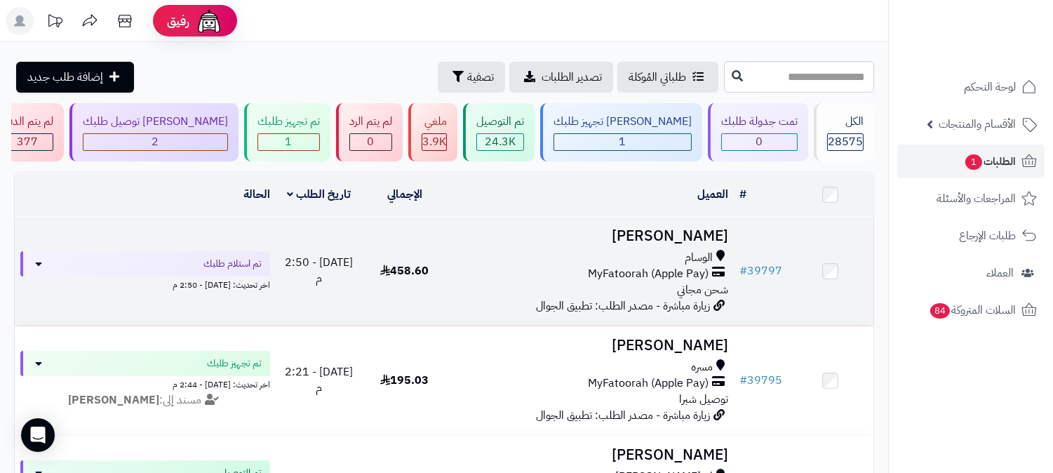
click at [681, 241] on h3 "[PERSON_NAME]" at bounding box center [590, 236] width 275 height 16
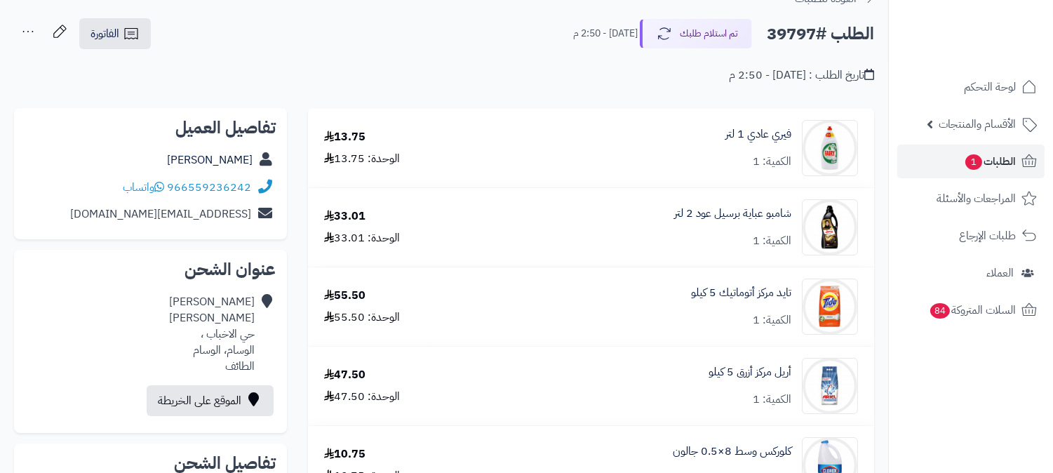
scroll to position [78, 0]
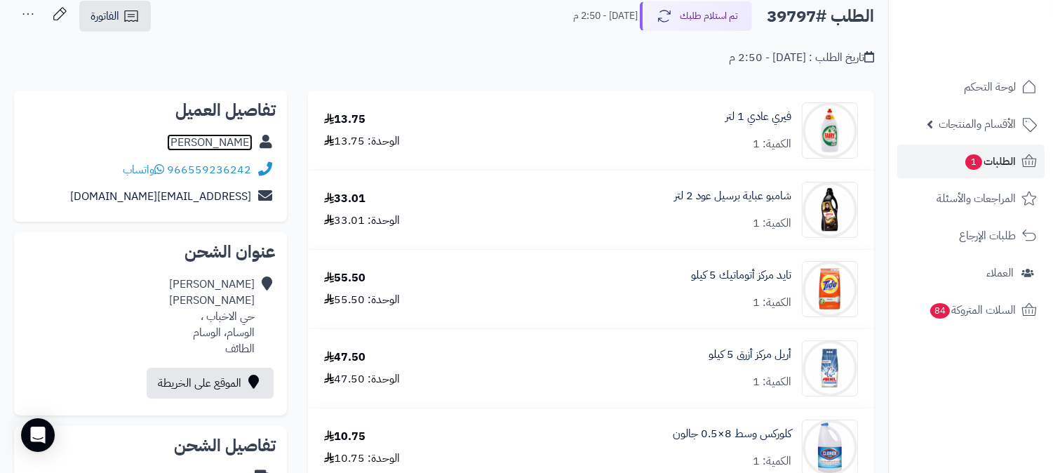
click at [208, 140] on link "[PERSON_NAME]" at bounding box center [210, 142] width 86 height 17
click at [794, 17] on h2 "الطلب #39797" at bounding box center [820, 16] width 107 height 29
copy h2 "39797"
click at [974, 158] on span "1" at bounding box center [973, 161] width 17 height 15
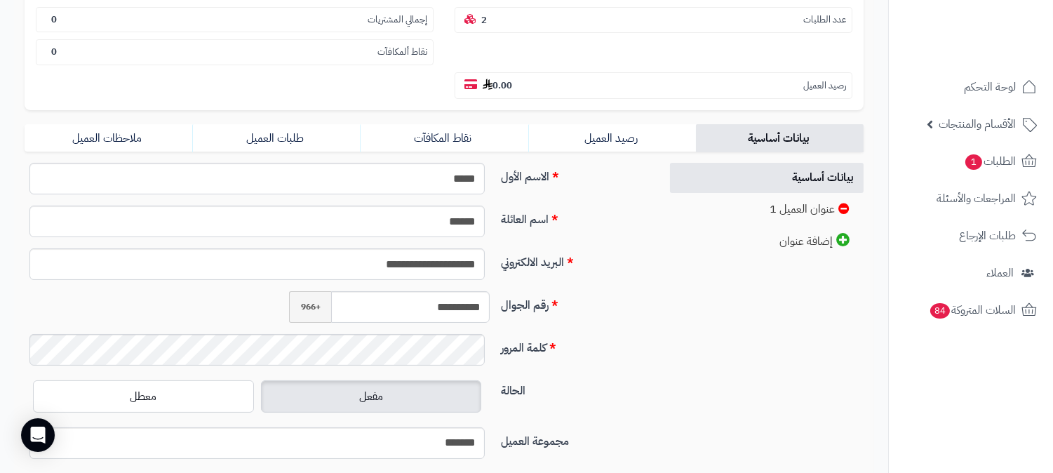
scroll to position [311, 0]
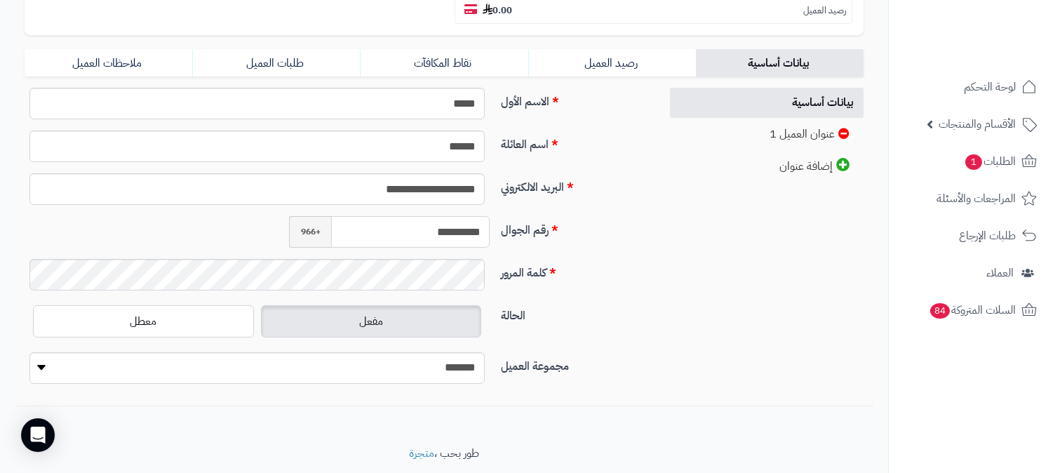
drag, startPoint x: 417, startPoint y: 198, endPoint x: 480, endPoint y: 180, distance: 65.5
click at [480, 180] on div "**********" at bounding box center [337, 241] width 624 height 307
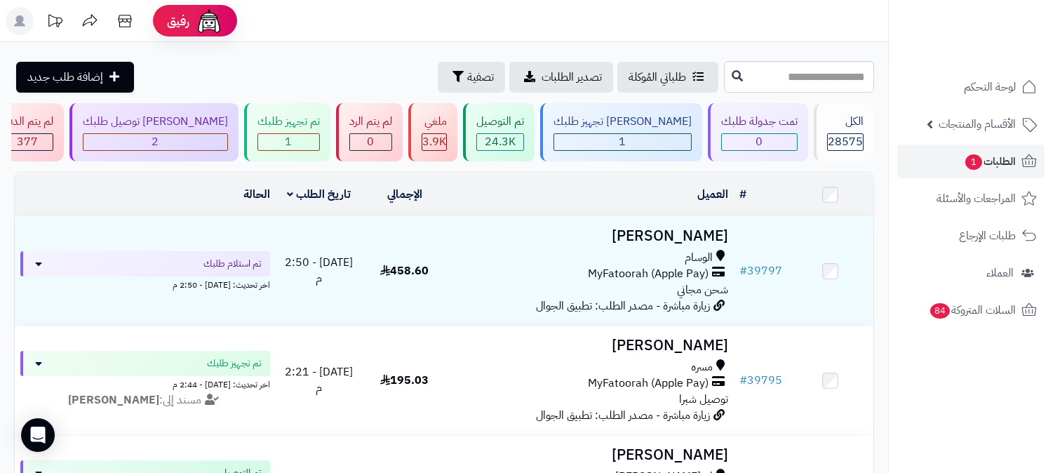
click at [696, 228] on h3 "[PERSON_NAME]" at bounding box center [590, 236] width 275 height 16
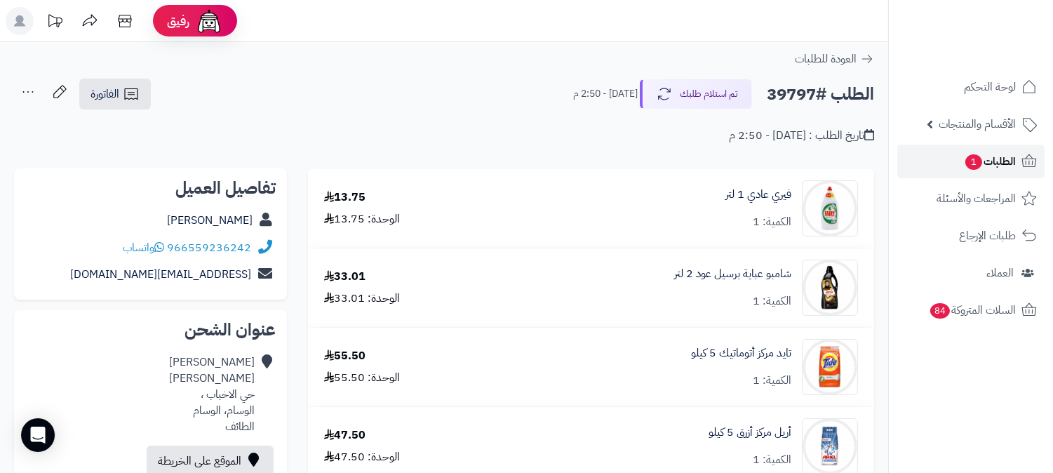
click at [996, 159] on span "الطلبات 1" at bounding box center [990, 162] width 52 height 20
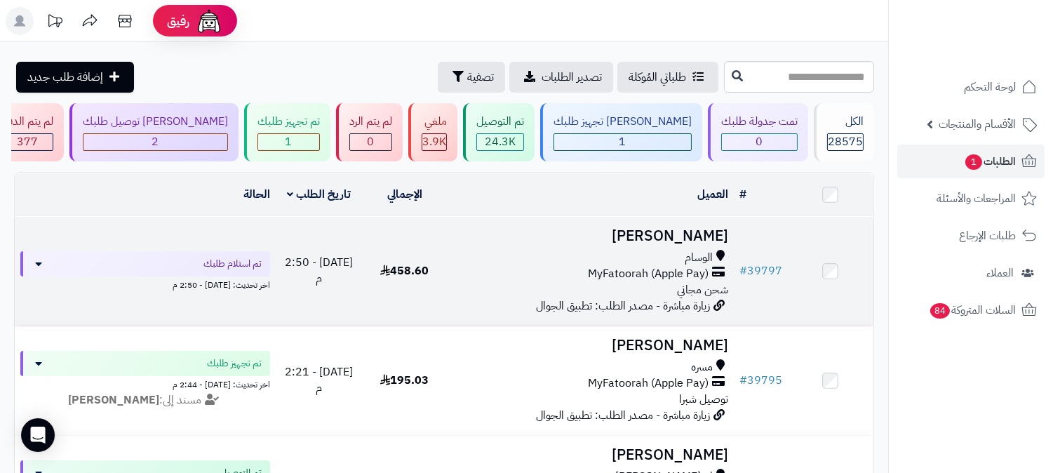
click at [670, 235] on h3 "[PERSON_NAME]" at bounding box center [590, 236] width 275 height 16
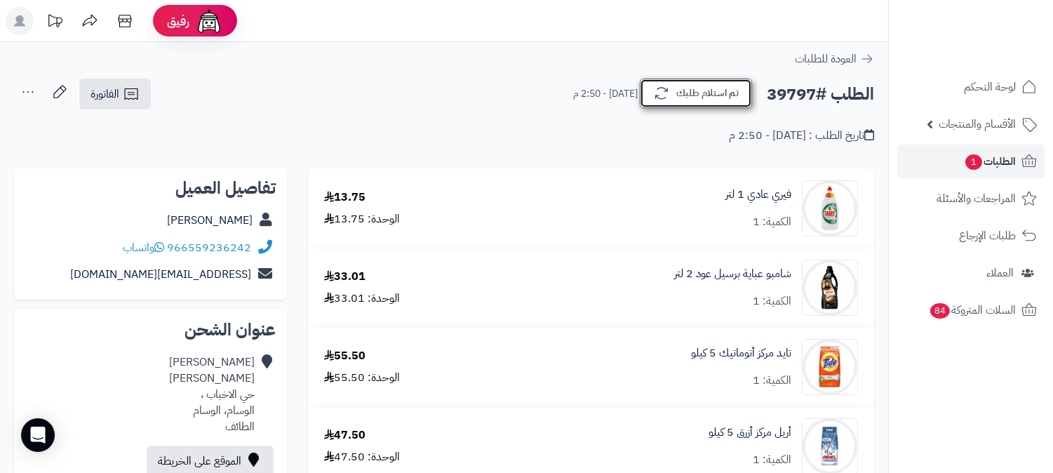
click at [717, 85] on button "تم استلام طلبك" at bounding box center [696, 93] width 112 height 29
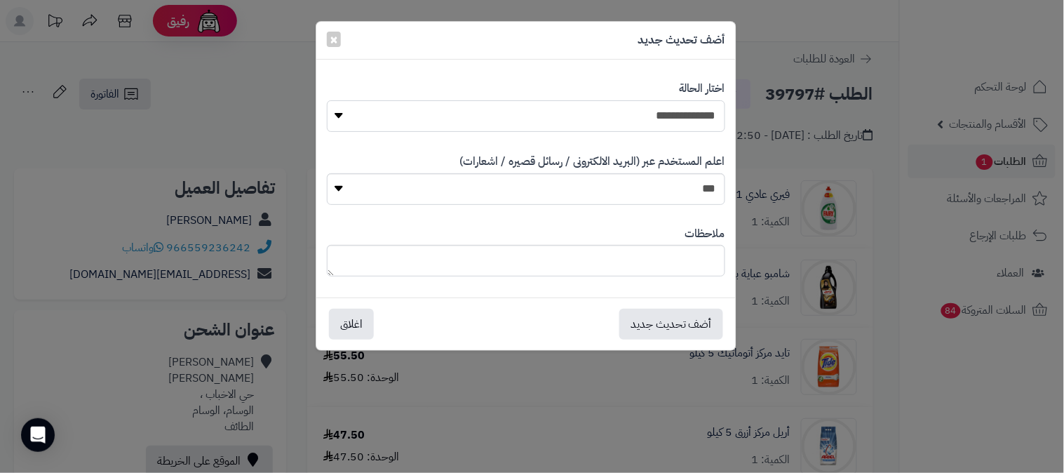
click at [678, 121] on select "**********" at bounding box center [526, 116] width 398 height 32
select select "*"
click at [327, 100] on select "**********" at bounding box center [526, 116] width 398 height 32
click at [675, 313] on button "أضف تحديث جديد" at bounding box center [671, 323] width 104 height 31
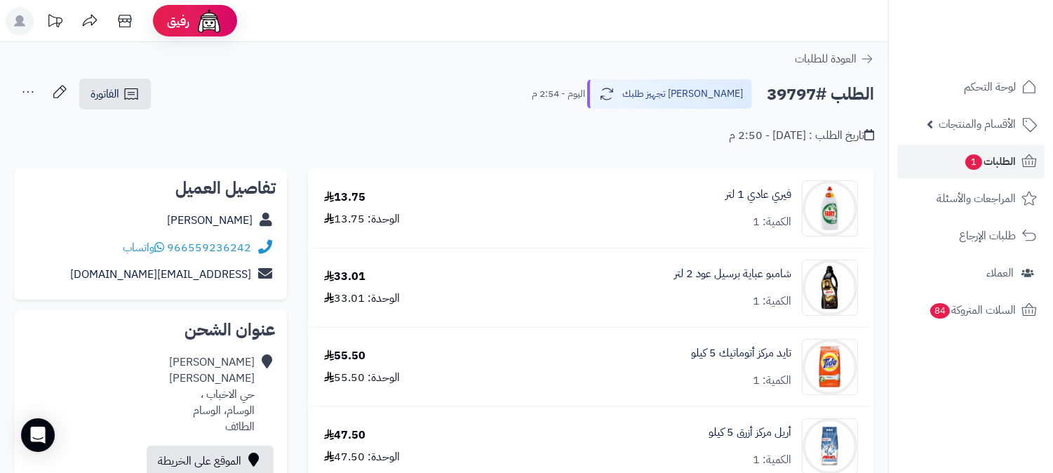
click at [33, 87] on icon at bounding box center [28, 92] width 28 height 28
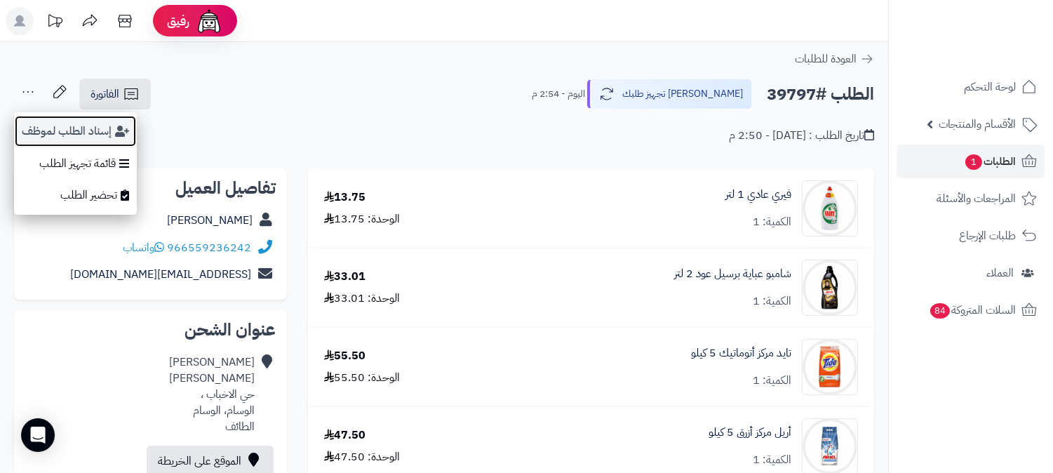
click at [49, 125] on button "إسناد الطلب لموظف" at bounding box center [75, 131] width 123 height 32
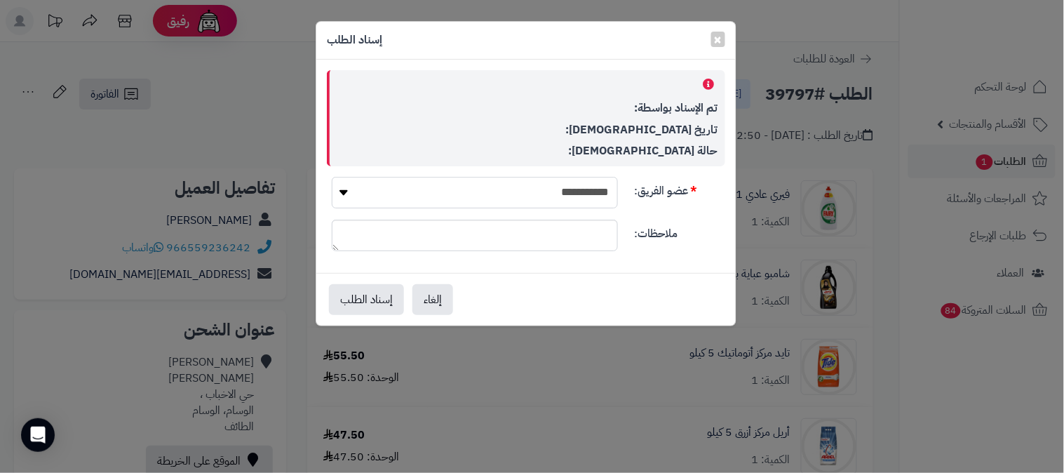
click at [574, 187] on select "**********" at bounding box center [475, 193] width 286 height 32
select select "**"
click at [332, 177] on select "**********" at bounding box center [475, 193] width 286 height 32
click at [368, 298] on button "إسناد الطلب" at bounding box center [366, 298] width 75 height 31
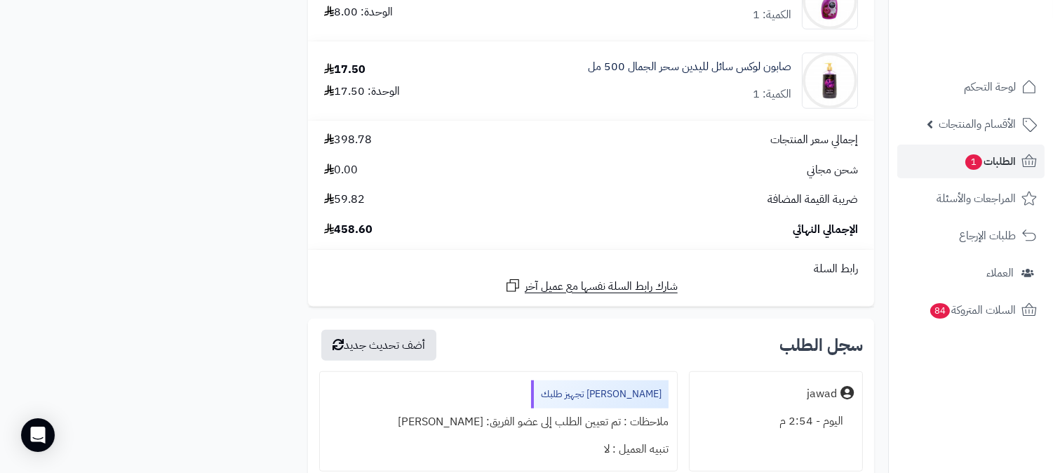
scroll to position [1792, 0]
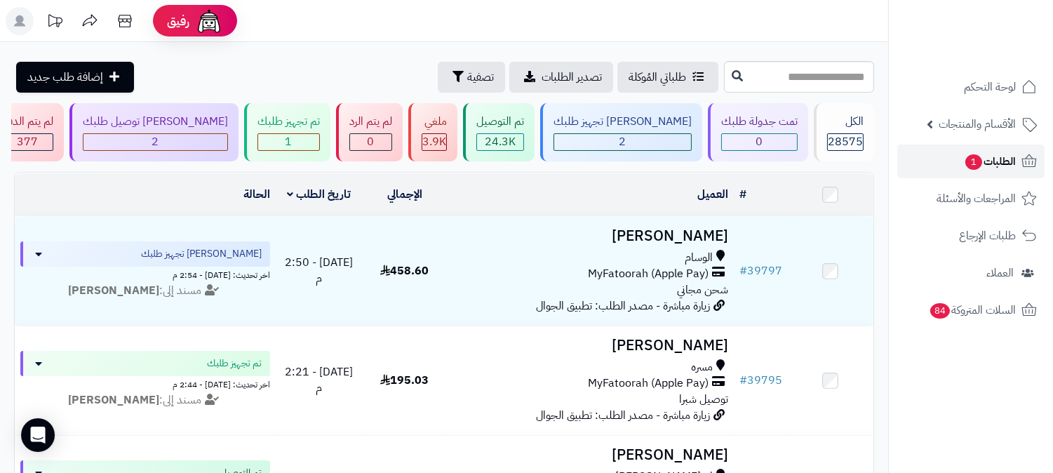
click at [993, 154] on span "الطلبات 1" at bounding box center [990, 162] width 52 height 20
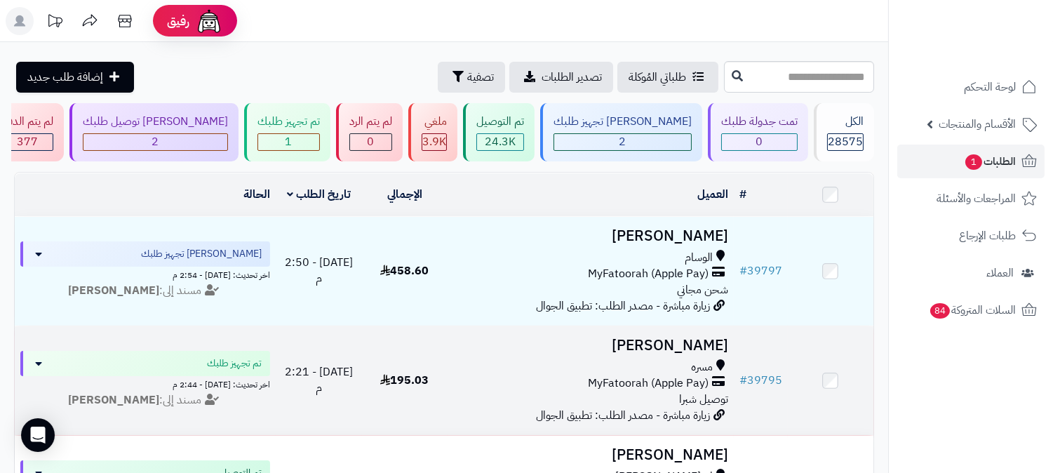
click at [668, 345] on h3 "[PERSON_NAME]" at bounding box center [590, 345] width 275 height 16
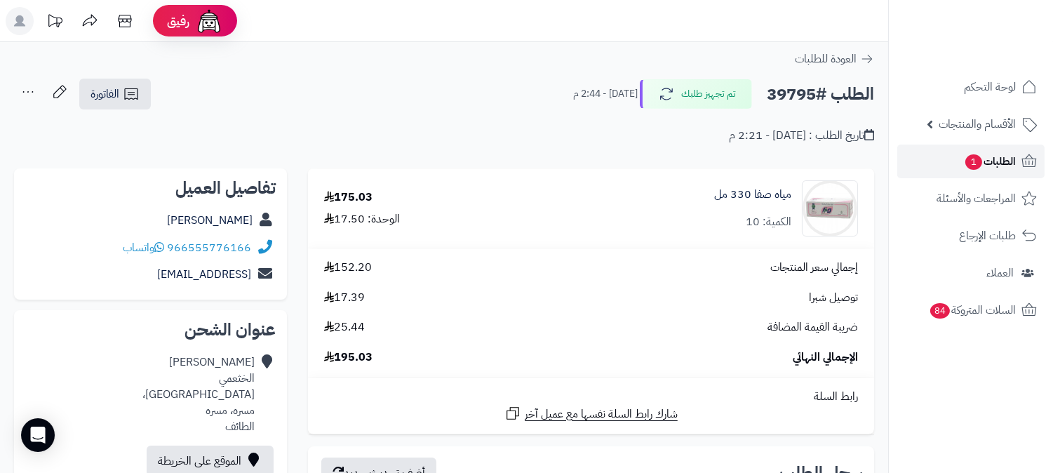
click at [1006, 158] on span "الطلبات 1" at bounding box center [990, 162] width 52 height 20
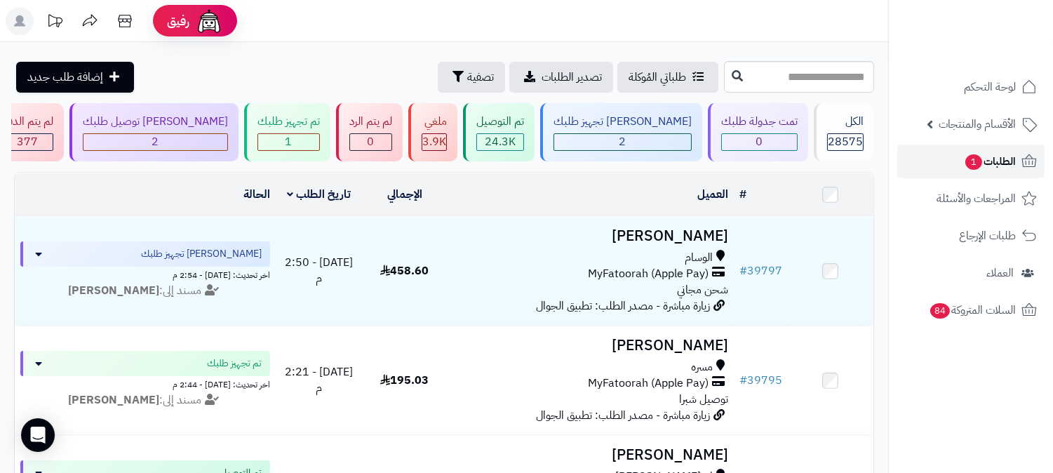
click at [1006, 158] on span "الطلبات 1" at bounding box center [990, 162] width 52 height 20
click at [1021, 153] on icon at bounding box center [1029, 161] width 17 height 17
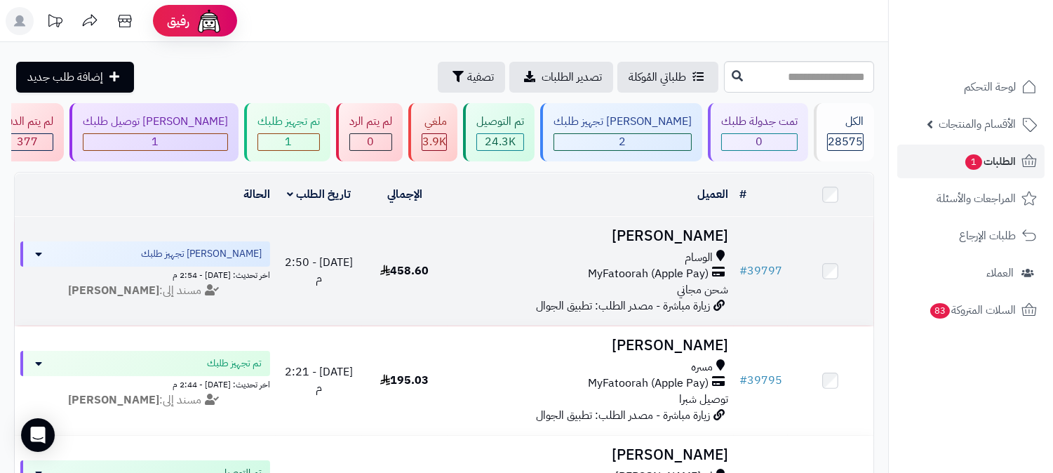
click at [686, 250] on span "الوسام" at bounding box center [699, 258] width 28 height 16
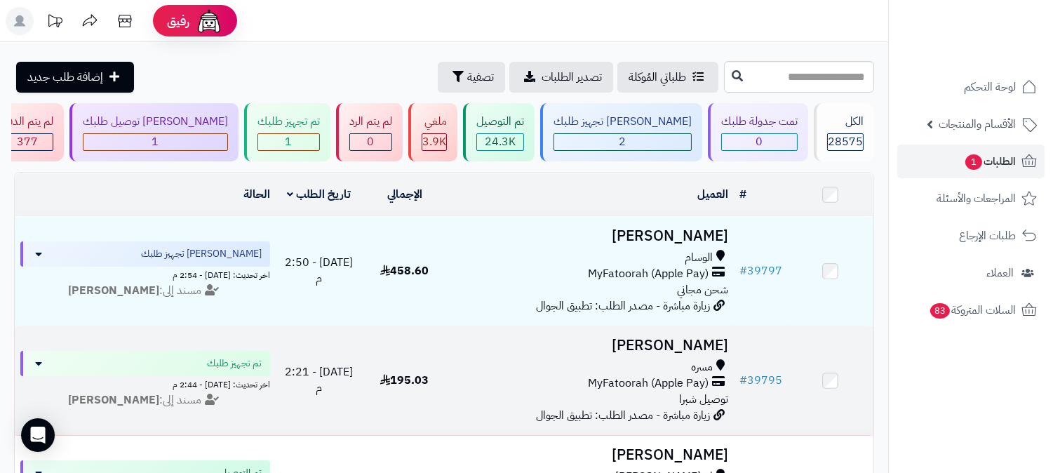
click at [678, 344] on h3 "[PERSON_NAME]" at bounding box center [590, 345] width 275 height 16
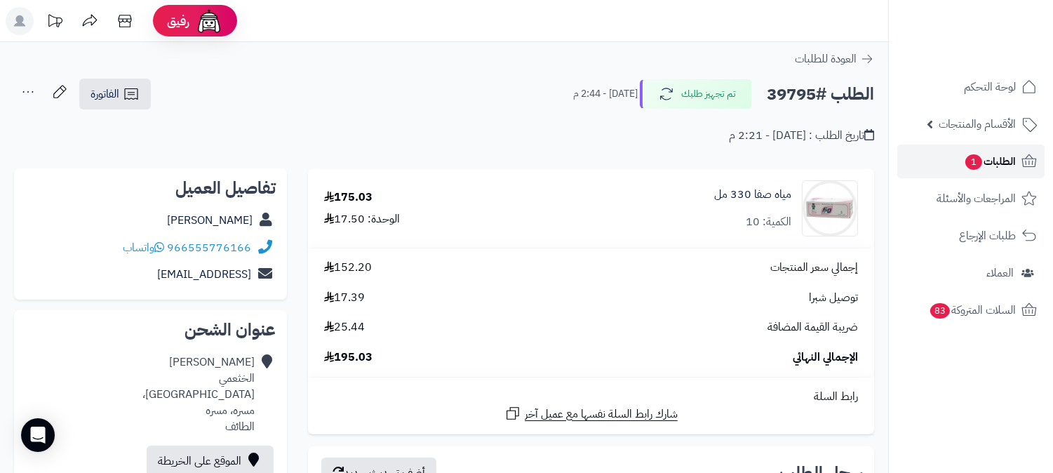
click at [1012, 165] on span "الطلبات 1" at bounding box center [990, 162] width 52 height 20
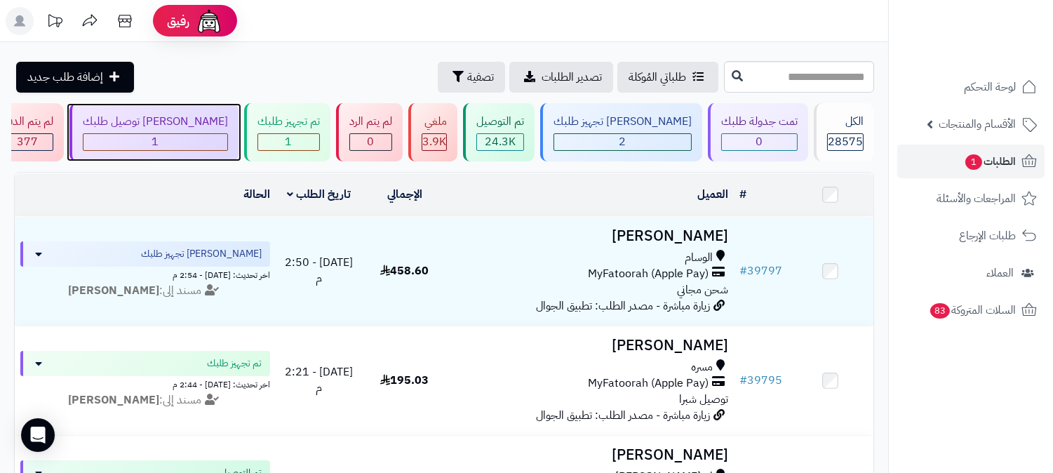
click at [228, 127] on div "جاري توصيل طلبك" at bounding box center [155, 122] width 145 height 16
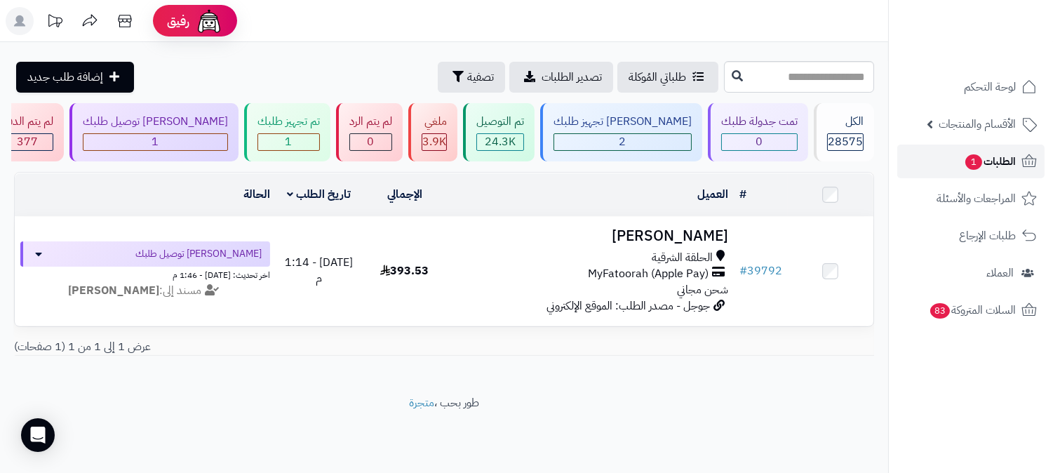
click at [995, 155] on span "الطلبات 1" at bounding box center [990, 162] width 52 height 20
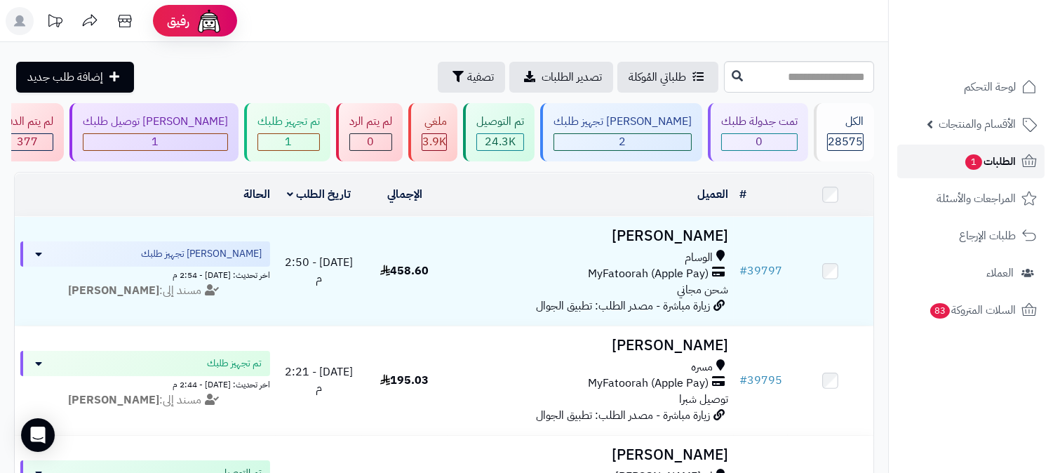
click at [983, 163] on span "الطلبات 1" at bounding box center [990, 162] width 52 height 20
click at [969, 157] on span "1" at bounding box center [973, 161] width 17 height 15
click at [969, 157] on span "1" at bounding box center [974, 162] width 18 height 16
click at [1006, 154] on span "الطلبات 1" at bounding box center [990, 162] width 52 height 20
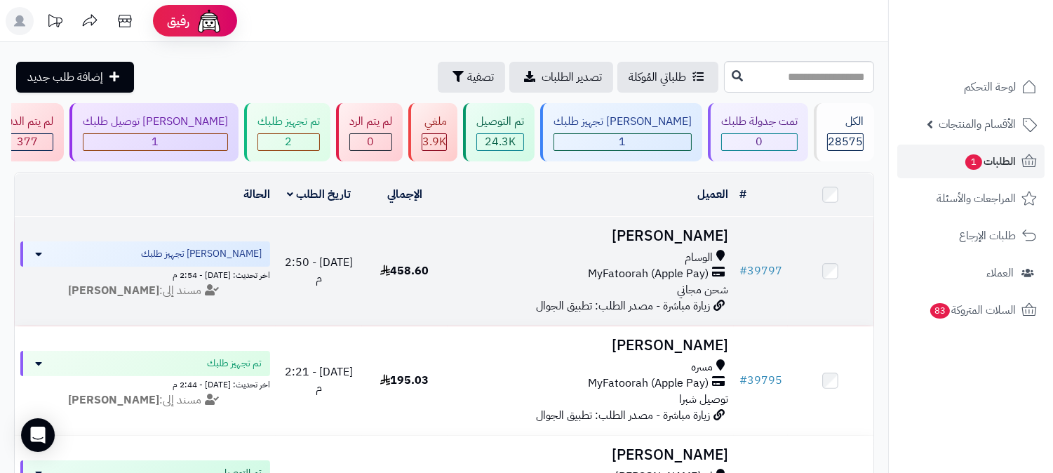
click at [700, 234] on h3 "[PERSON_NAME]" at bounding box center [590, 236] width 275 height 16
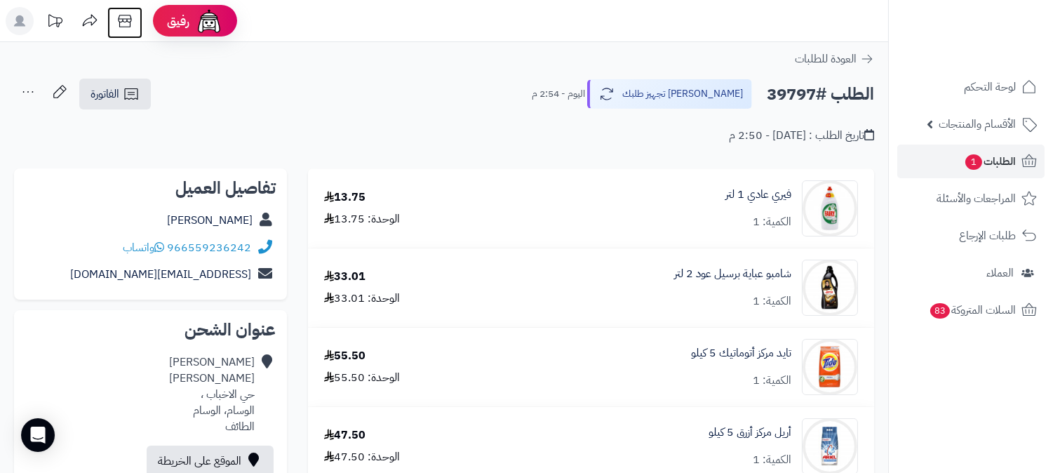
click at [121, 25] on icon at bounding box center [125, 21] width 28 height 28
click at [1004, 169] on span "الطلبات 1" at bounding box center [990, 162] width 52 height 20
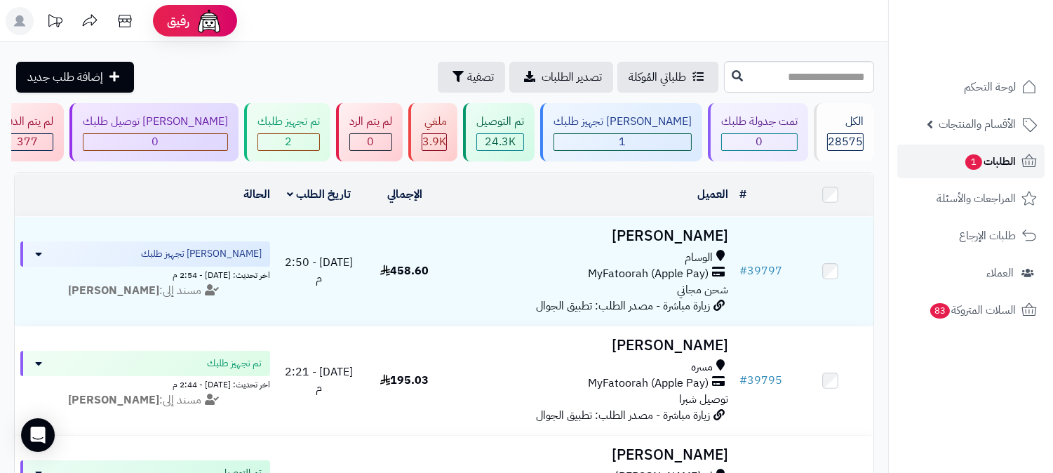
click at [1007, 155] on span "الطلبات 1" at bounding box center [990, 162] width 52 height 20
click at [1007, 156] on span "الطلبات 1" at bounding box center [990, 162] width 52 height 20
click at [998, 152] on span "الطلبات 1" at bounding box center [990, 162] width 52 height 20
click at [997, 153] on span "الطلبات 1" at bounding box center [990, 162] width 52 height 20
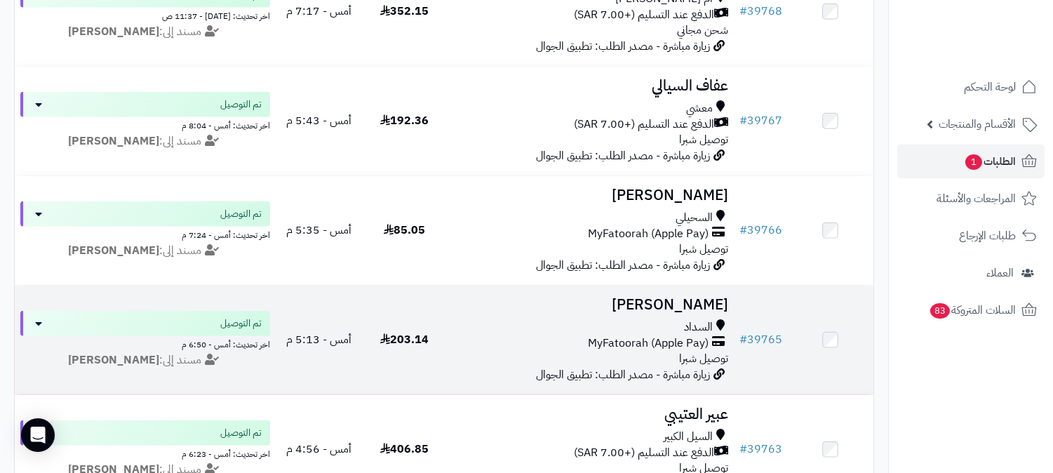
scroll to position [2416, 0]
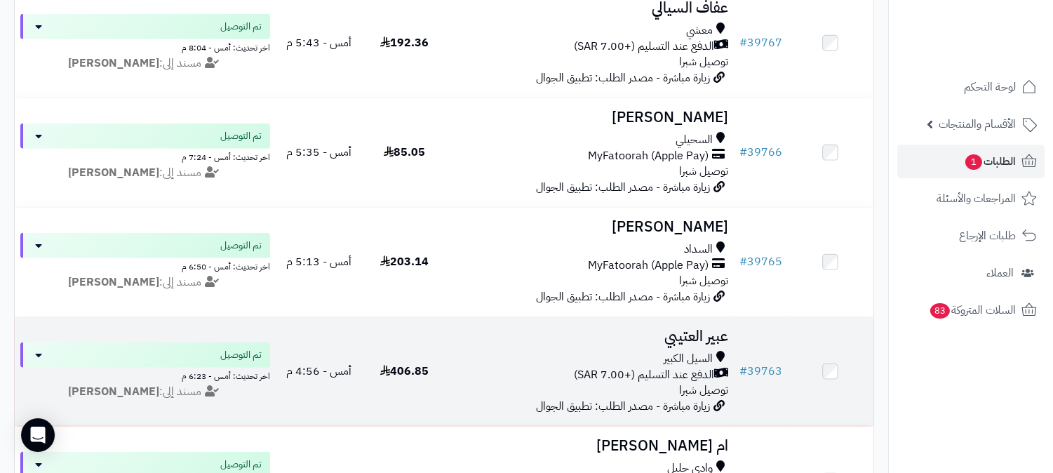
click at [687, 341] on h3 "عبير العتيبي" at bounding box center [590, 336] width 275 height 16
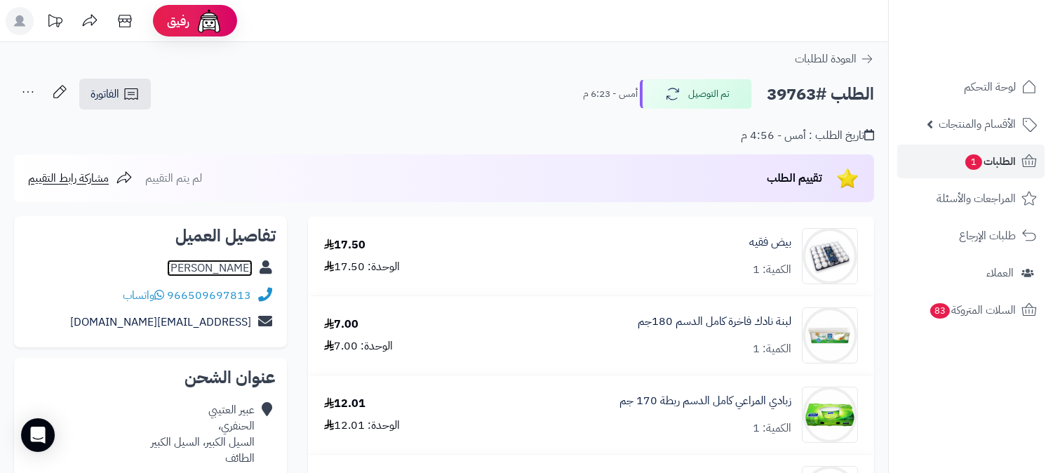
click at [240, 264] on link "عبير العتيبي" at bounding box center [210, 268] width 86 height 17
click at [1001, 156] on span "الطلبات 1" at bounding box center [990, 162] width 52 height 20
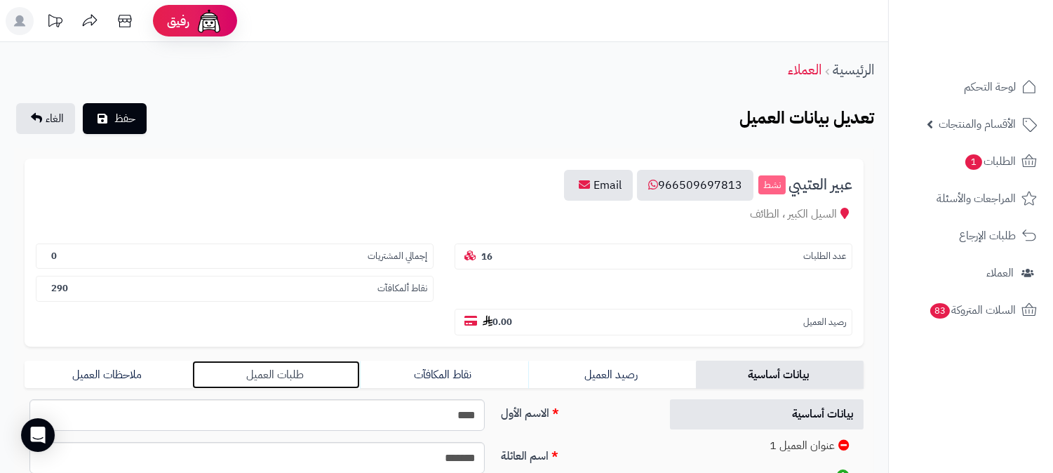
click at [278, 361] on link "طلبات العميل" at bounding box center [276, 375] width 168 height 28
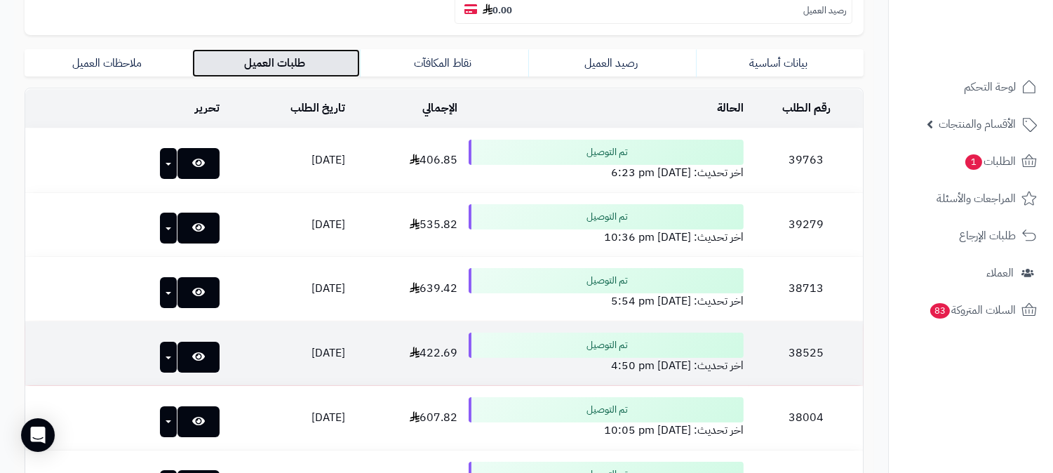
scroll to position [78, 0]
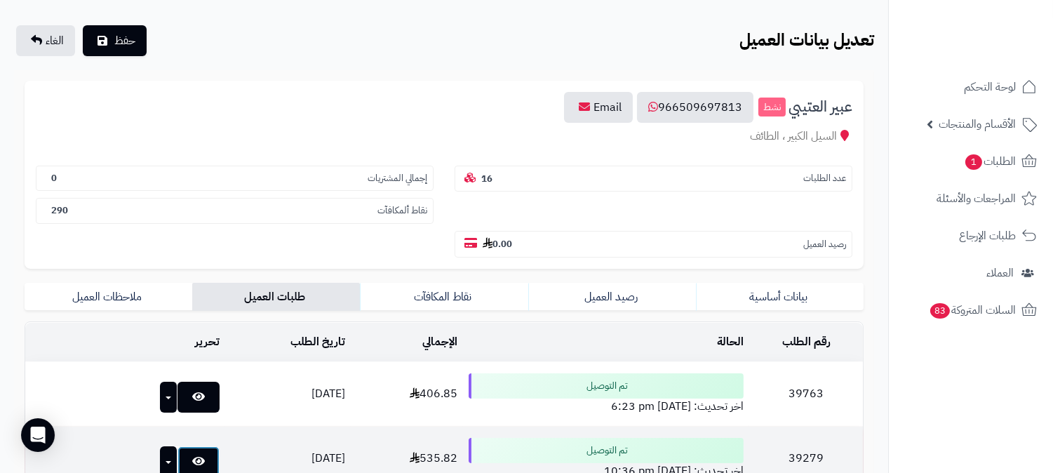
click at [178, 446] on link at bounding box center [198, 461] width 42 height 31
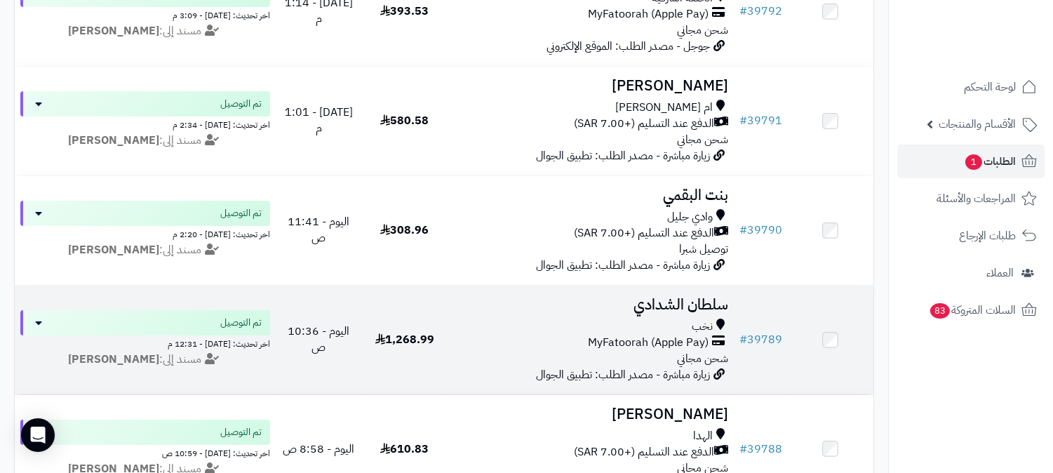
scroll to position [701, 0]
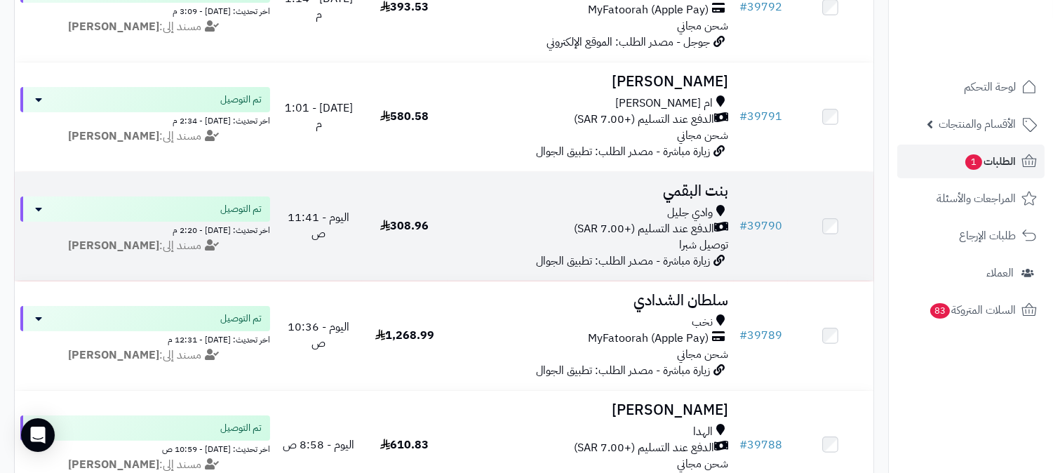
click at [693, 188] on h3 "بنت البقمي" at bounding box center [590, 191] width 275 height 16
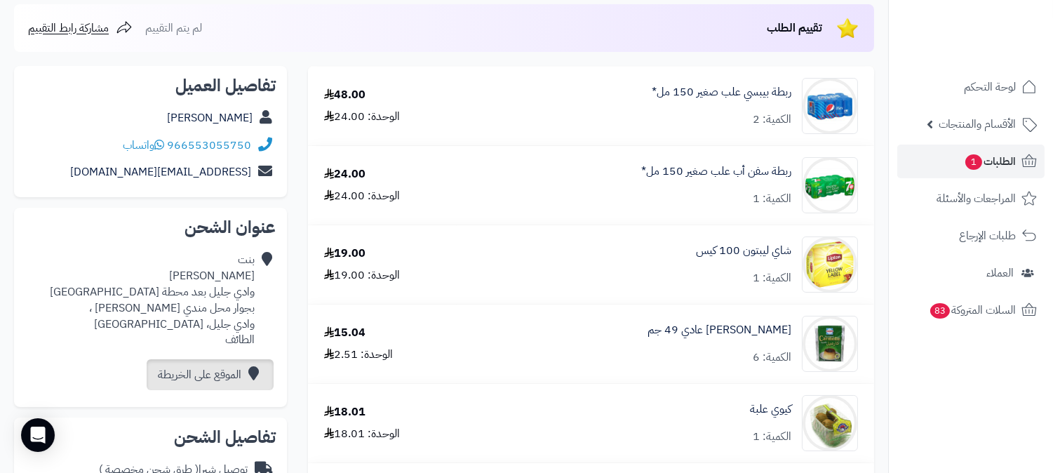
scroll to position [156, 0]
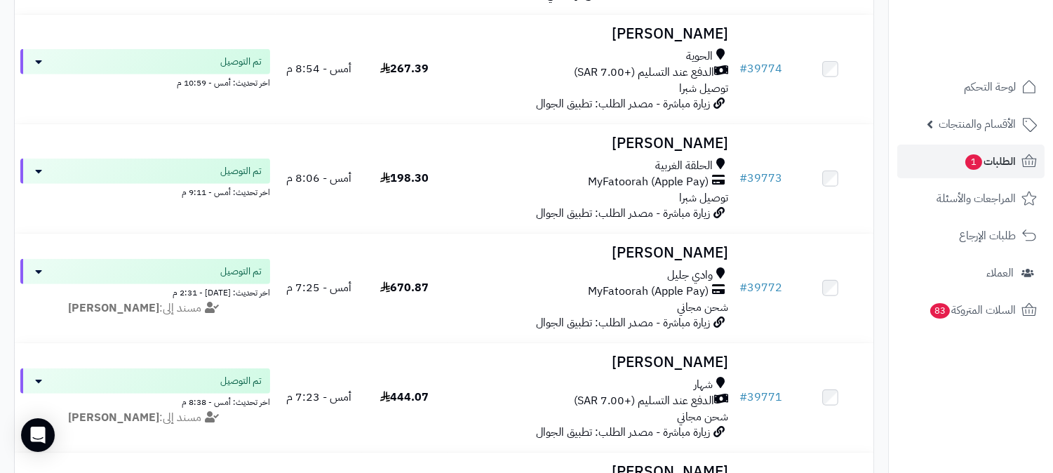
scroll to position [1870, 0]
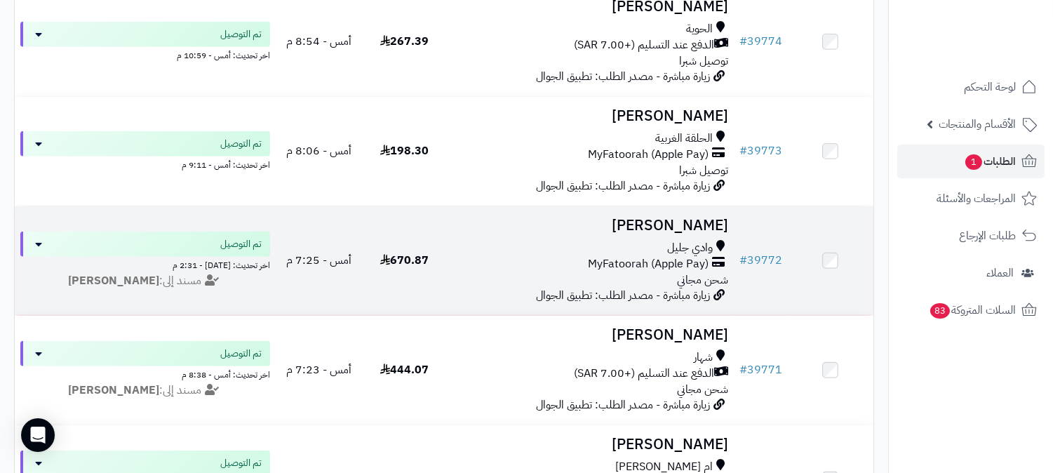
click at [710, 224] on h3 "[PERSON_NAME]" at bounding box center [590, 225] width 275 height 16
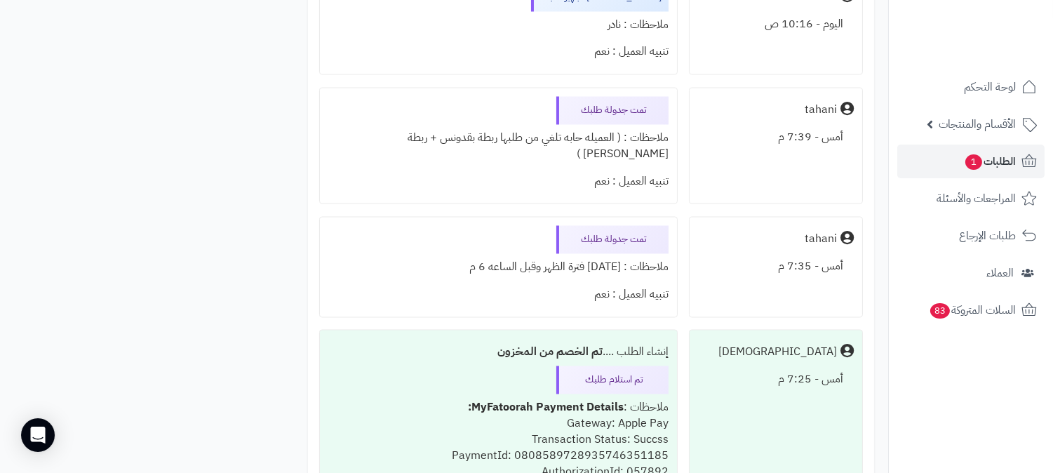
scroll to position [4910, 0]
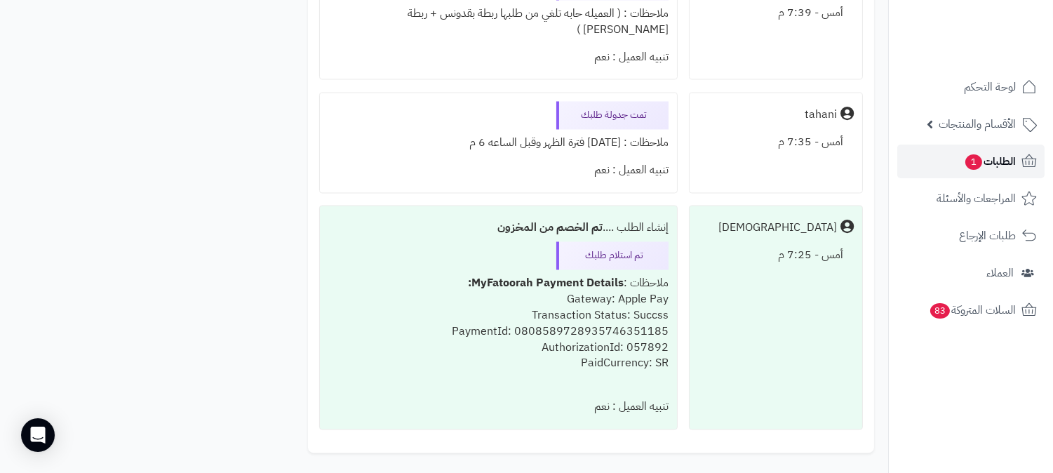
click at [997, 154] on span "الطلبات 1" at bounding box center [990, 162] width 52 height 20
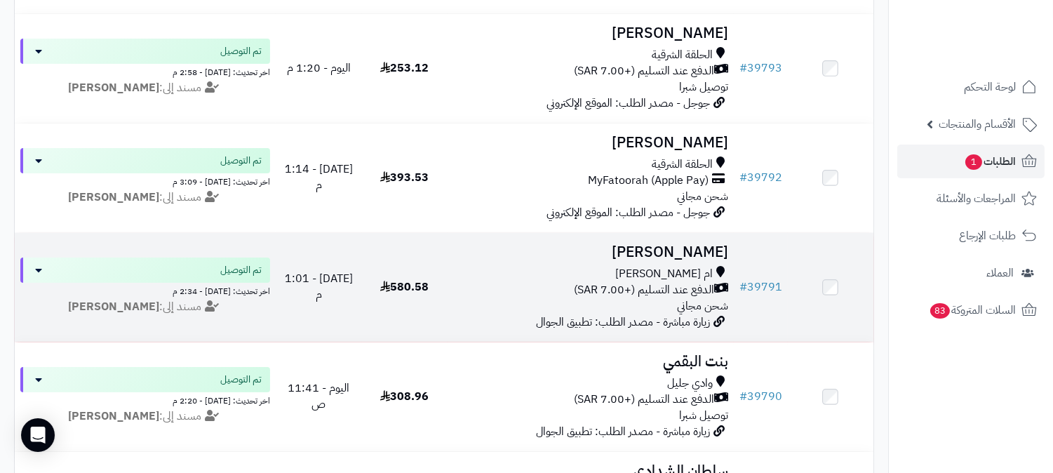
scroll to position [545, 0]
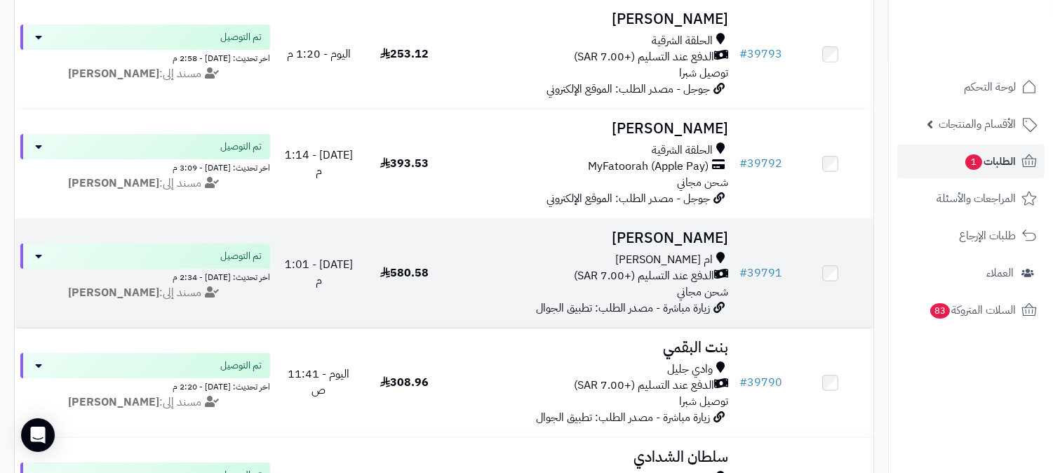
click at [707, 234] on h3 "[PERSON_NAME]" at bounding box center [590, 238] width 275 height 16
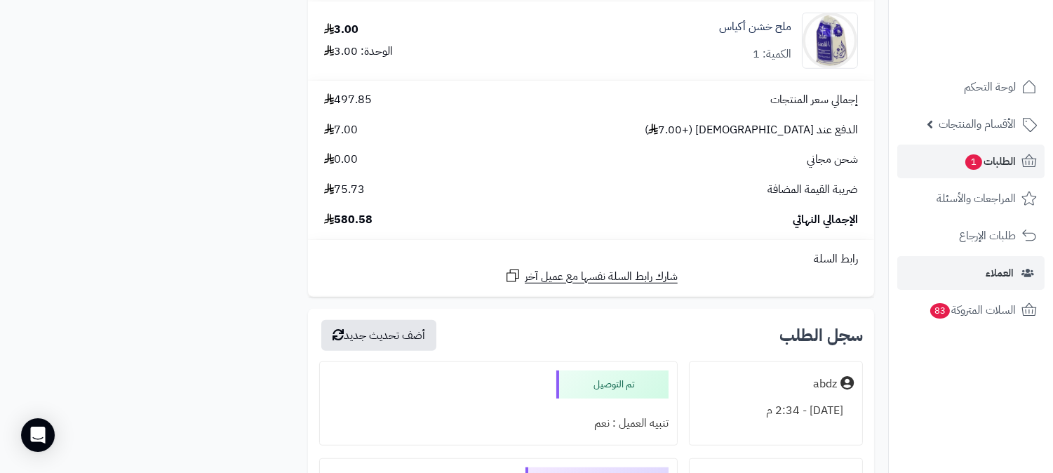
scroll to position [1608, 0]
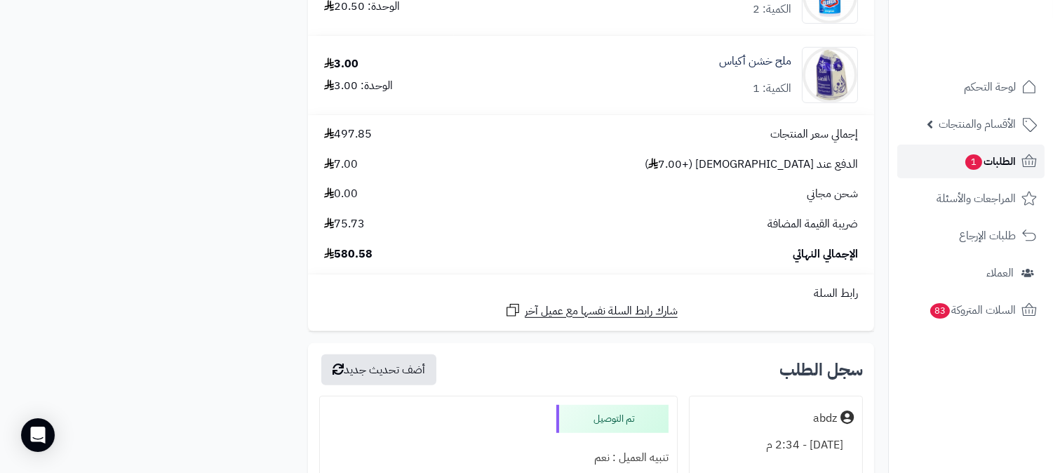
click at [1008, 157] on span "الطلبات 1" at bounding box center [990, 162] width 52 height 20
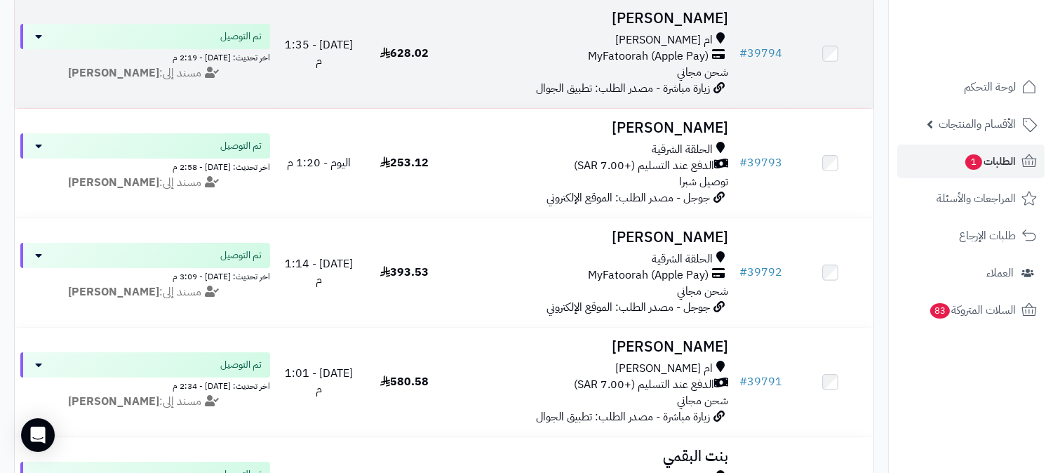
scroll to position [467, 0]
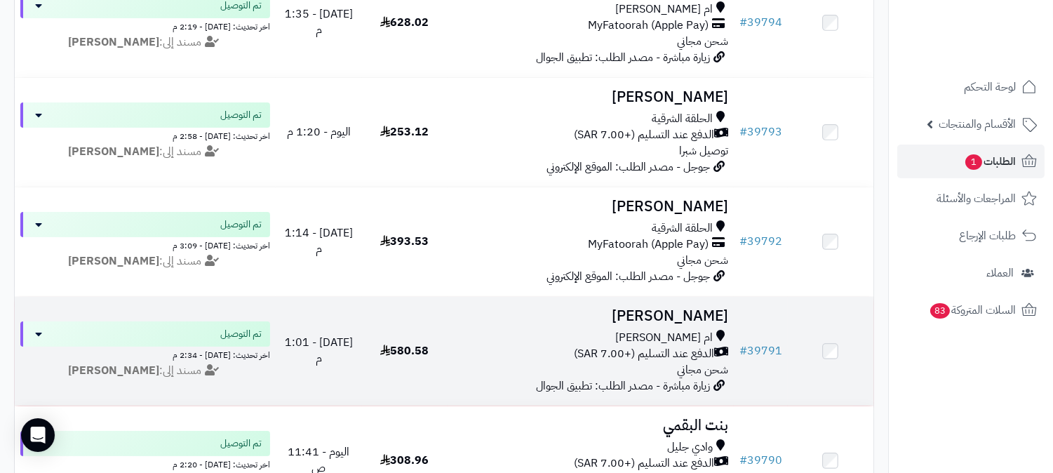
click at [660, 310] on h3 "[PERSON_NAME]" at bounding box center [590, 316] width 275 height 16
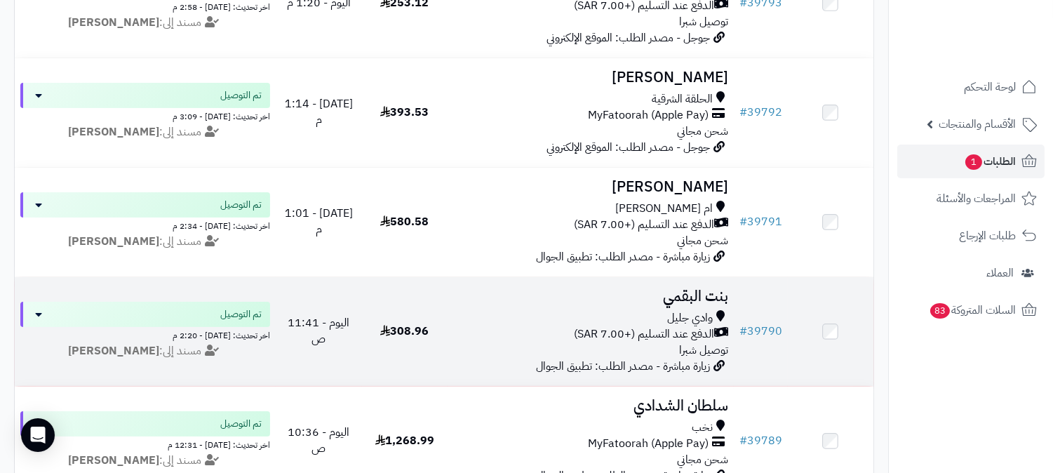
scroll to position [623, 0]
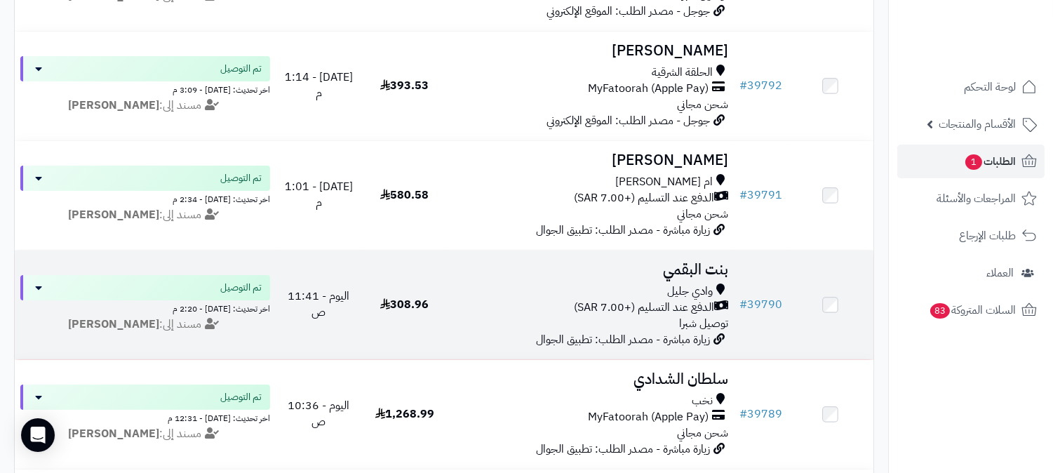
click at [699, 262] on h3 "بنت البقمي" at bounding box center [590, 270] width 275 height 16
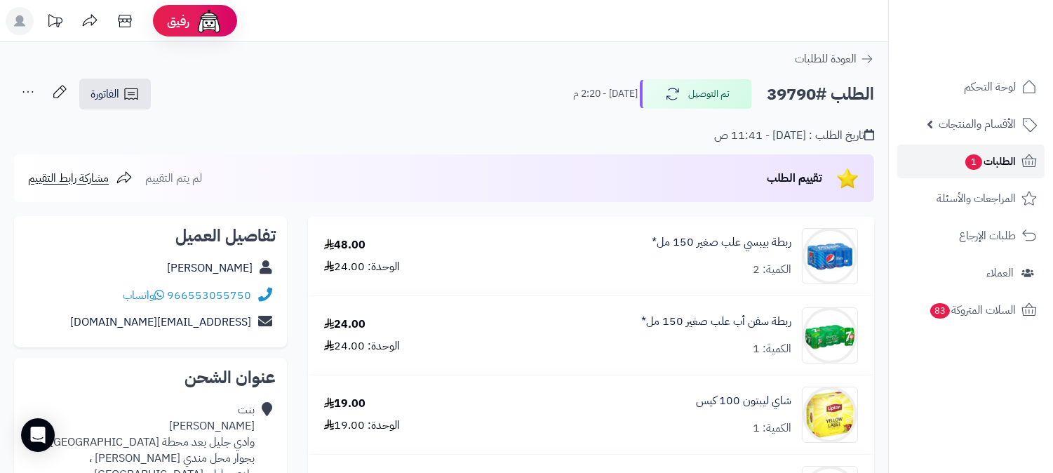
click at [989, 157] on span "الطلبات 1" at bounding box center [990, 162] width 52 height 20
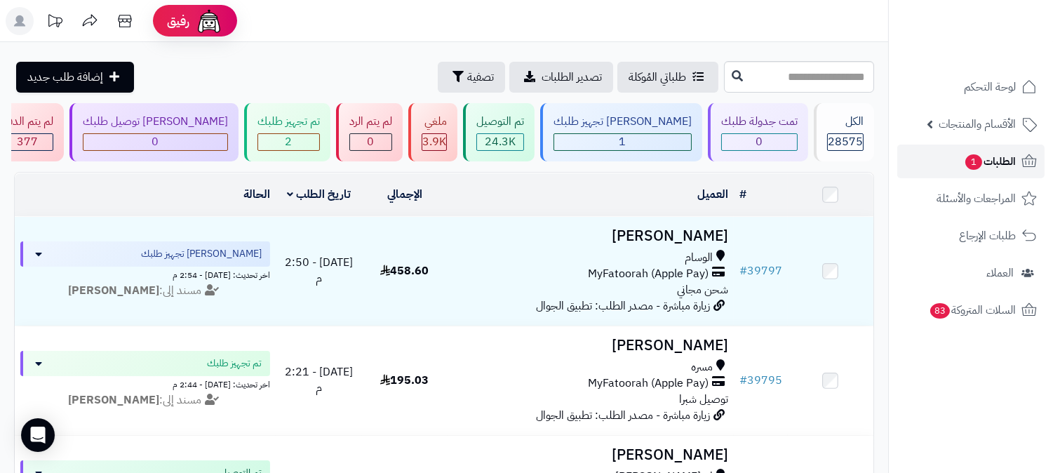
click at [1004, 161] on span "الطلبات 1" at bounding box center [990, 162] width 52 height 20
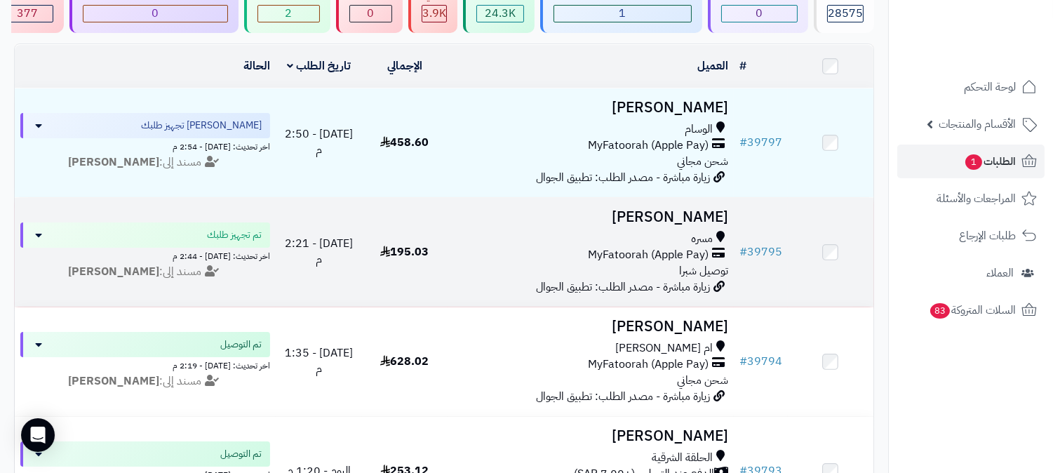
scroll to position [156, 0]
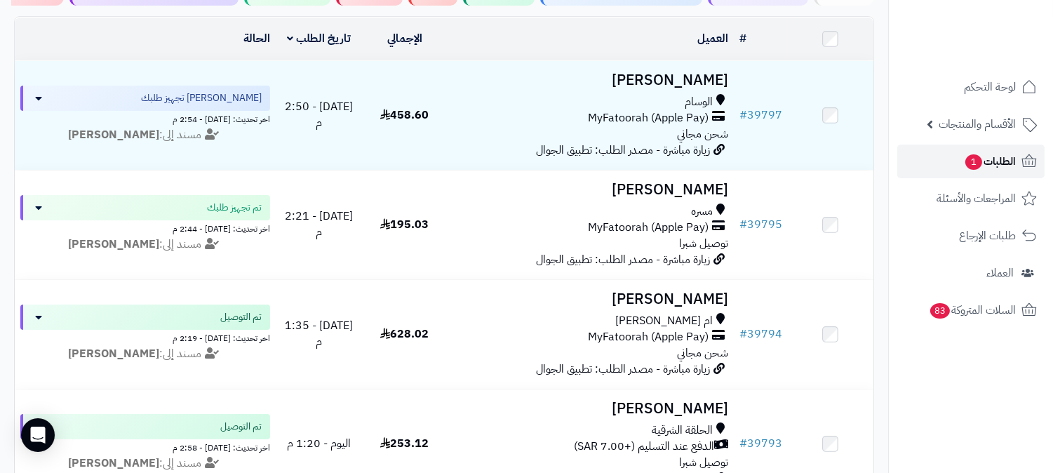
click at [987, 152] on span "الطلبات 1" at bounding box center [990, 162] width 52 height 20
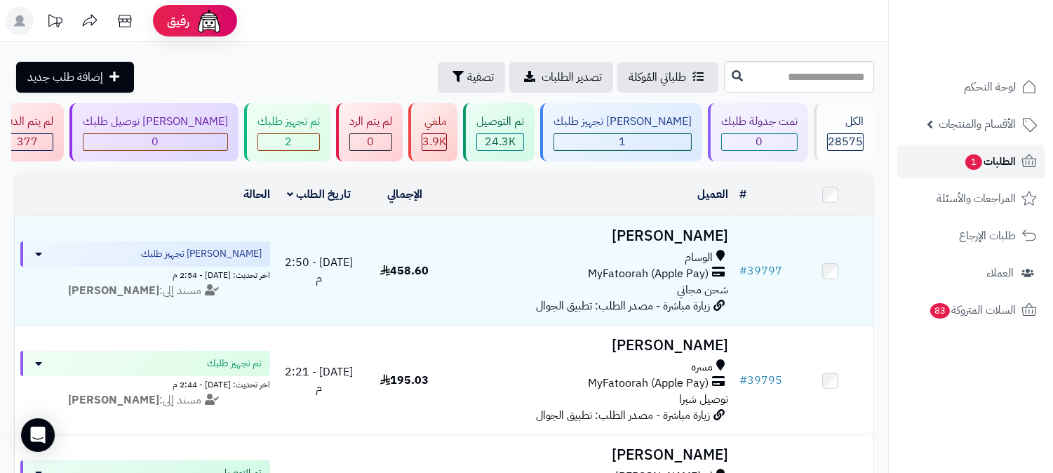
click at [991, 158] on span "الطلبات 1" at bounding box center [990, 162] width 52 height 20
click at [987, 159] on span "الطلبات 1" at bounding box center [990, 162] width 52 height 20
click at [987, 158] on span "الطلبات 1" at bounding box center [990, 162] width 52 height 20
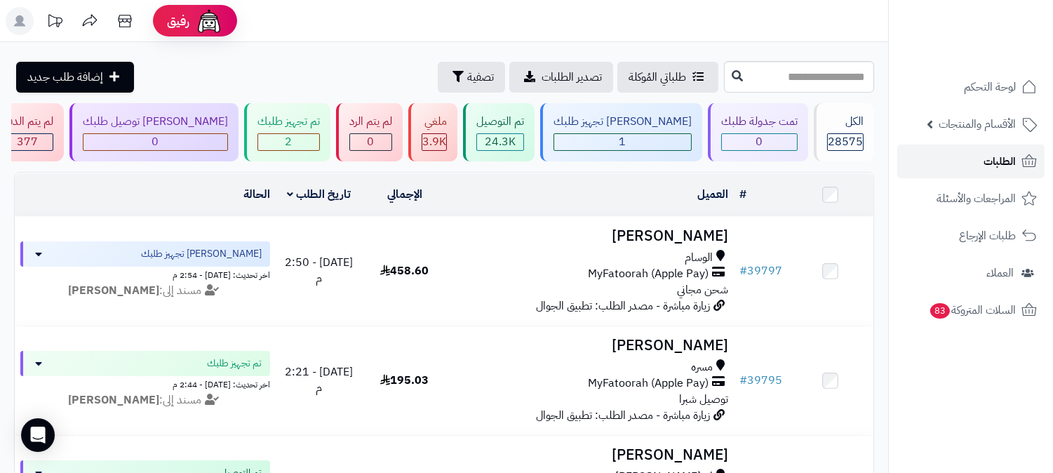
click at [1028, 161] on icon at bounding box center [1029, 161] width 17 height 17
click at [997, 160] on span "الطلبات" at bounding box center [999, 162] width 32 height 20
click at [991, 156] on span "الطلبات" at bounding box center [999, 162] width 32 height 20
click at [962, 162] on link "الطلبات" at bounding box center [970, 161] width 147 height 34
click at [937, 159] on link "الطلبات" at bounding box center [970, 161] width 147 height 34
